Goal: Task Accomplishment & Management: Use online tool/utility

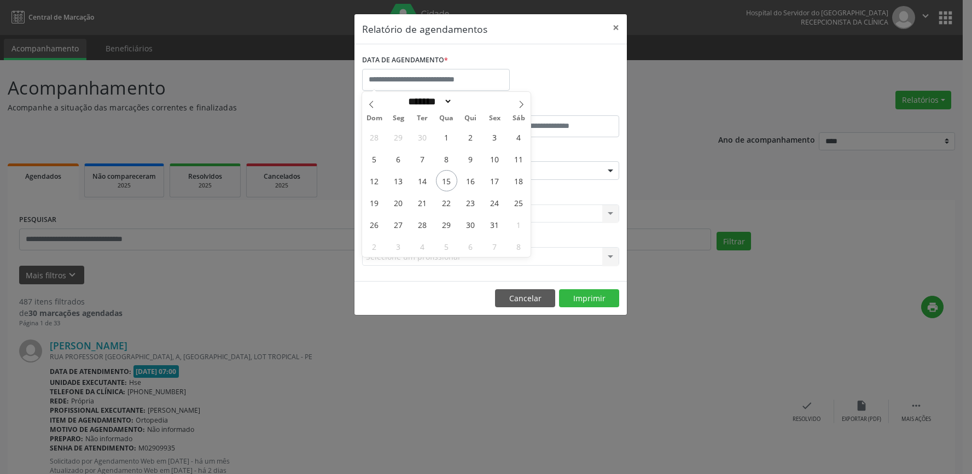
select select "*"
drag, startPoint x: 400, startPoint y: 178, endPoint x: 457, endPoint y: 182, distance: 56.4
click at [479, 178] on div "28 29 30 1 2 3 4 5 6 7 8 9 10 11 12 13 14 15 16 17 18 19 20 21 22 23 24 25 26 2…" at bounding box center [446, 191] width 168 height 131
click at [396, 178] on span "13" at bounding box center [398, 180] width 21 height 21
type input "**********"
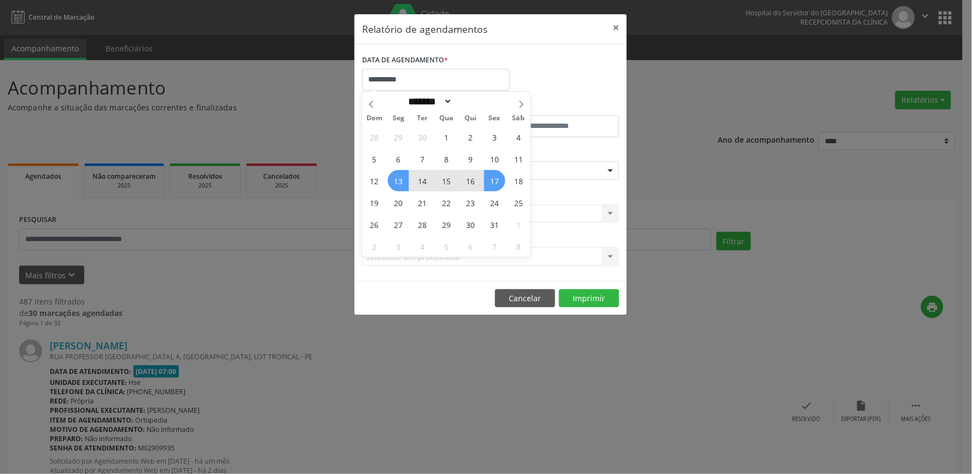
click at [499, 179] on span "17" at bounding box center [494, 180] width 21 height 21
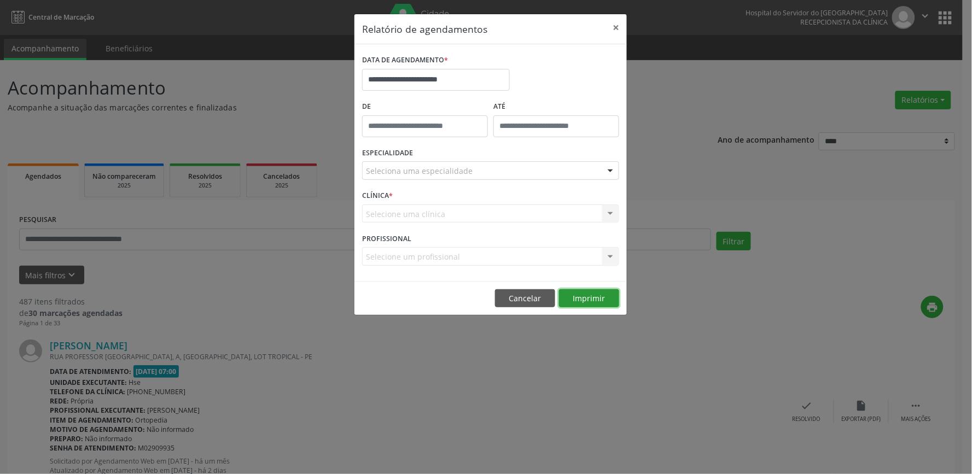
click at [584, 292] on button "Imprimir" at bounding box center [589, 298] width 60 height 19
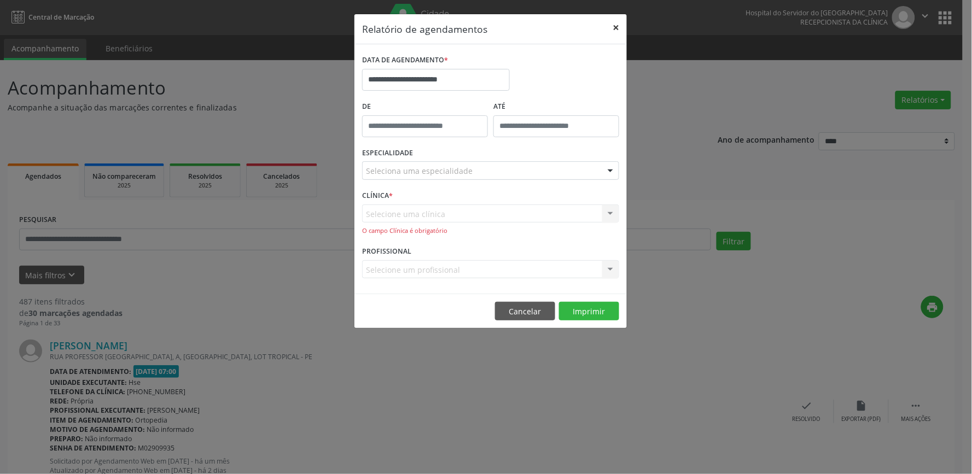
click at [616, 22] on button "×" at bounding box center [616, 27] width 22 height 27
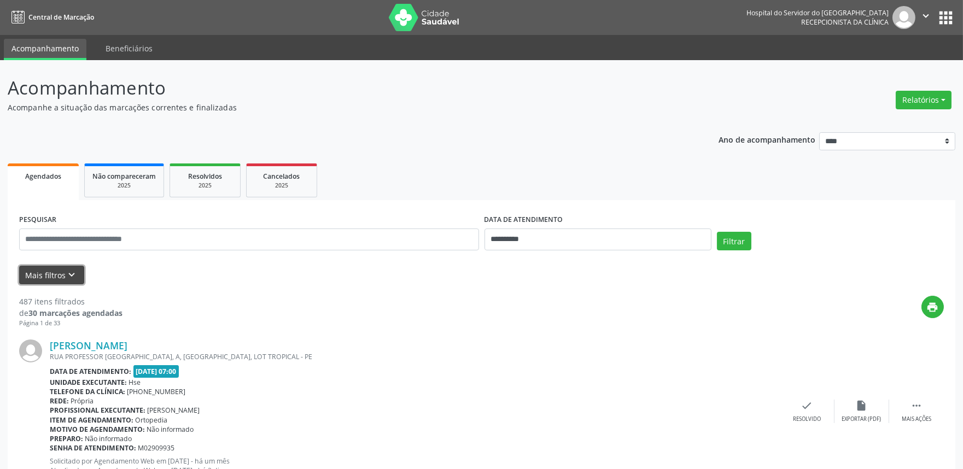
click at [43, 277] on button "Mais filtros keyboard_arrow_down" at bounding box center [51, 275] width 65 height 19
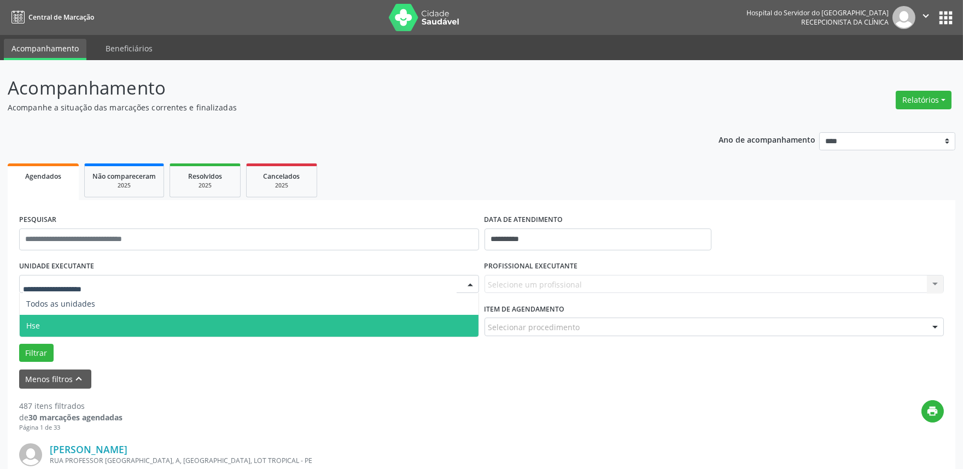
click at [132, 321] on span "Hse" at bounding box center [249, 326] width 459 height 22
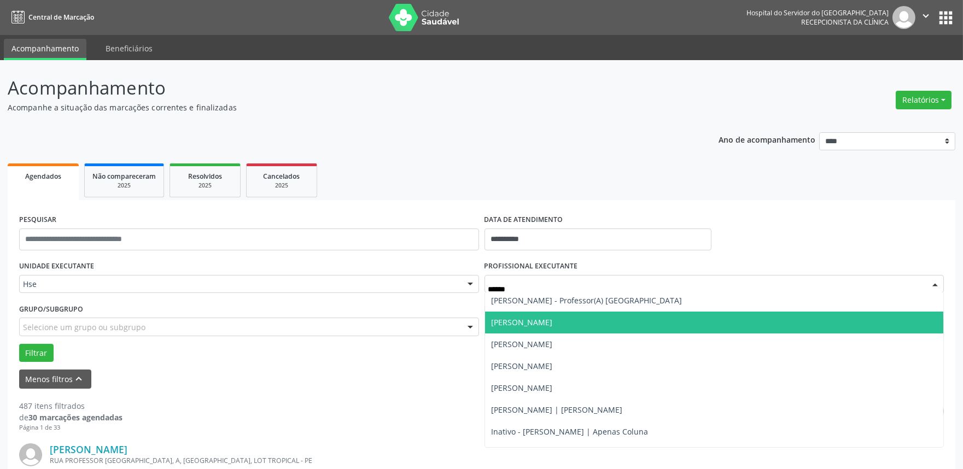
scroll to position [61, 0]
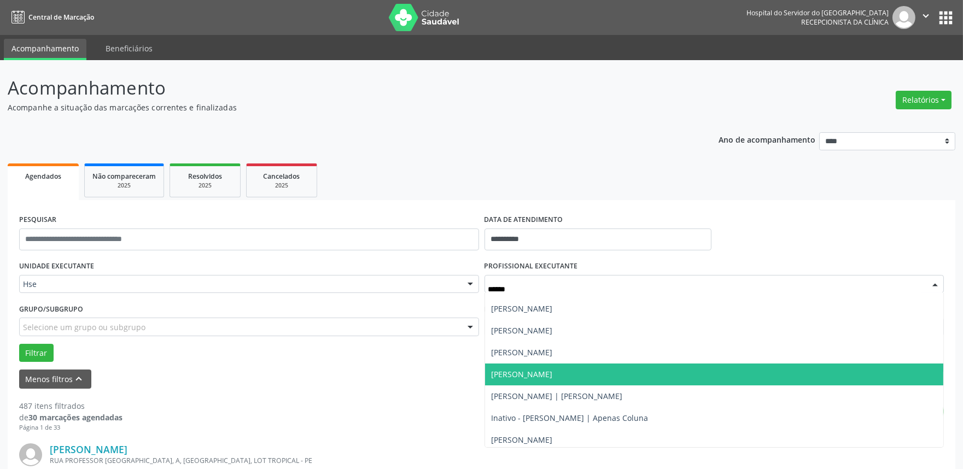
click at [553, 376] on span "[PERSON_NAME]" at bounding box center [522, 374] width 61 height 10
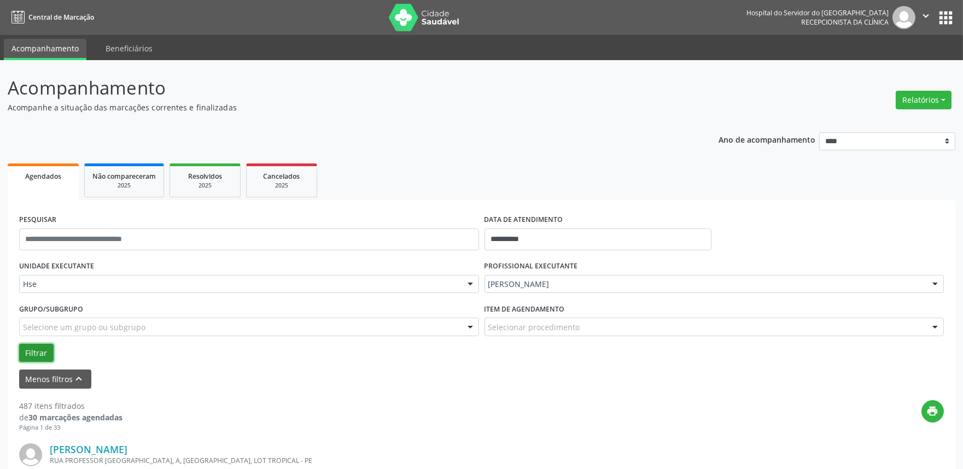
click at [40, 352] on button "Filtrar" at bounding box center [36, 353] width 34 height 19
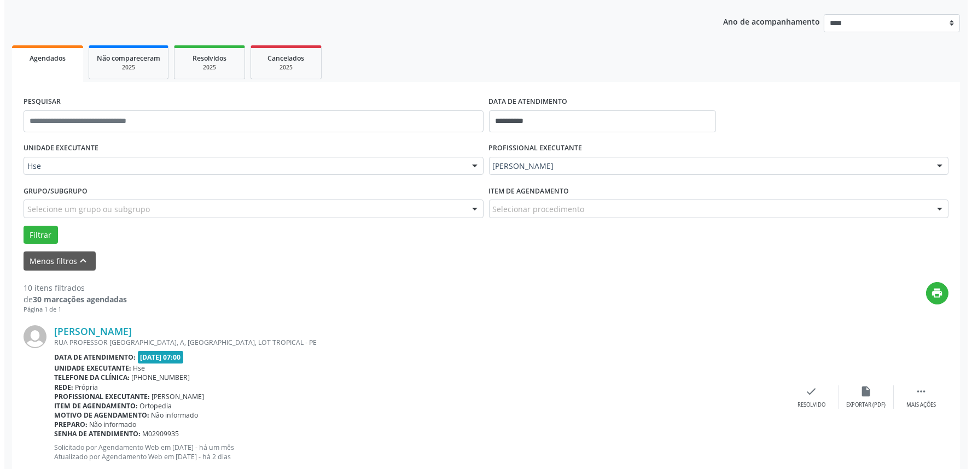
scroll to position [121, 0]
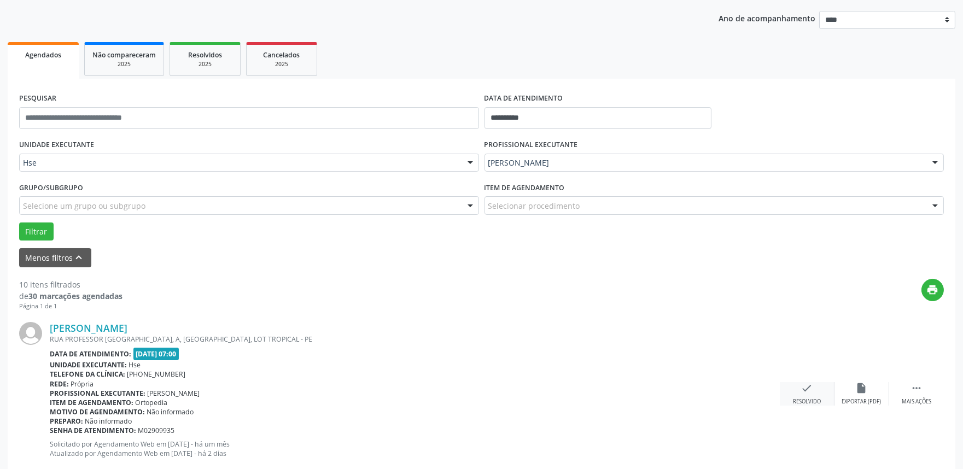
click at [817, 392] on div "check Resolvido" at bounding box center [807, 394] width 55 height 24
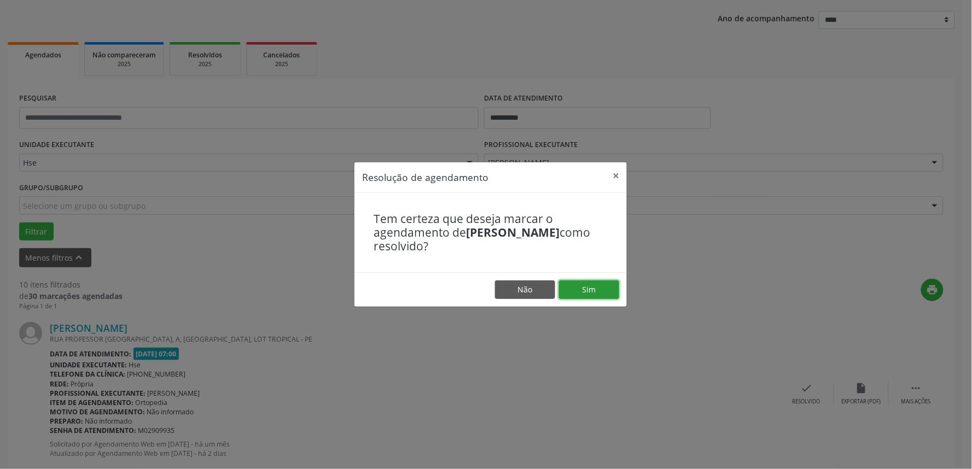
click at [590, 290] on button "Sim" at bounding box center [589, 290] width 60 height 19
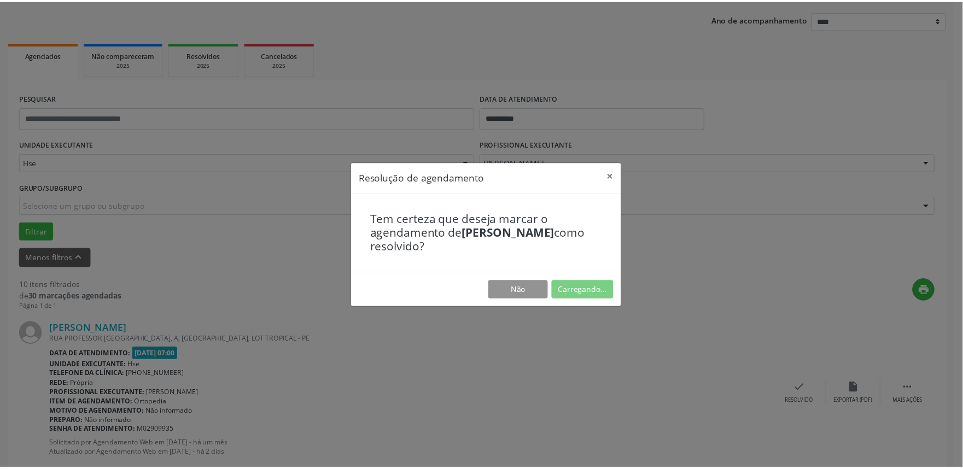
scroll to position [0, 0]
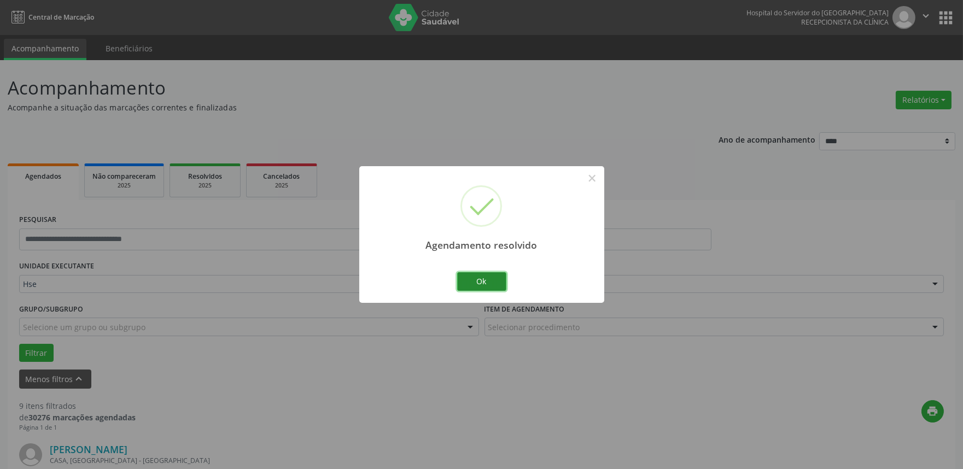
click at [491, 286] on button "Ok" at bounding box center [481, 281] width 49 height 19
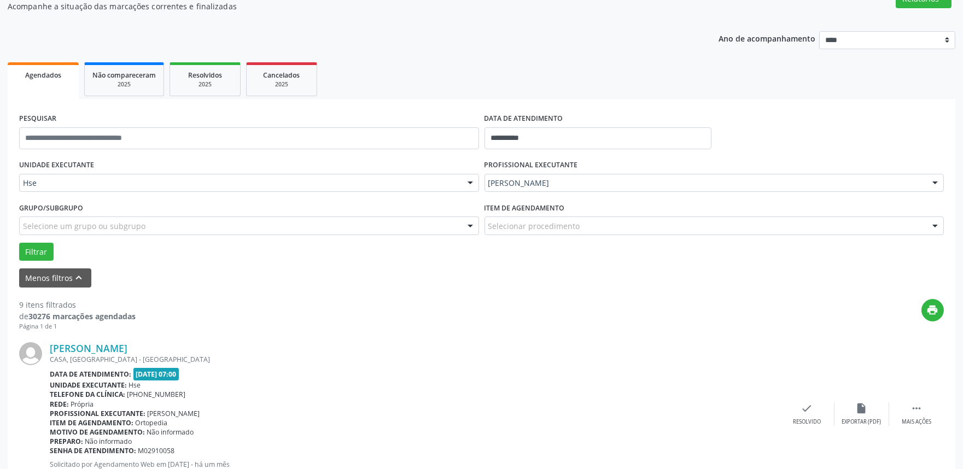
scroll to position [121, 0]
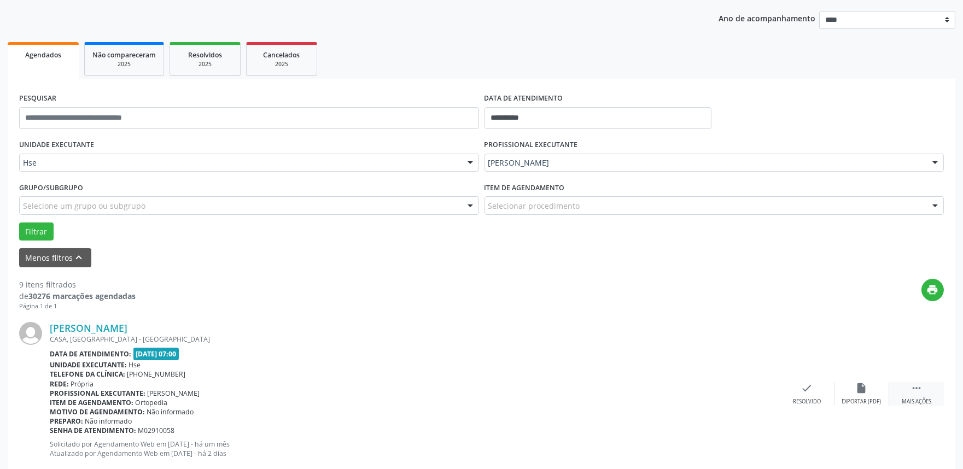
click at [909, 396] on div " Mais ações" at bounding box center [917, 394] width 55 height 24
click at [873, 396] on div "alarm_off Não compareceu" at bounding box center [862, 394] width 55 height 24
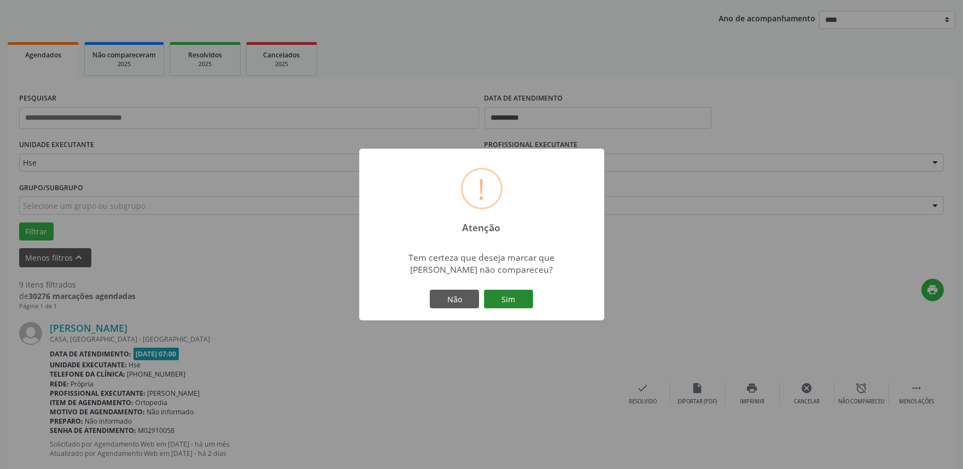
click at [503, 300] on button "Sim" at bounding box center [508, 299] width 49 height 19
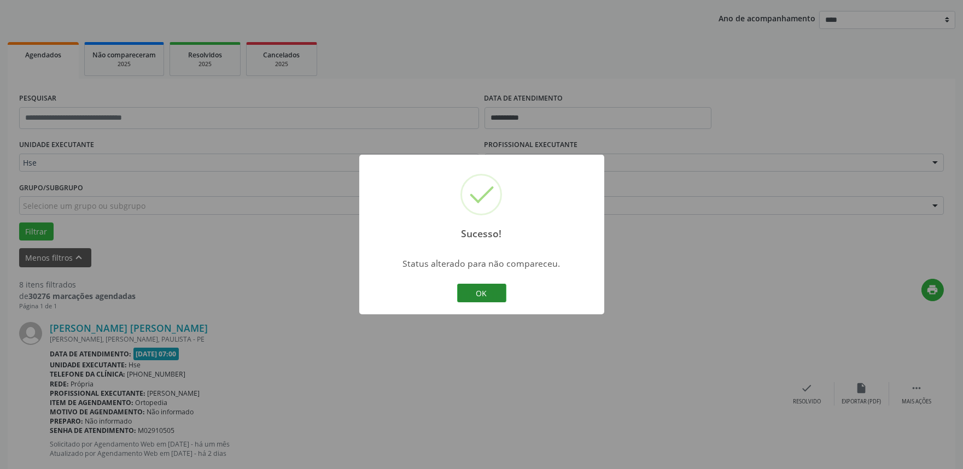
click at [480, 296] on button "OK" at bounding box center [481, 293] width 49 height 19
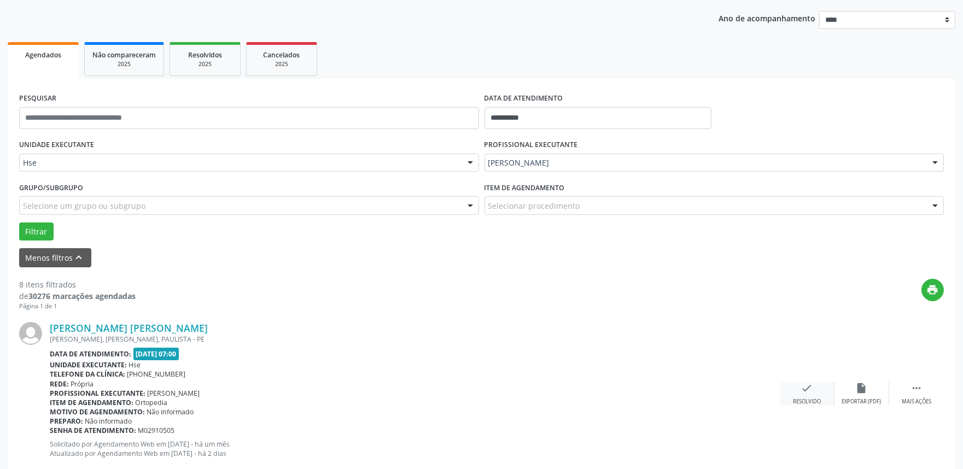
click at [797, 393] on div "check Resolvido" at bounding box center [807, 394] width 55 height 24
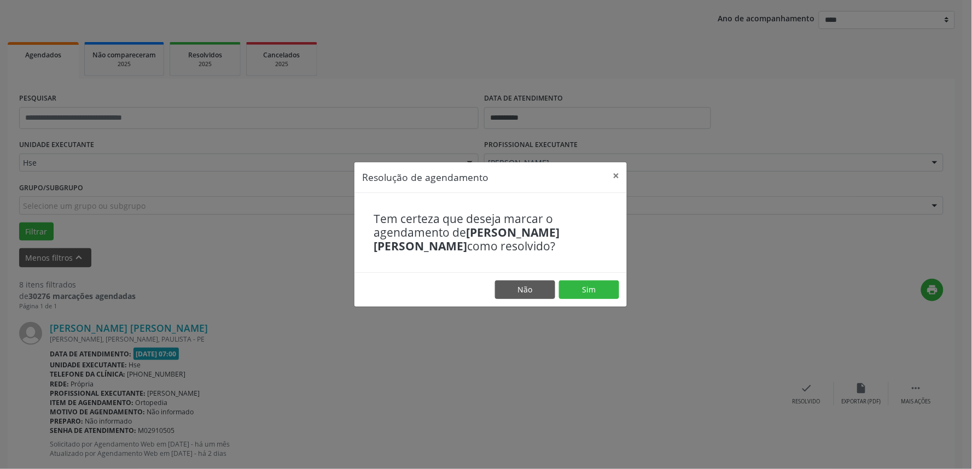
click at [586, 299] on footer "Não Sim" at bounding box center [490, 289] width 272 height 34
click at [592, 292] on button "Sim" at bounding box center [589, 290] width 60 height 19
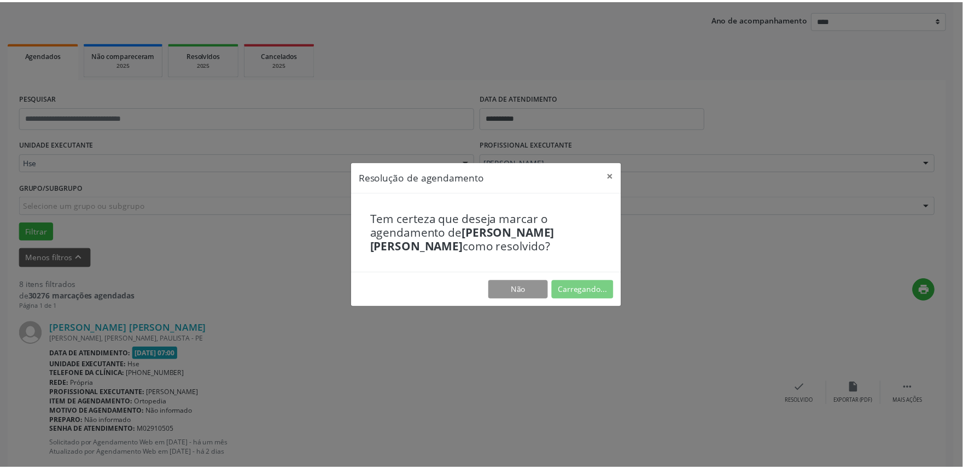
scroll to position [0, 0]
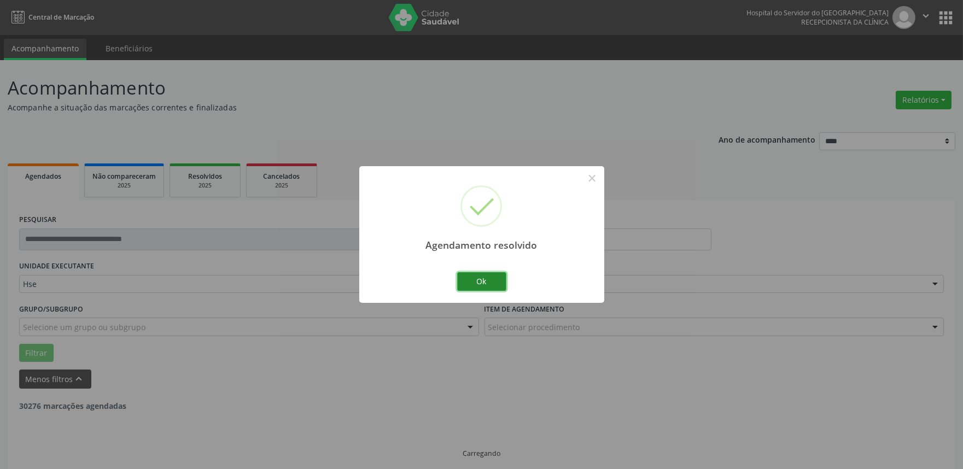
click at [495, 284] on button "Ok" at bounding box center [481, 281] width 49 height 19
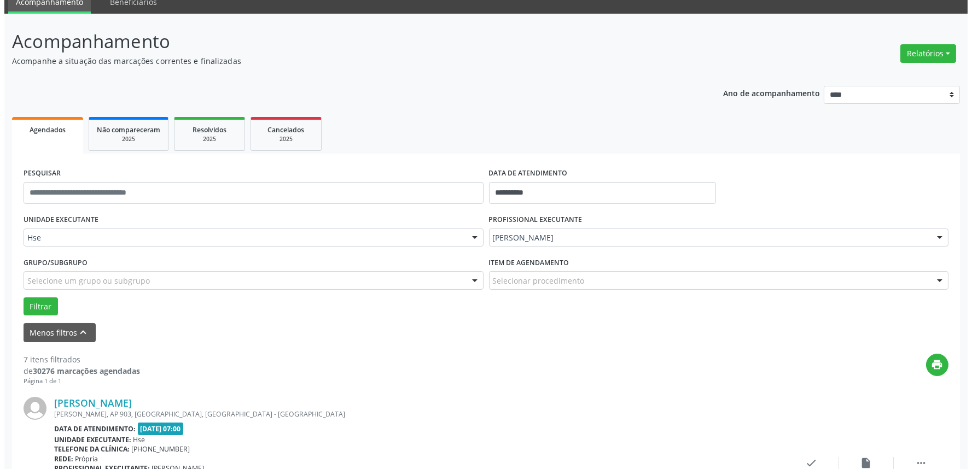
scroll to position [61, 0]
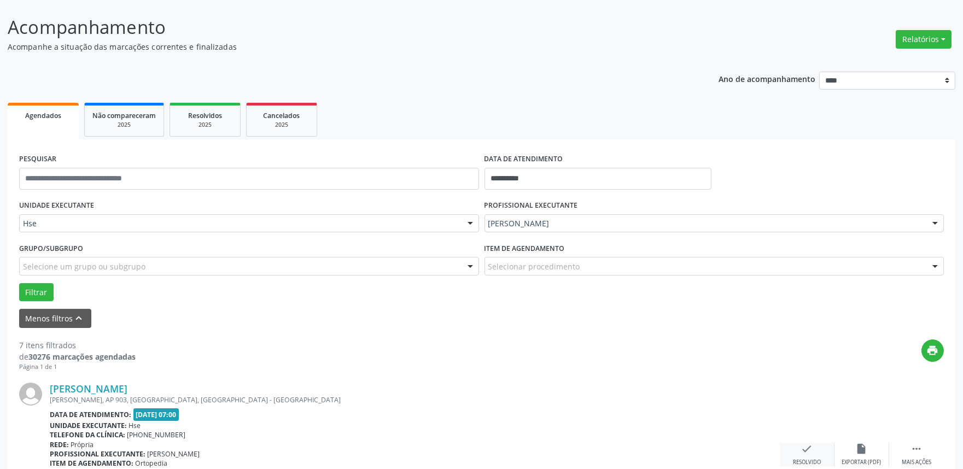
click at [803, 452] on icon "check" at bounding box center [807, 449] width 12 height 12
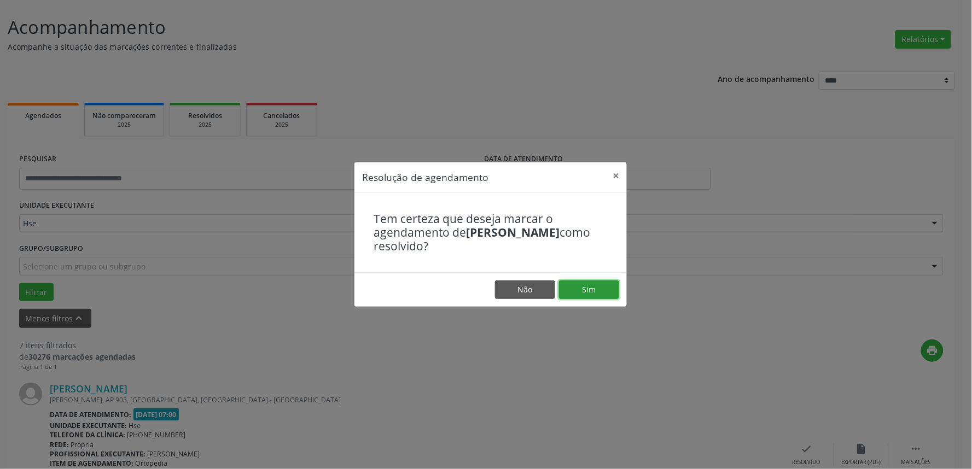
click at [594, 293] on button "Sim" at bounding box center [589, 290] width 60 height 19
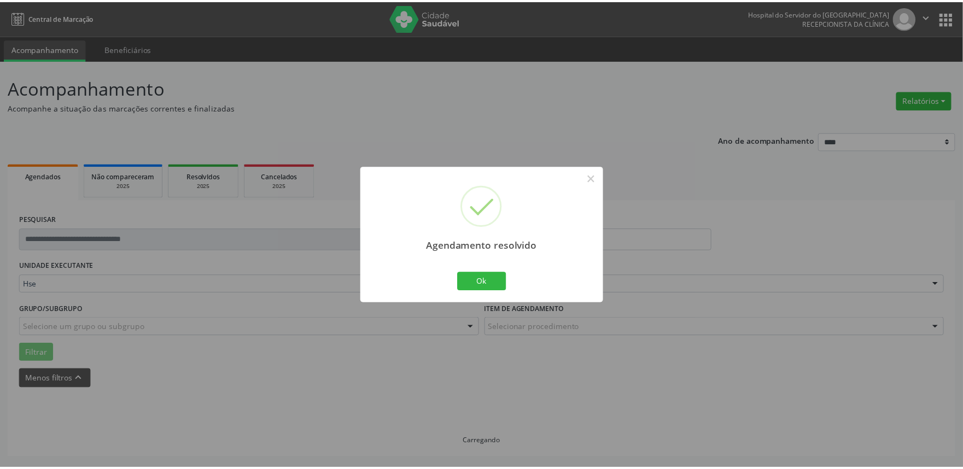
scroll to position [0, 0]
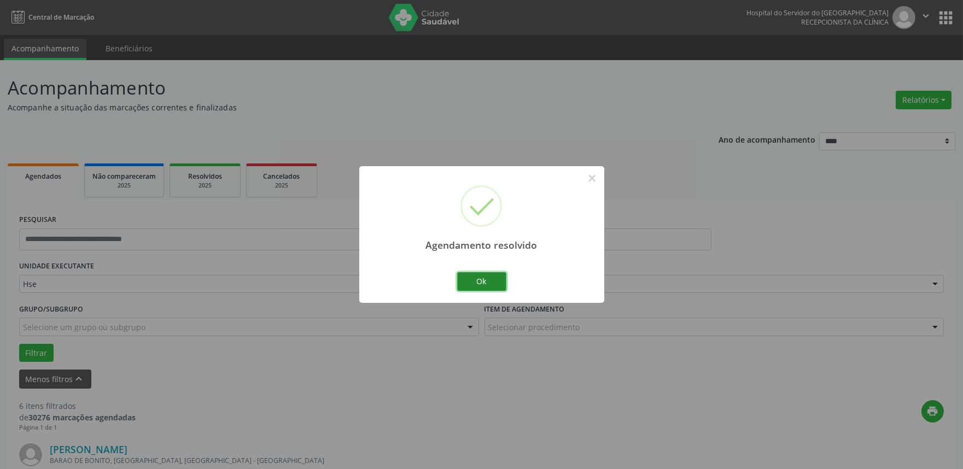
click at [473, 280] on button "Ok" at bounding box center [481, 281] width 49 height 19
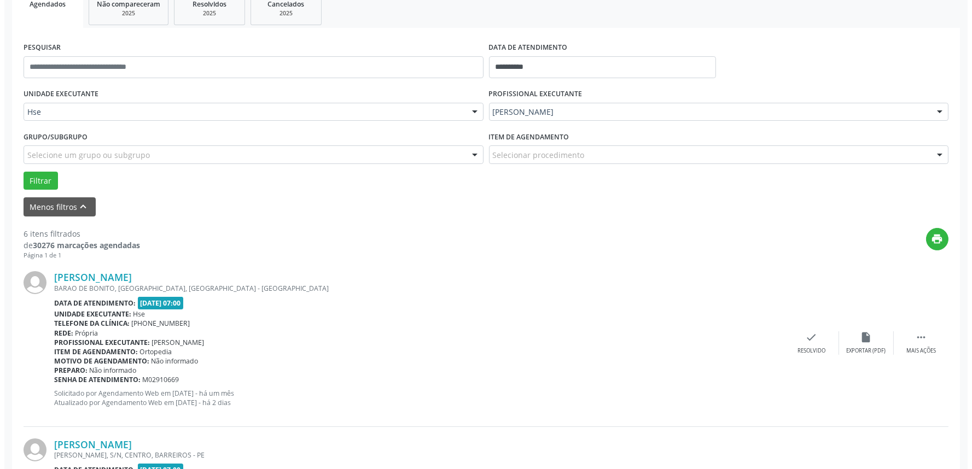
scroll to position [182, 0]
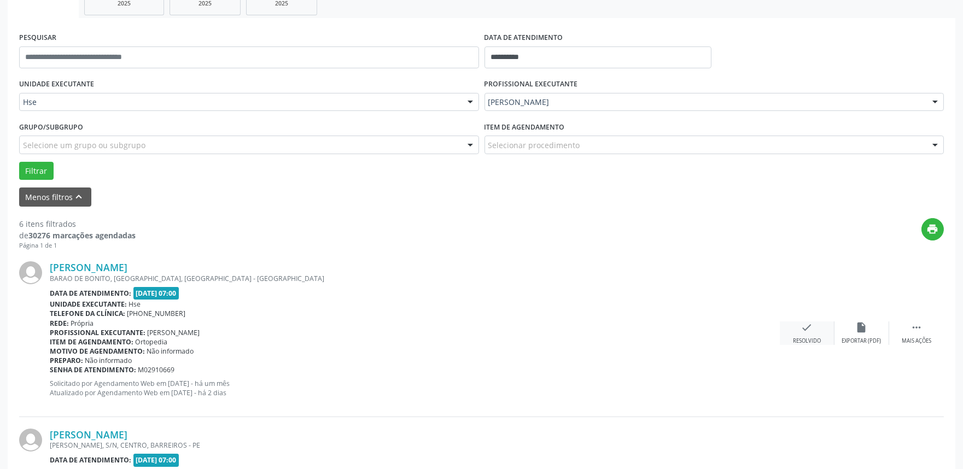
click at [811, 339] on div "Resolvido" at bounding box center [807, 342] width 28 height 8
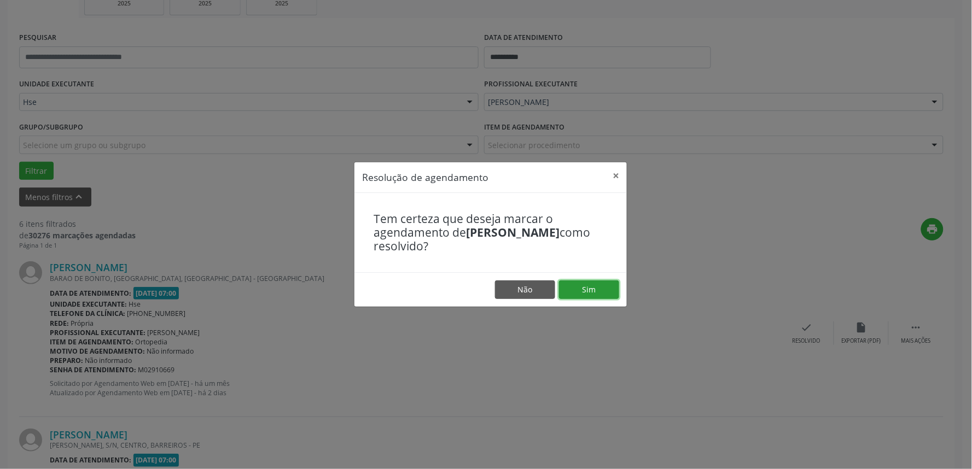
click at [611, 288] on button "Sim" at bounding box center [589, 290] width 60 height 19
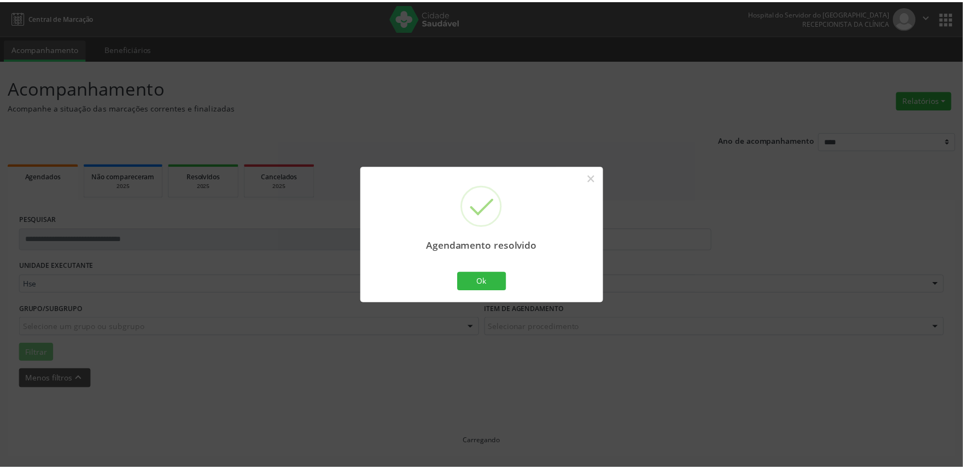
scroll to position [0, 0]
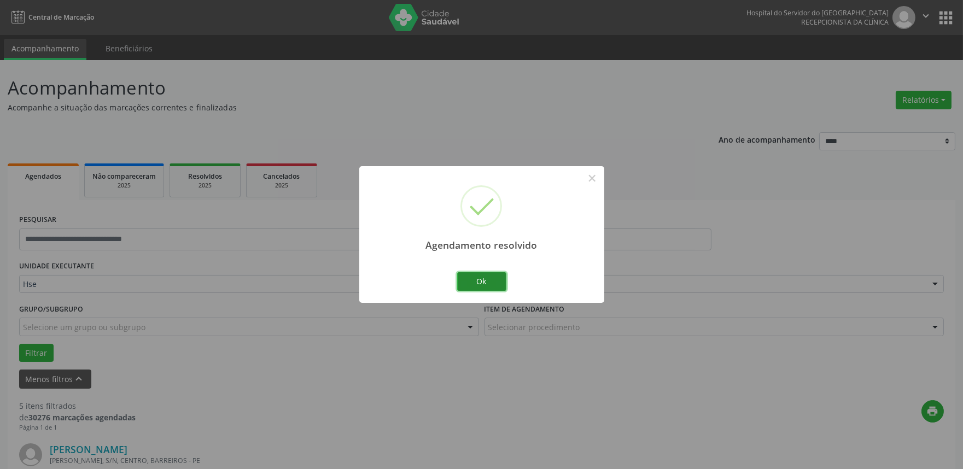
click at [479, 279] on button "Ok" at bounding box center [481, 281] width 49 height 19
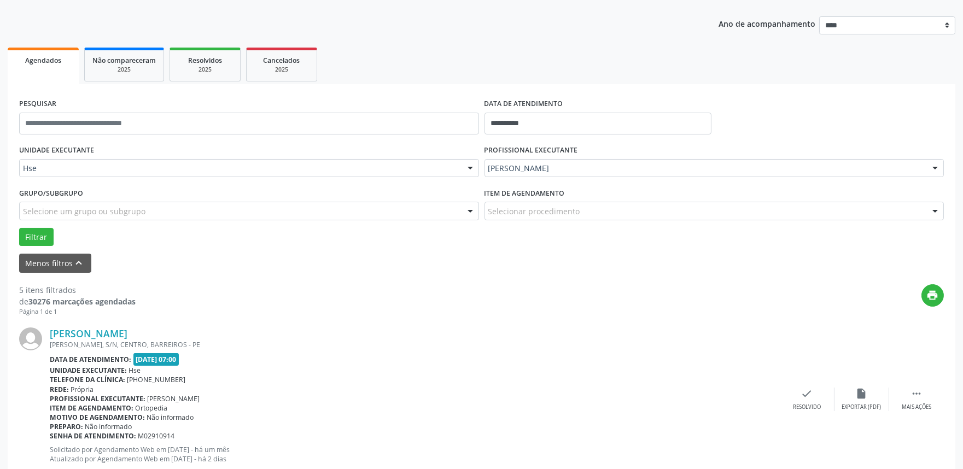
scroll to position [121, 0]
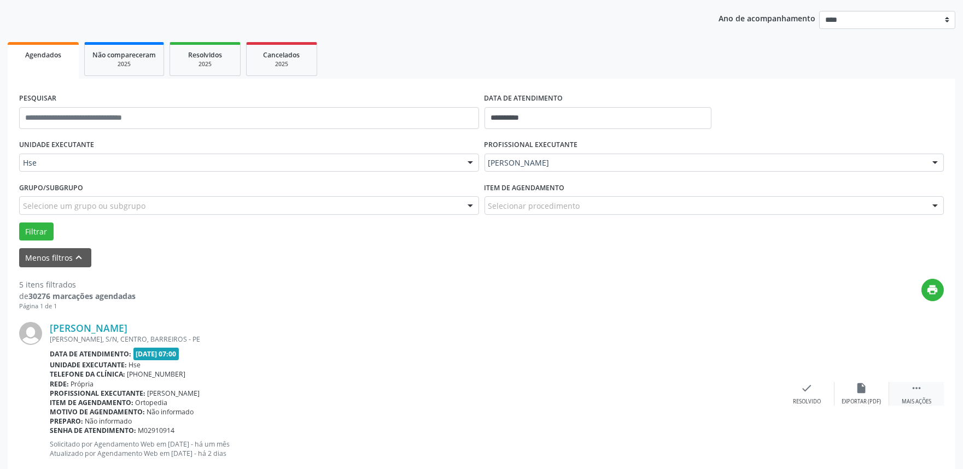
click at [921, 389] on icon "" at bounding box center [917, 388] width 12 height 12
click at [858, 386] on icon "alarm_off" at bounding box center [862, 388] width 12 height 12
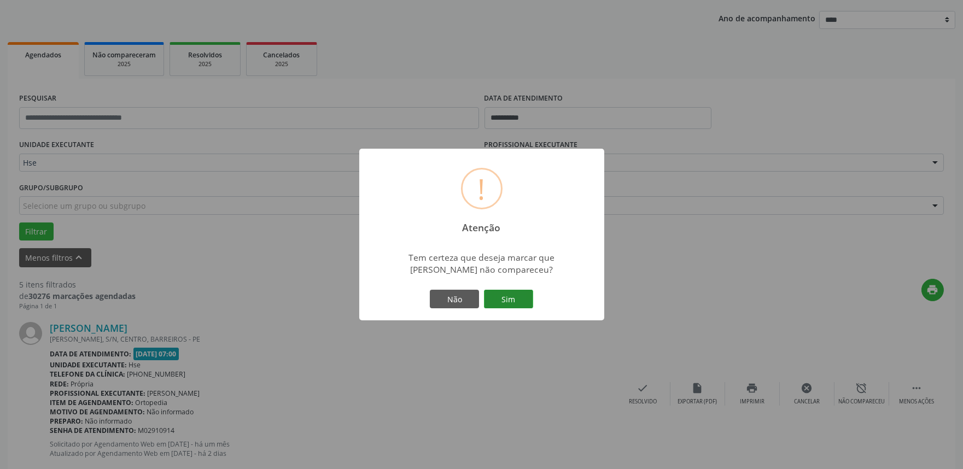
click at [520, 299] on button "Sim" at bounding box center [508, 299] width 49 height 19
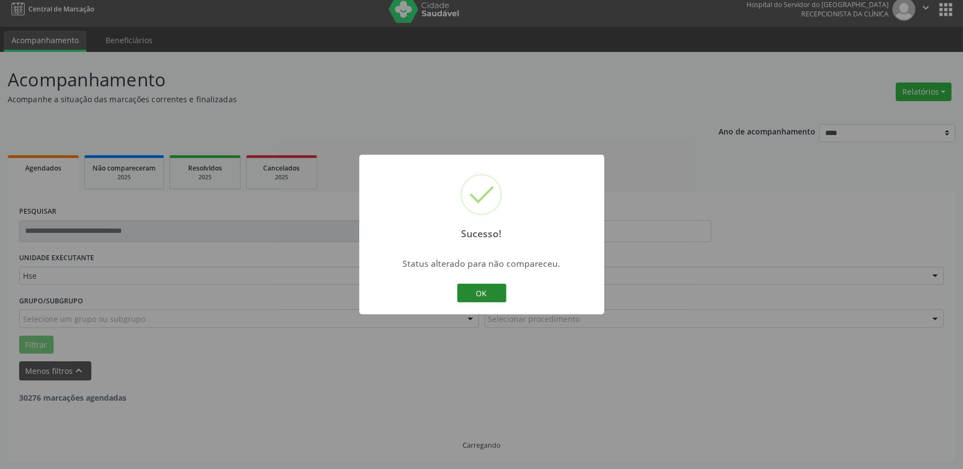
click at [495, 290] on button "OK" at bounding box center [481, 293] width 49 height 19
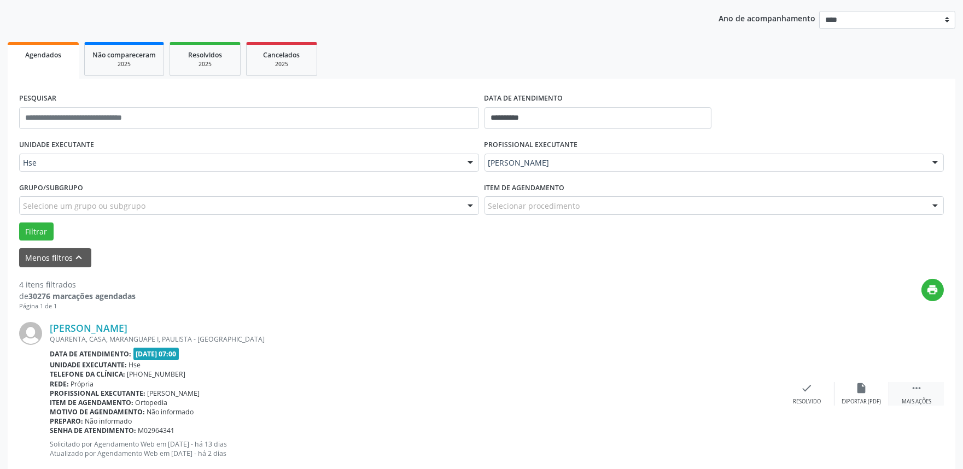
click at [912, 389] on icon "" at bounding box center [917, 388] width 12 height 12
click at [868, 391] on div "alarm_off Não compareceu" at bounding box center [862, 394] width 55 height 24
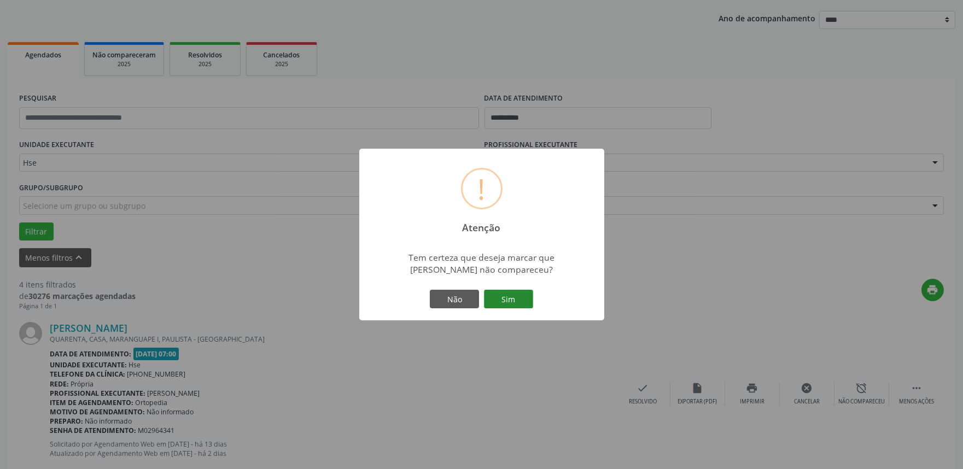
click at [499, 297] on button "Sim" at bounding box center [508, 299] width 49 height 19
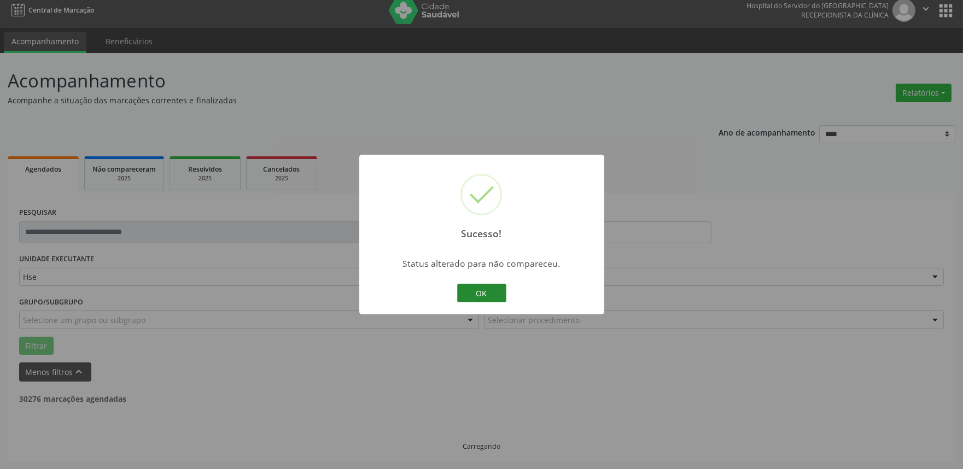
click at [485, 289] on button "OK" at bounding box center [481, 293] width 49 height 19
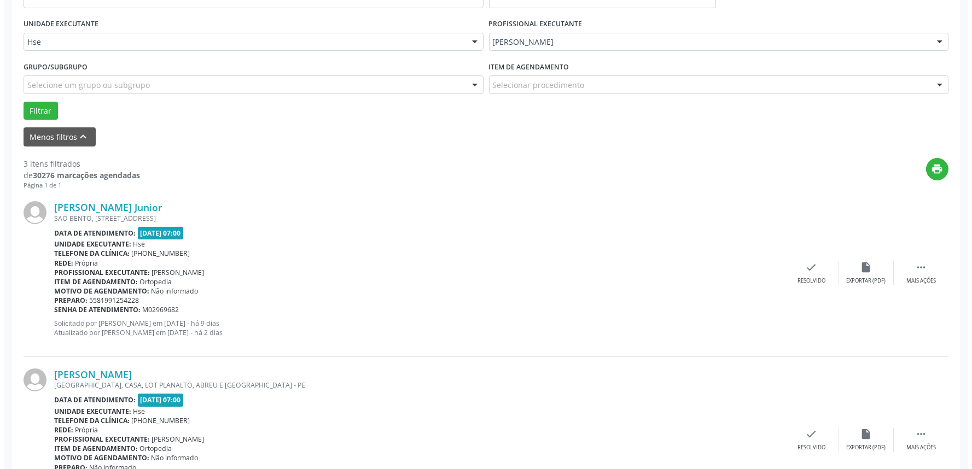
scroll to position [243, 0]
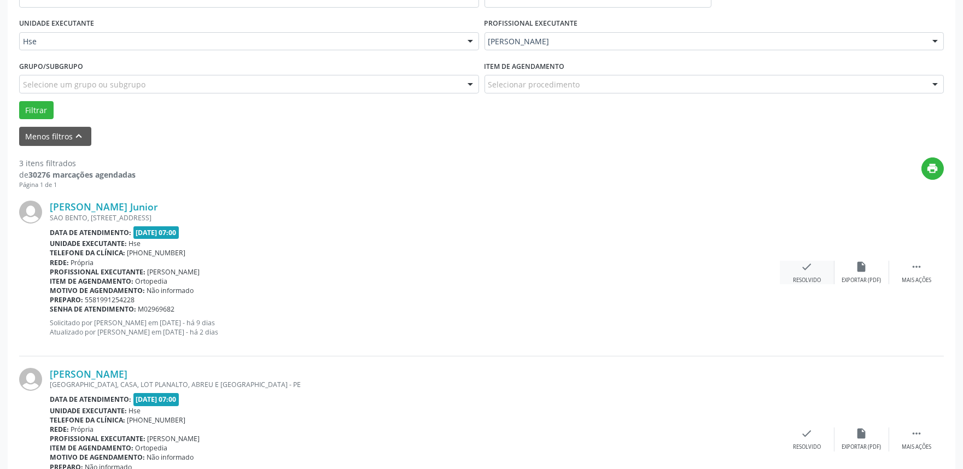
click at [809, 272] on icon "check" at bounding box center [807, 267] width 12 height 12
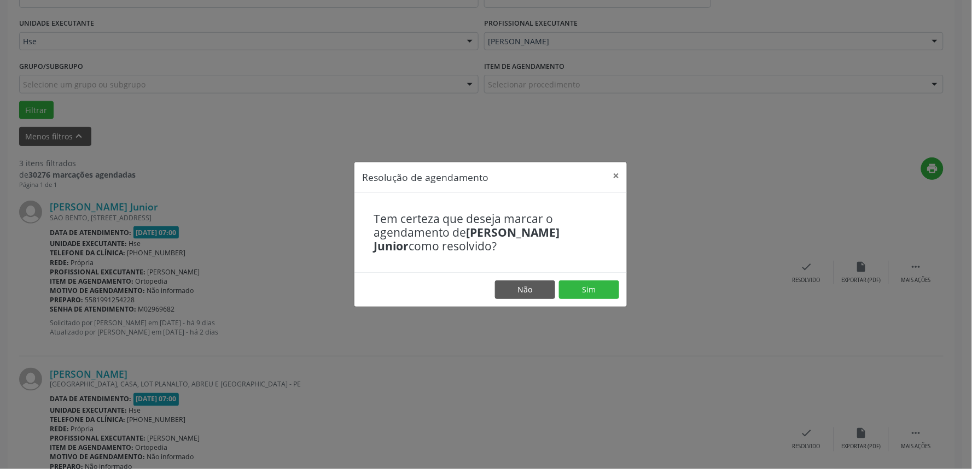
click at [573, 278] on footer "Não Sim" at bounding box center [490, 289] width 272 height 34
click at [573, 282] on button "Sim" at bounding box center [589, 290] width 60 height 19
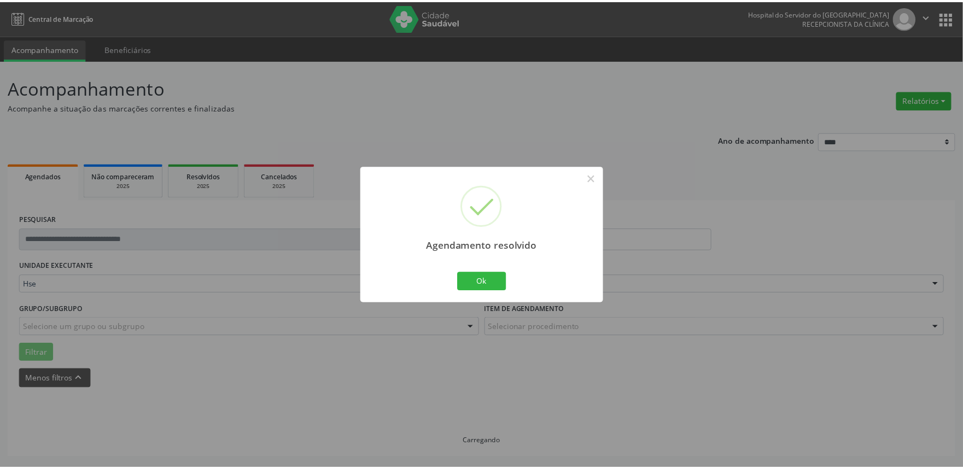
scroll to position [0, 0]
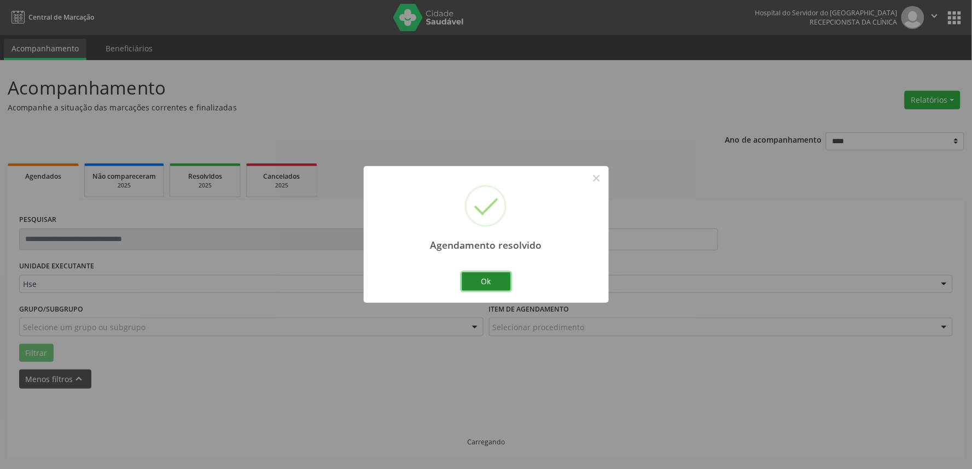
click at [482, 272] on button "Ok" at bounding box center [486, 281] width 49 height 19
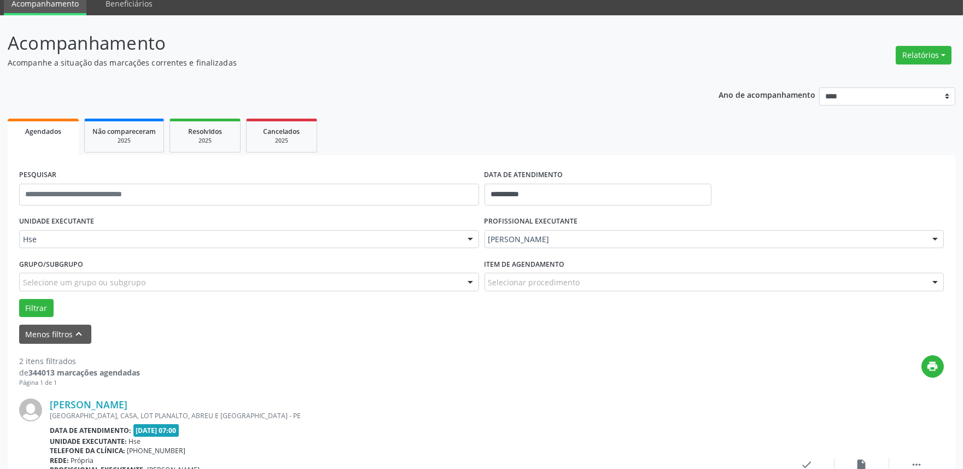
scroll to position [121, 0]
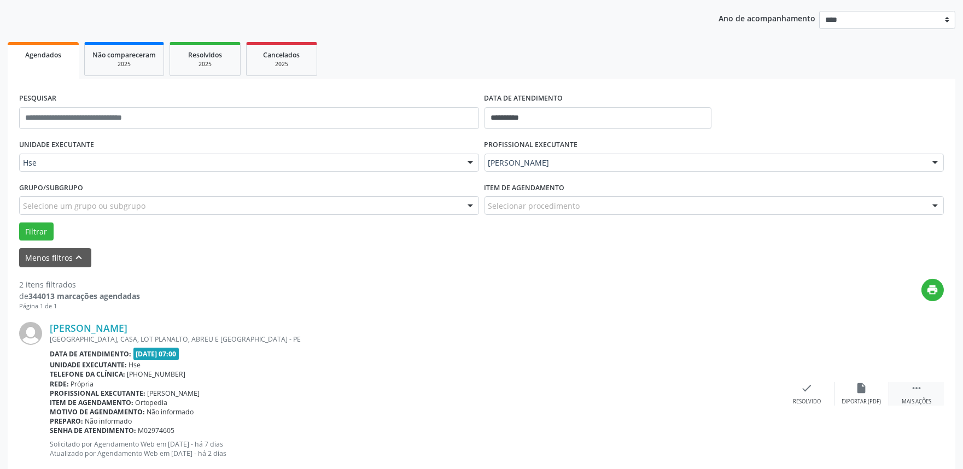
click at [911, 391] on icon "" at bounding box center [917, 388] width 12 height 12
click at [874, 392] on div "alarm_off Não compareceu" at bounding box center [862, 394] width 55 height 24
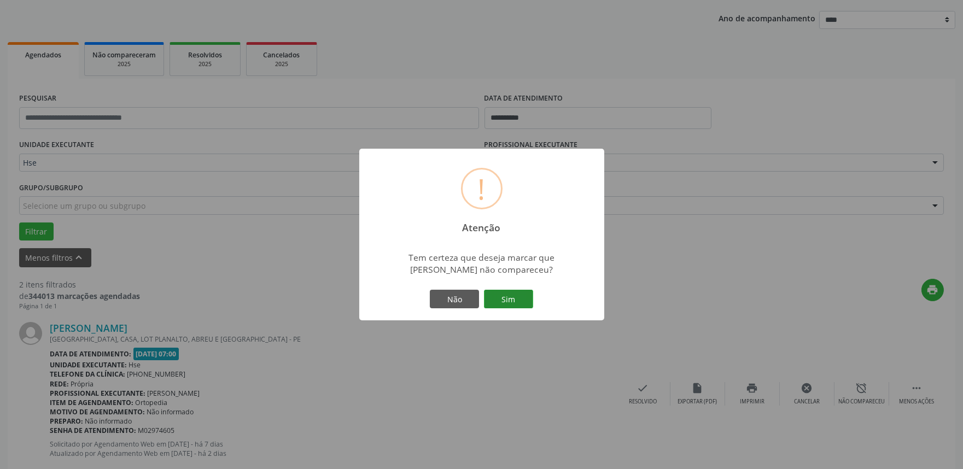
click at [526, 293] on button "Sim" at bounding box center [508, 299] width 49 height 19
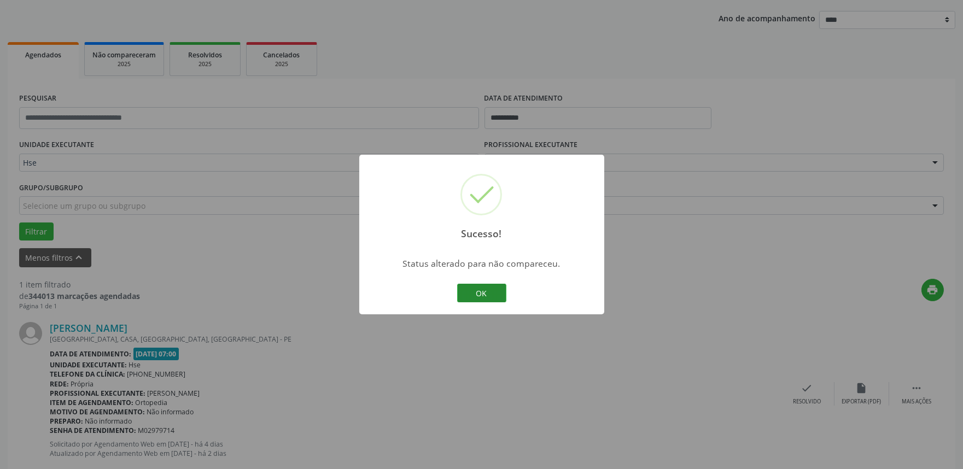
click at [491, 297] on button "OK" at bounding box center [481, 293] width 49 height 19
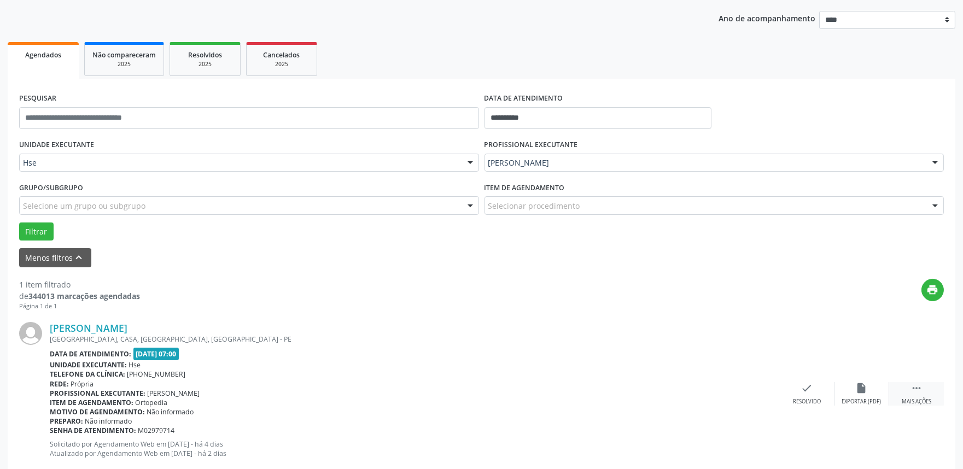
click at [910, 394] on div " Mais ações" at bounding box center [917, 394] width 55 height 24
click at [867, 394] on div "alarm_off Não compareceu" at bounding box center [862, 394] width 55 height 24
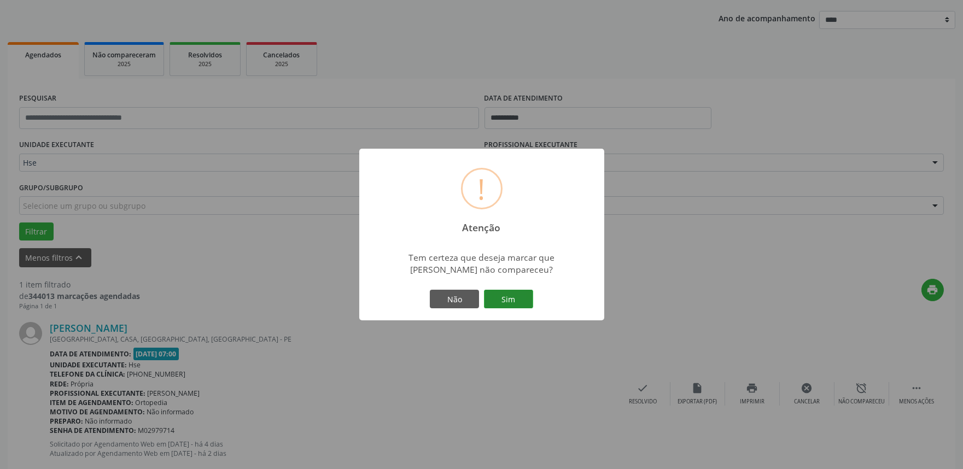
click at [525, 301] on button "Sim" at bounding box center [508, 299] width 49 height 19
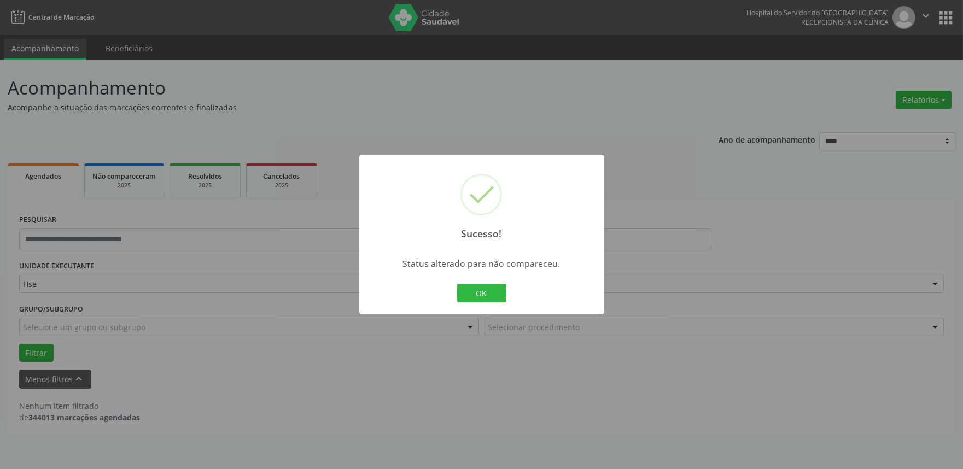
scroll to position [0, 0]
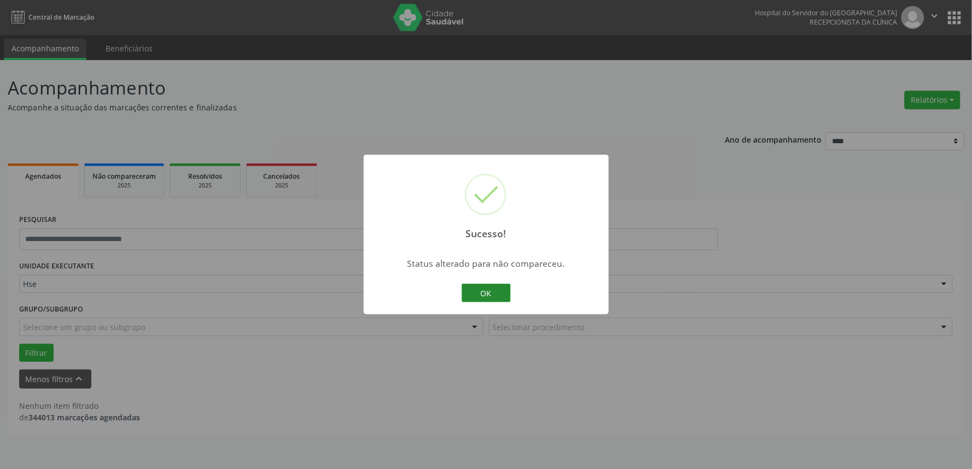
click at [491, 294] on button "OK" at bounding box center [486, 293] width 49 height 19
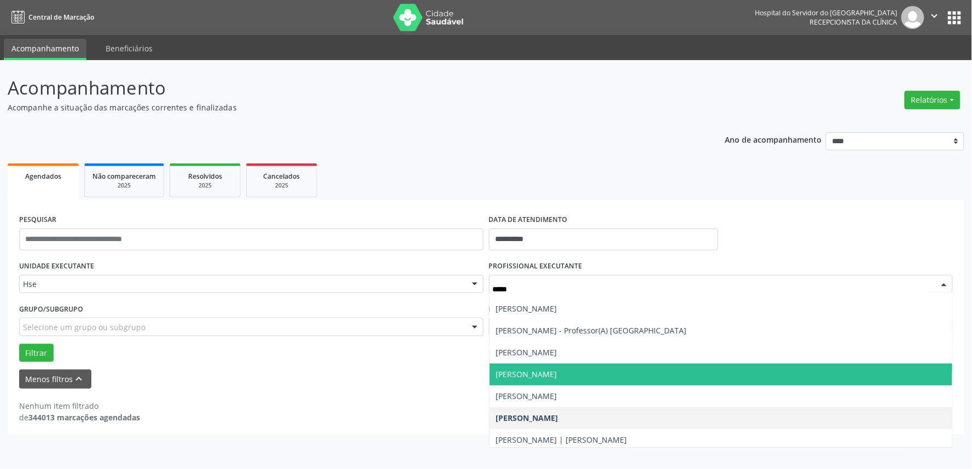
type input "******"
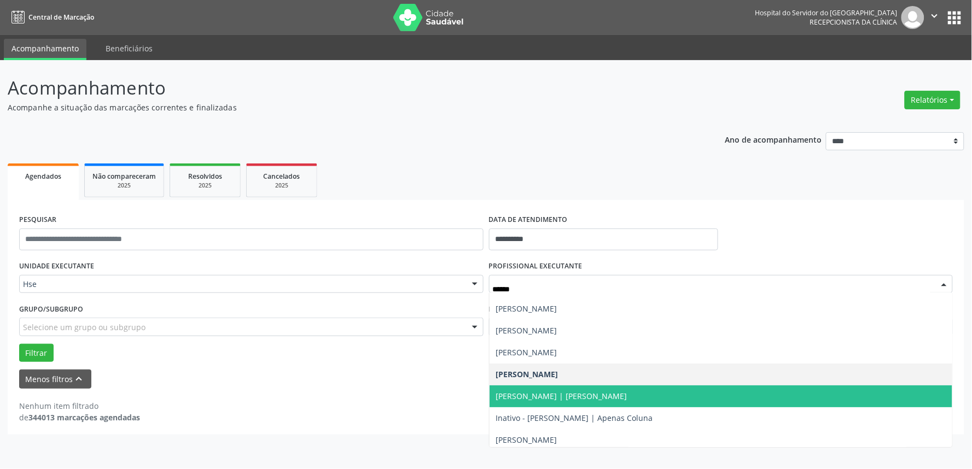
click at [616, 395] on span "[PERSON_NAME] | [PERSON_NAME]" at bounding box center [561, 396] width 131 height 10
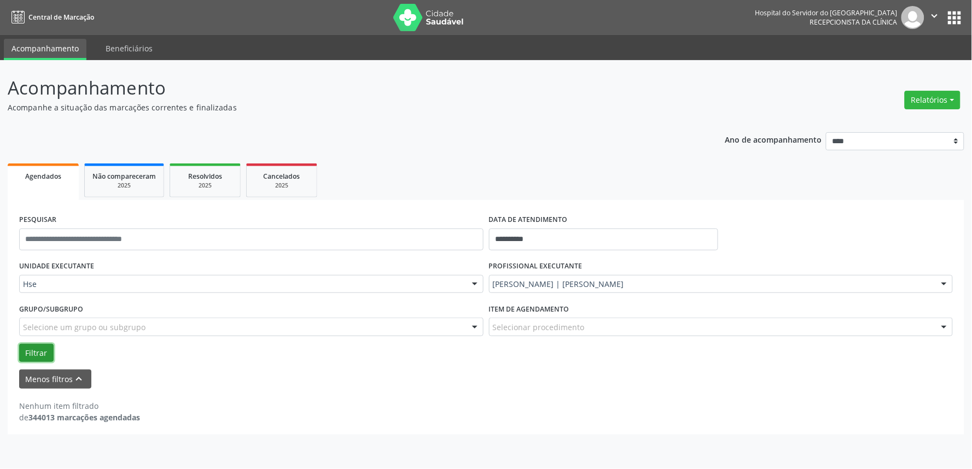
click at [30, 356] on button "Filtrar" at bounding box center [36, 353] width 34 height 19
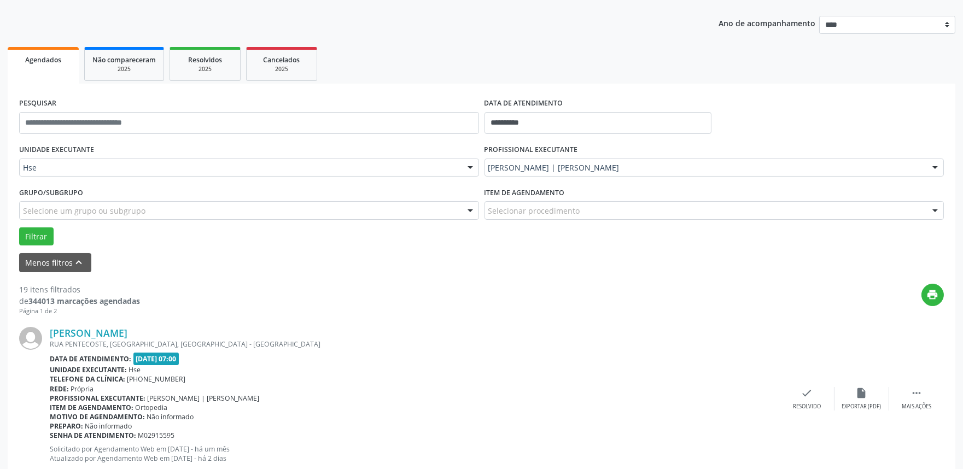
scroll to position [121, 0]
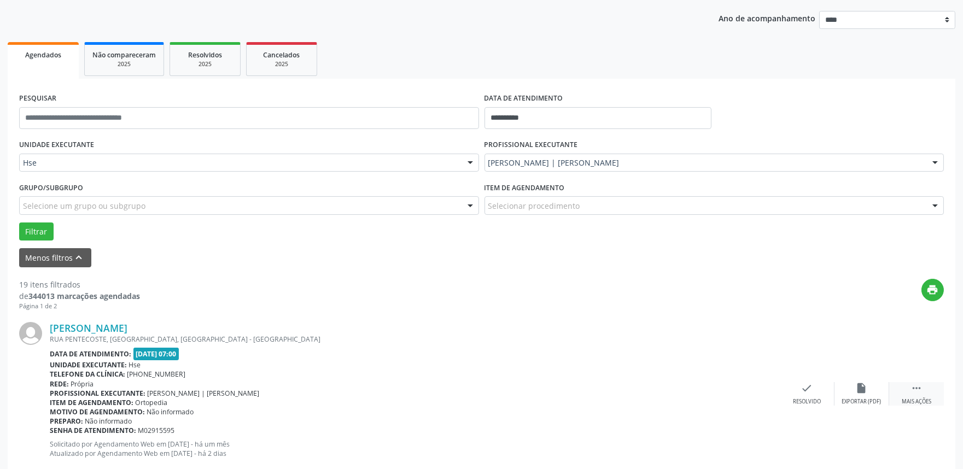
click at [919, 387] on icon "" at bounding box center [917, 388] width 12 height 12
click at [875, 398] on div "Não compareceu" at bounding box center [862, 402] width 47 height 8
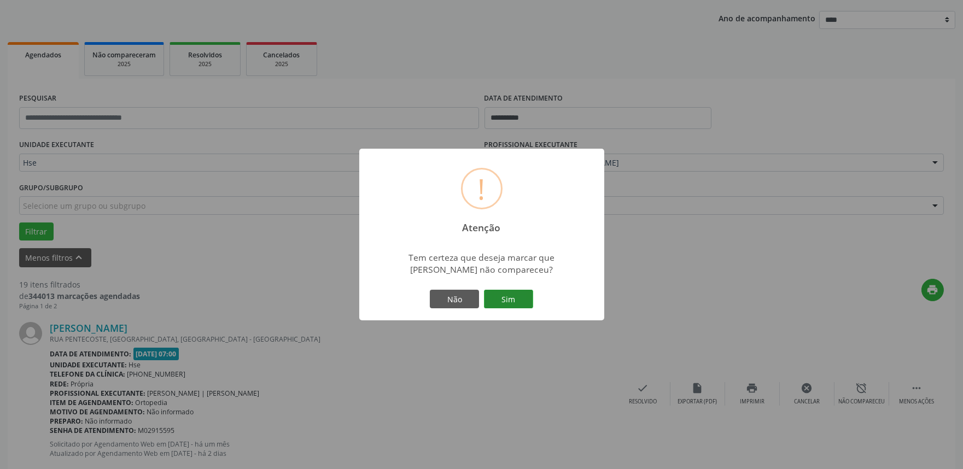
click at [511, 298] on button "Sim" at bounding box center [508, 299] width 49 height 19
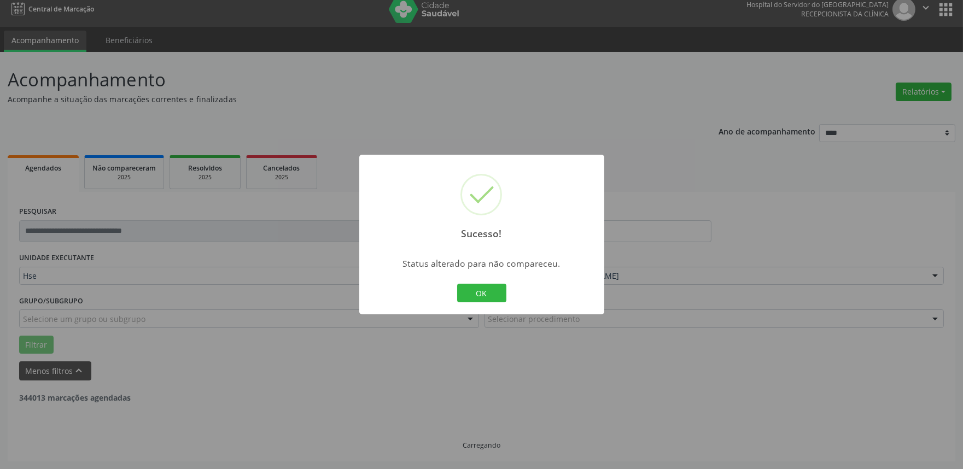
scroll to position [7, 0]
click at [478, 293] on button "OK" at bounding box center [481, 293] width 49 height 19
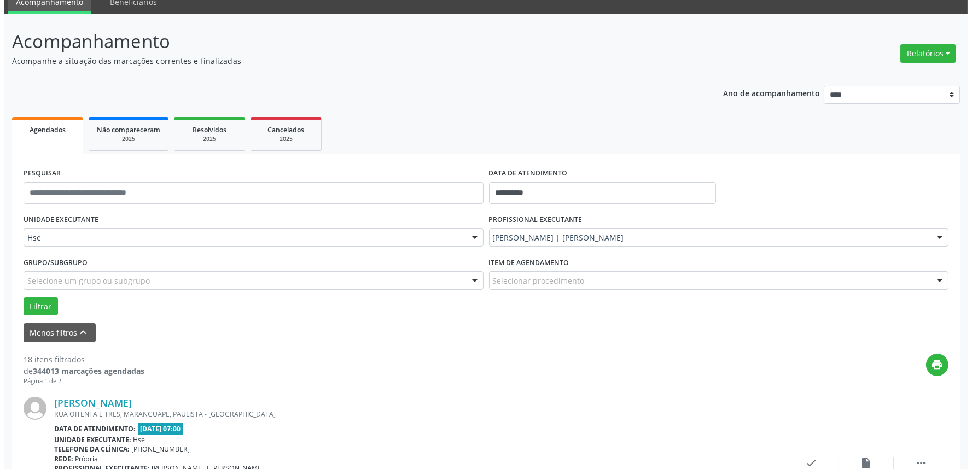
scroll to position [129, 0]
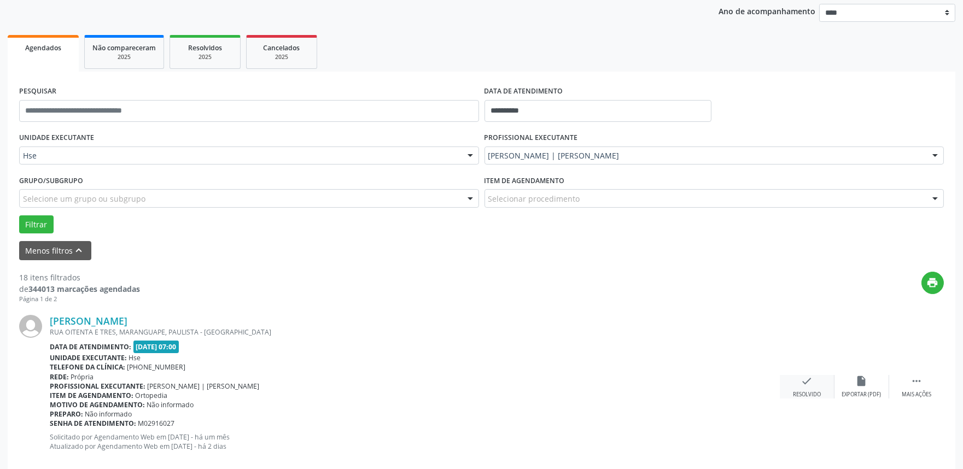
click at [810, 385] on icon "check" at bounding box center [807, 381] width 12 height 12
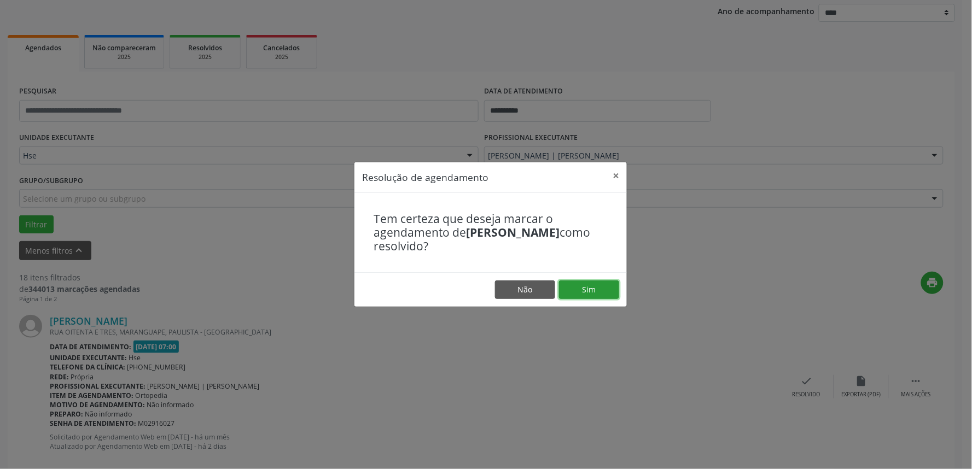
drag, startPoint x: 612, startPoint y: 292, endPoint x: 559, endPoint y: 290, distance: 53.1
click at [611, 292] on button "Sim" at bounding box center [589, 290] width 60 height 19
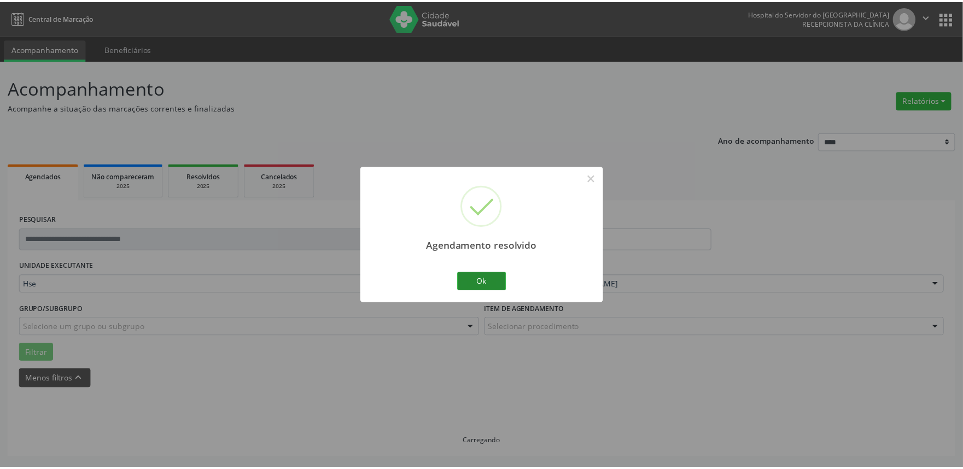
scroll to position [0, 0]
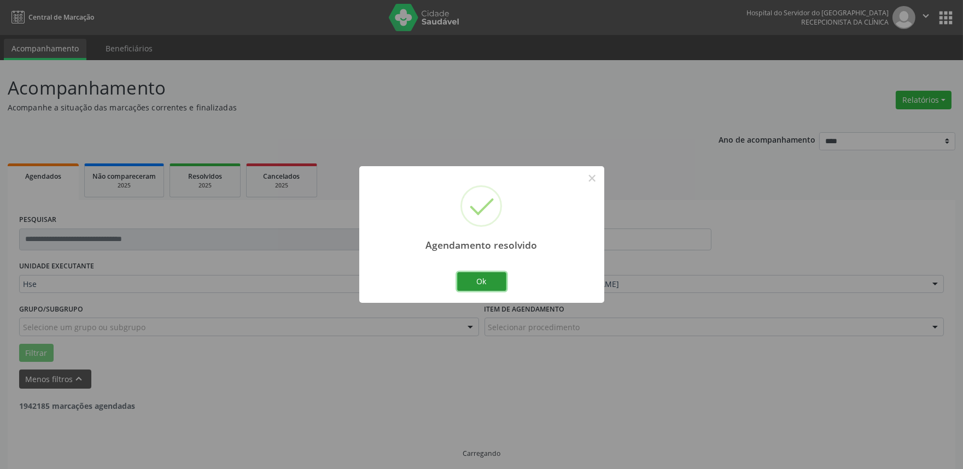
click at [486, 280] on button "Ok" at bounding box center [481, 281] width 49 height 19
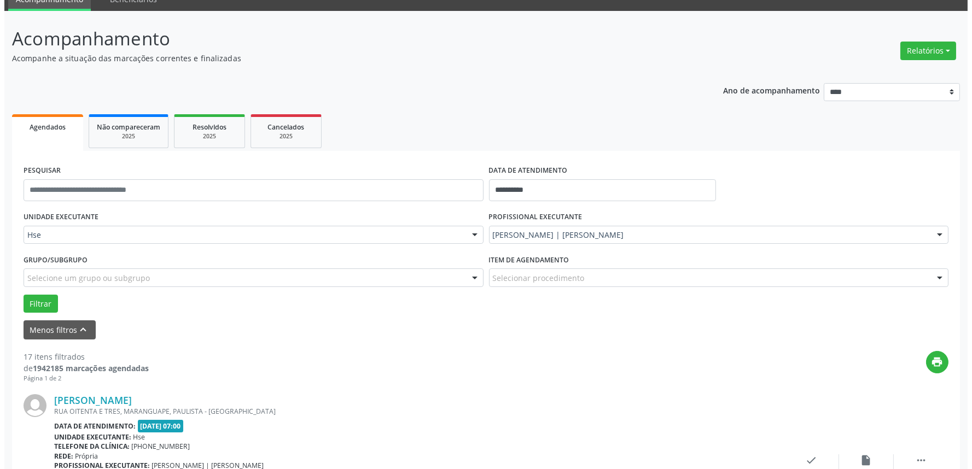
scroll to position [121, 0]
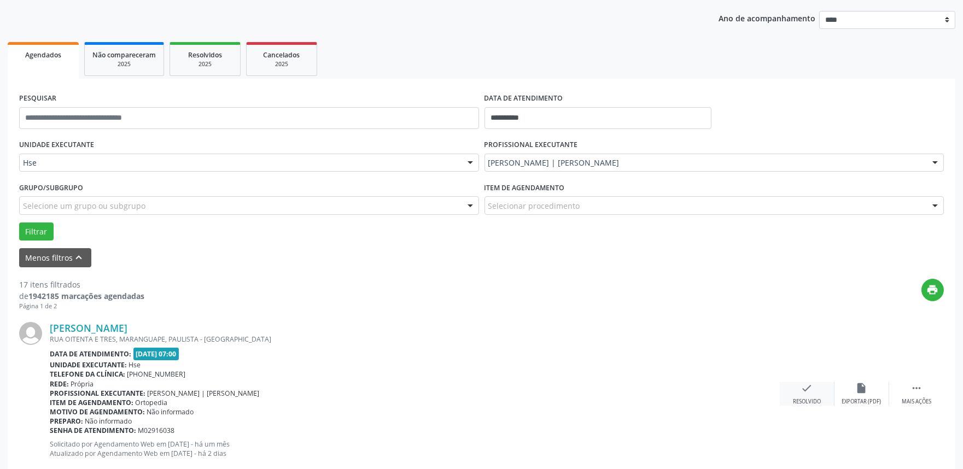
click at [809, 402] on div "Resolvido" at bounding box center [807, 402] width 28 height 8
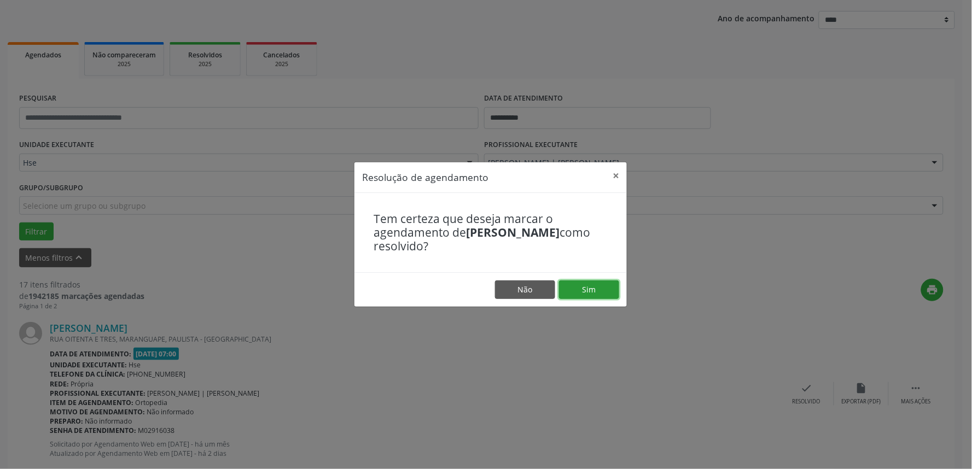
click at [601, 292] on button "Sim" at bounding box center [589, 290] width 60 height 19
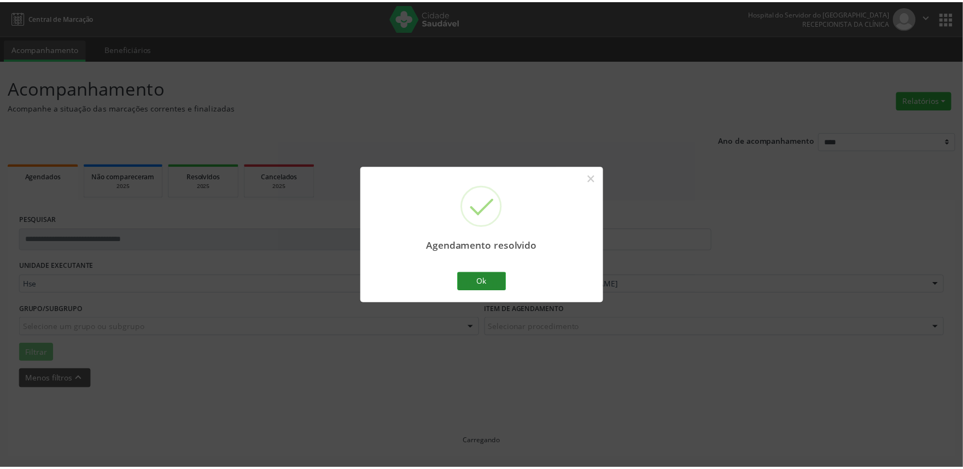
scroll to position [0, 0]
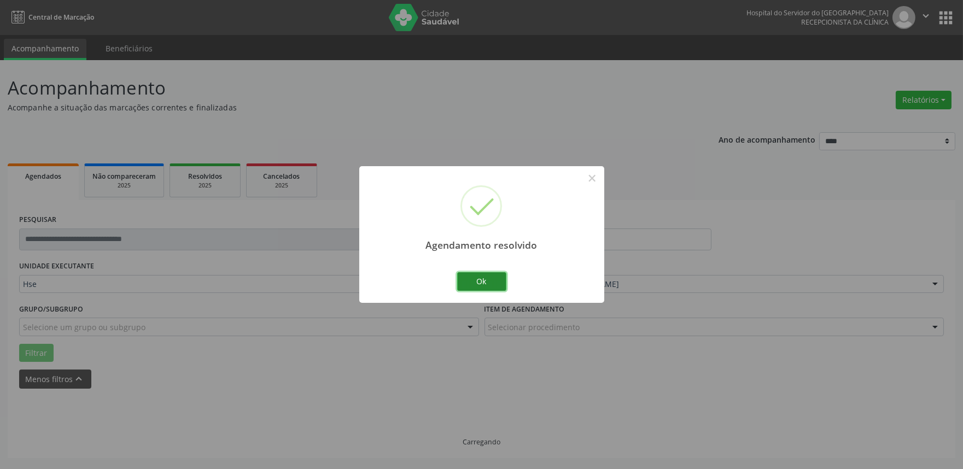
click at [481, 276] on button "Ok" at bounding box center [481, 281] width 49 height 19
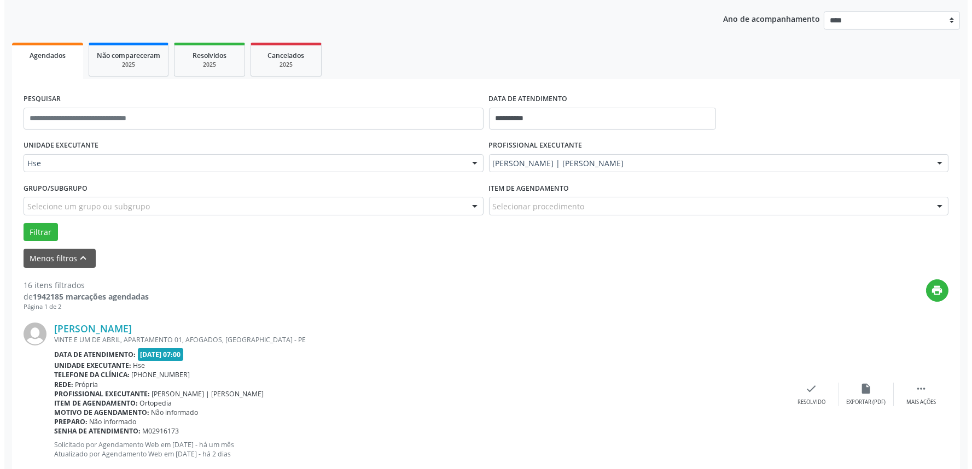
scroll to position [121, 0]
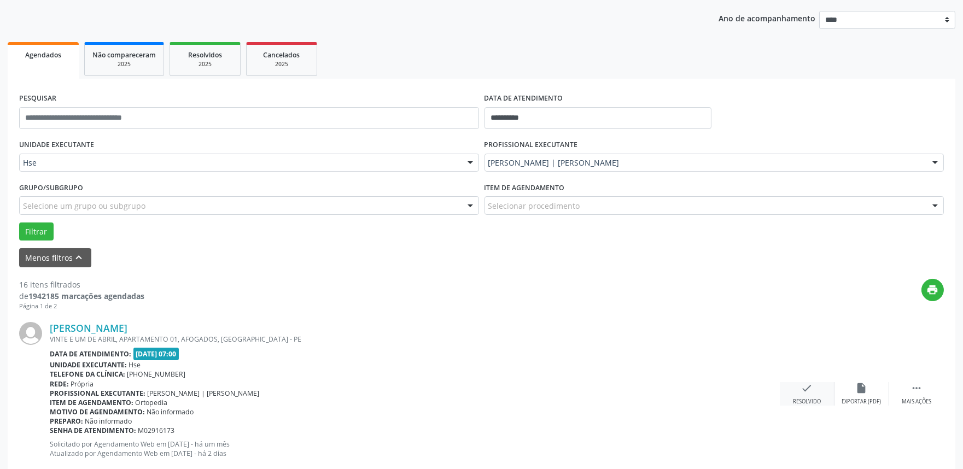
click at [810, 392] on icon "check" at bounding box center [807, 388] width 12 height 12
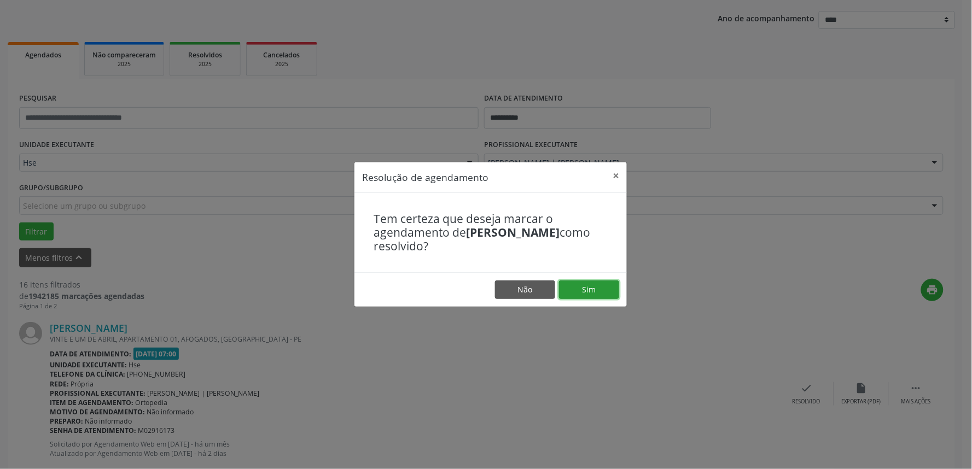
click at [598, 288] on button "Sim" at bounding box center [589, 290] width 60 height 19
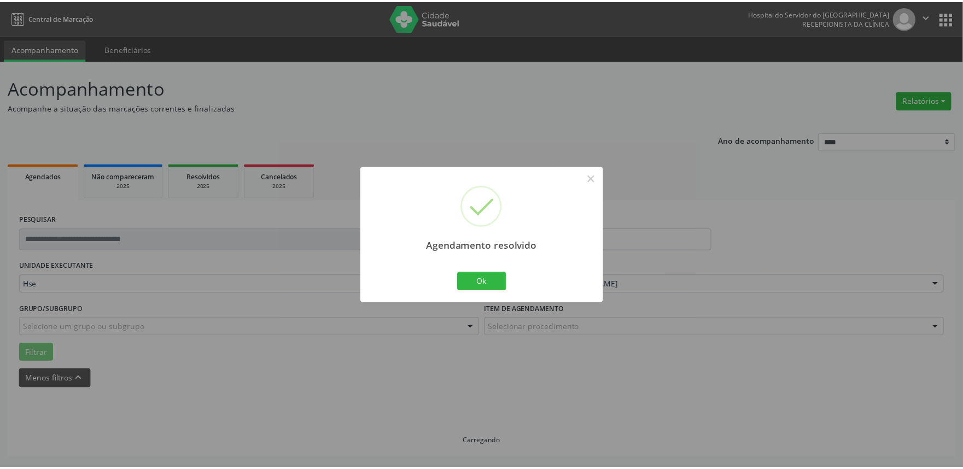
scroll to position [0, 0]
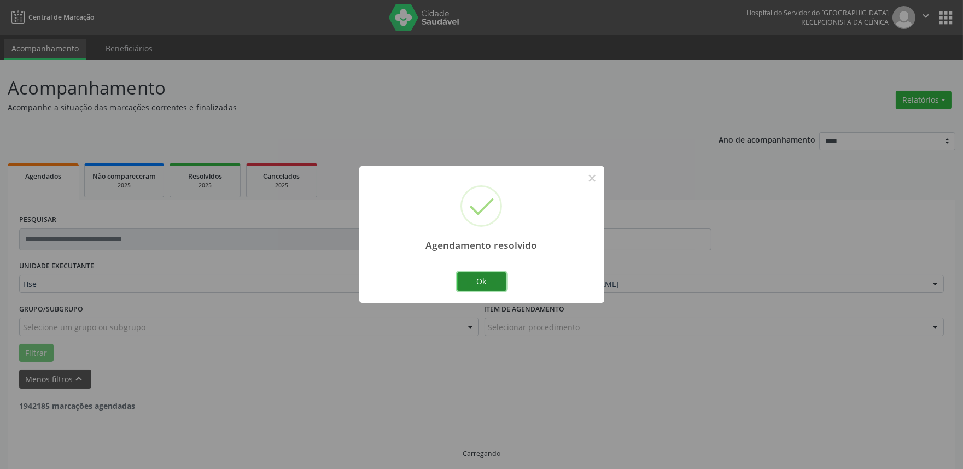
click at [496, 285] on button "Ok" at bounding box center [481, 281] width 49 height 19
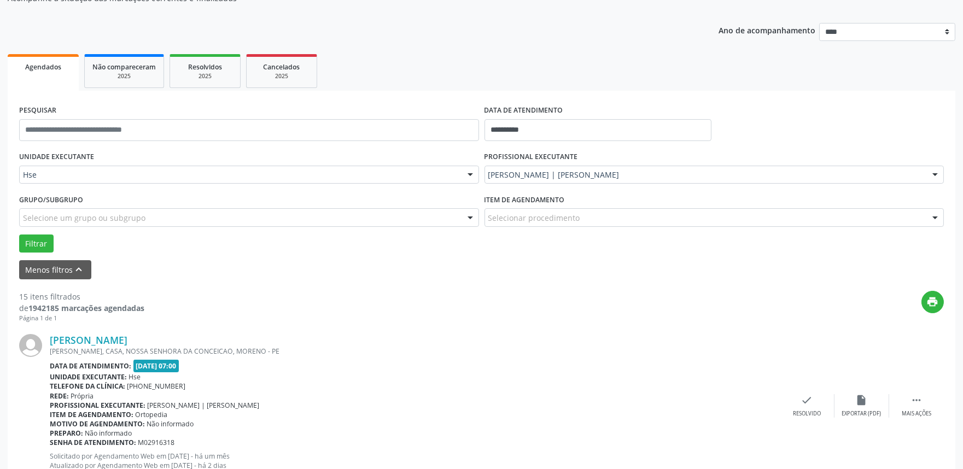
scroll to position [121, 0]
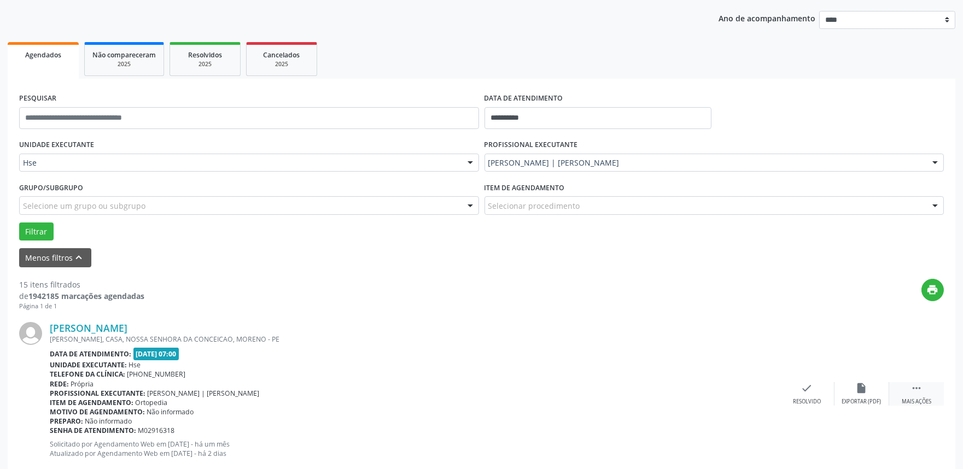
click at [934, 390] on div " Mais ações" at bounding box center [917, 394] width 55 height 24
click at [866, 398] on div "Não compareceu" at bounding box center [862, 402] width 47 height 8
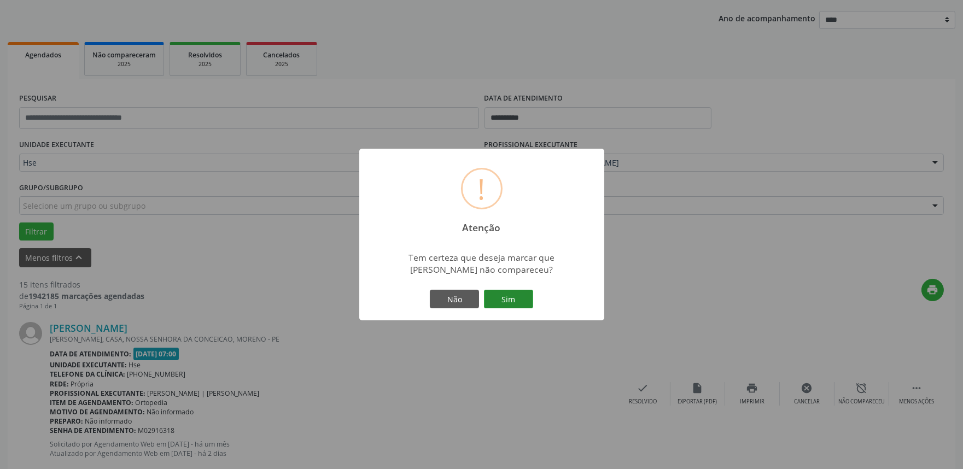
click at [494, 294] on button "Sim" at bounding box center [508, 299] width 49 height 19
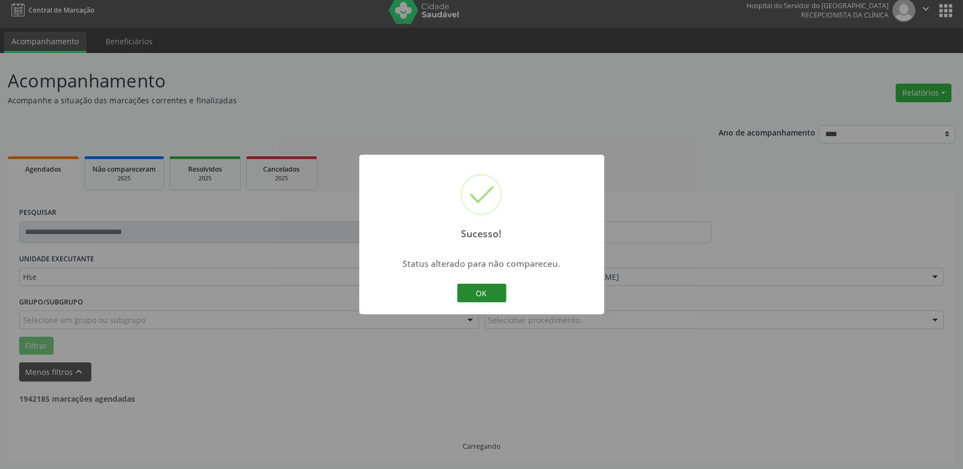
click at [465, 292] on button "OK" at bounding box center [481, 293] width 49 height 19
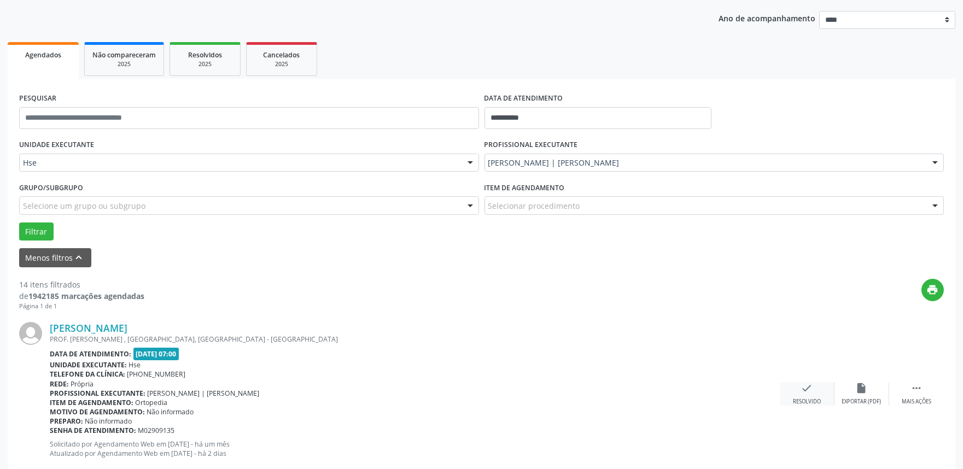
click at [807, 400] on div "Resolvido" at bounding box center [807, 402] width 28 height 8
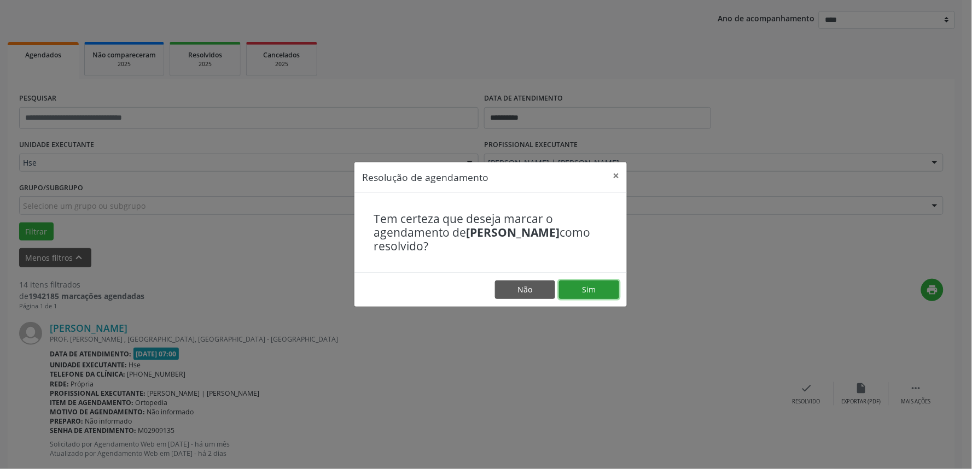
click at [597, 295] on button "Sim" at bounding box center [589, 290] width 60 height 19
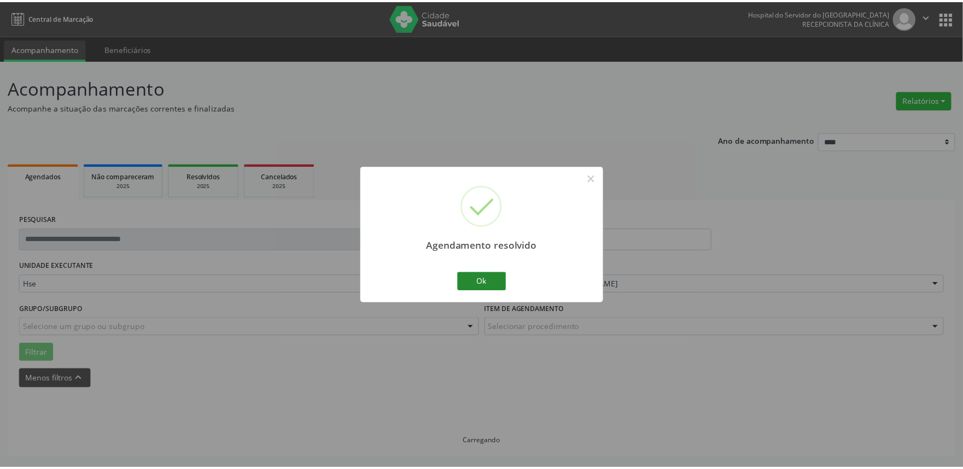
scroll to position [0, 0]
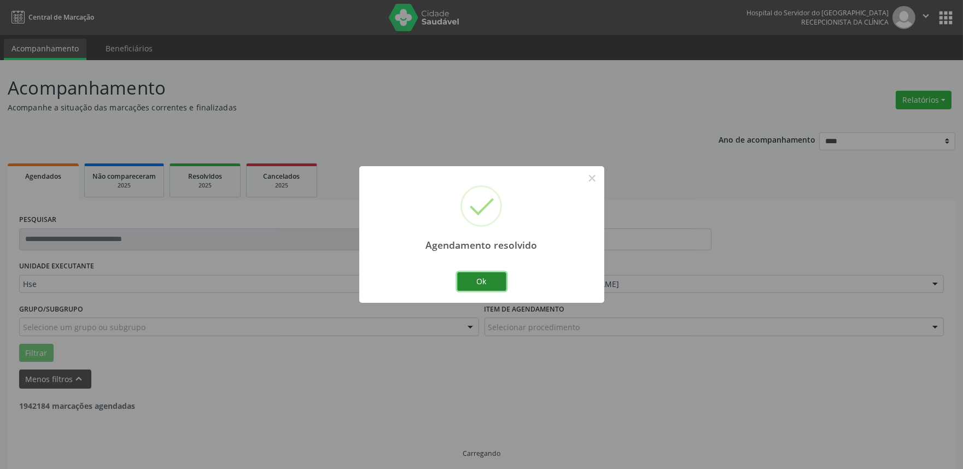
click at [469, 288] on button "Ok" at bounding box center [481, 281] width 49 height 19
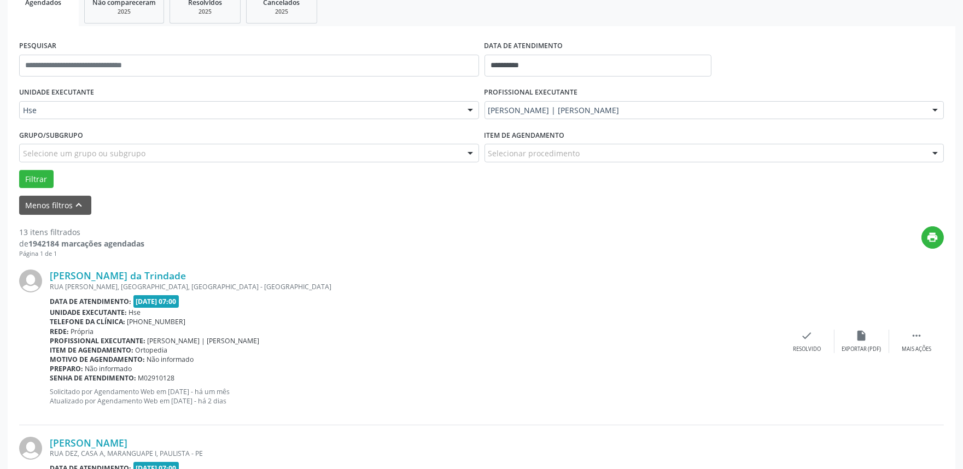
scroll to position [189, 0]
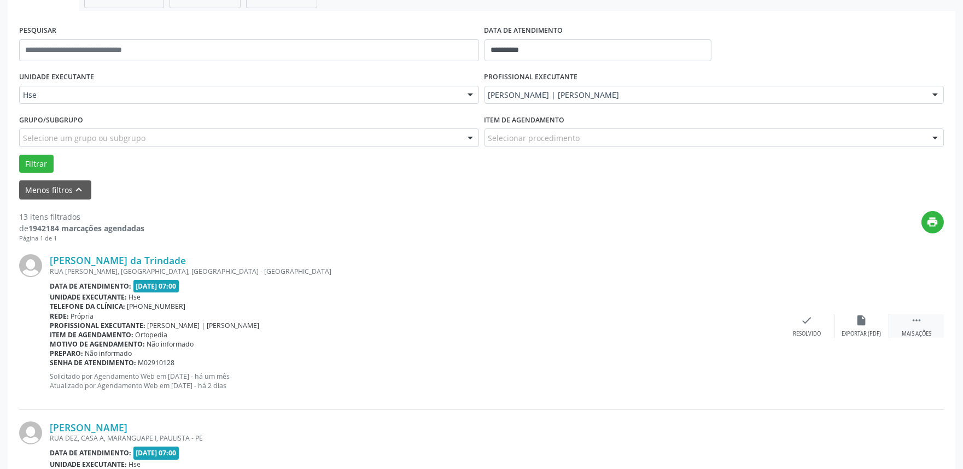
click at [923, 332] on div "Mais ações" at bounding box center [917, 334] width 30 height 8
click at [871, 333] on div "Não compareceu" at bounding box center [862, 334] width 47 height 8
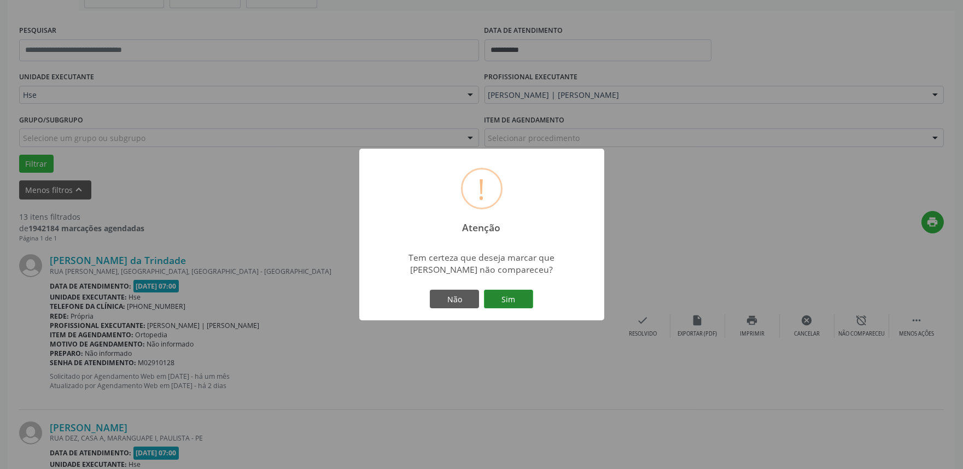
click at [490, 292] on button "Sim" at bounding box center [508, 299] width 49 height 19
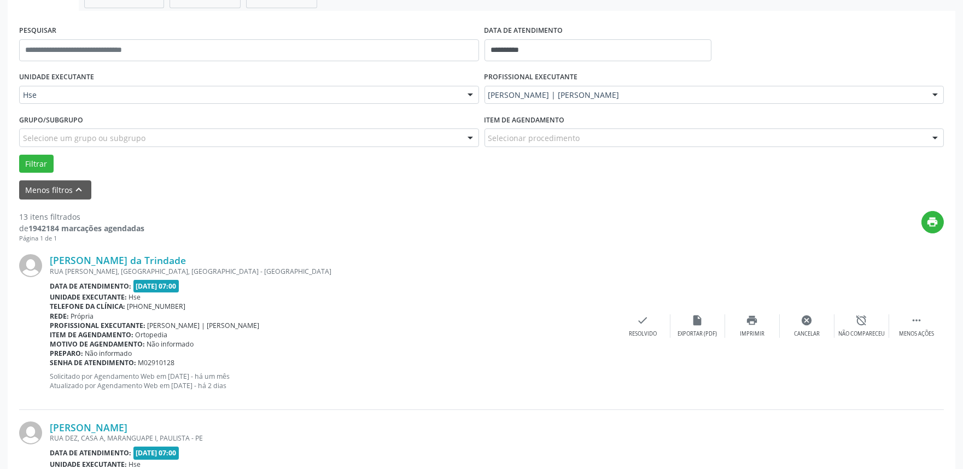
scroll to position [7, 0]
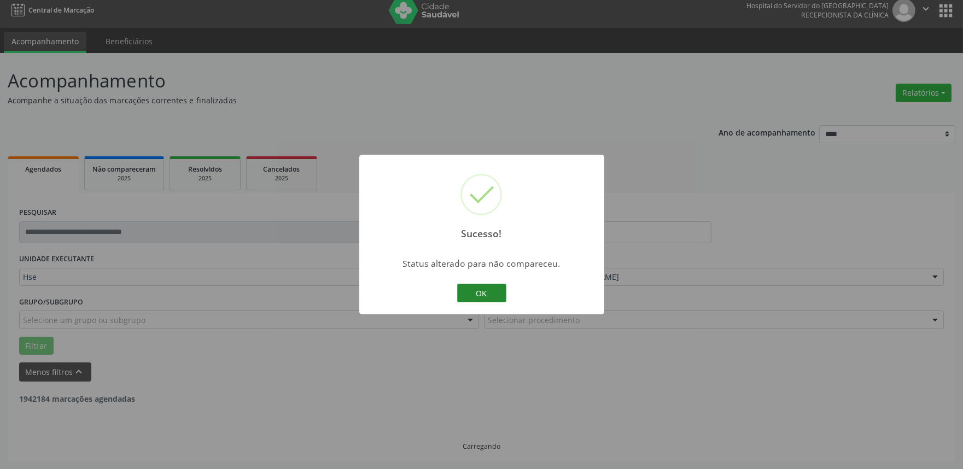
click at [489, 292] on button "OK" at bounding box center [481, 293] width 49 height 19
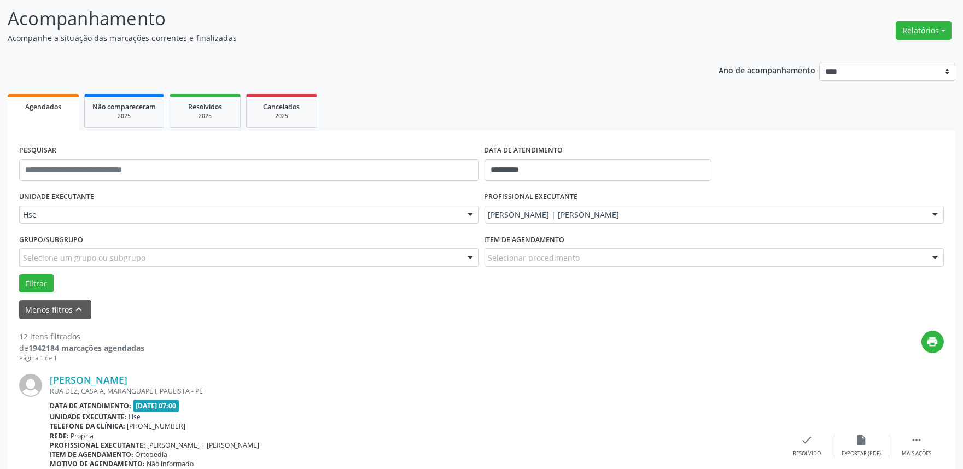
scroll to position [129, 0]
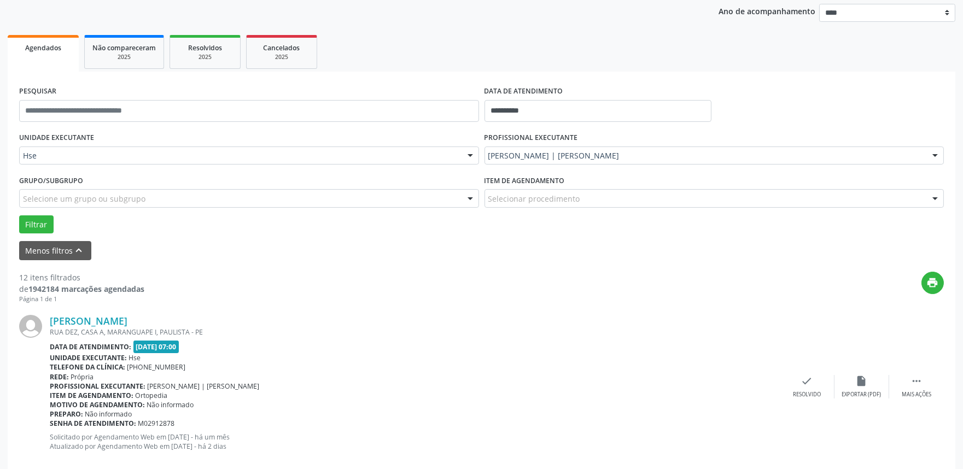
drag, startPoint x: 927, startPoint y: 387, endPoint x: 879, endPoint y: 373, distance: 50.6
click at [927, 386] on div " Mais ações" at bounding box center [917, 387] width 55 height 24
click at [862, 393] on div "Não compareceu" at bounding box center [862, 395] width 47 height 8
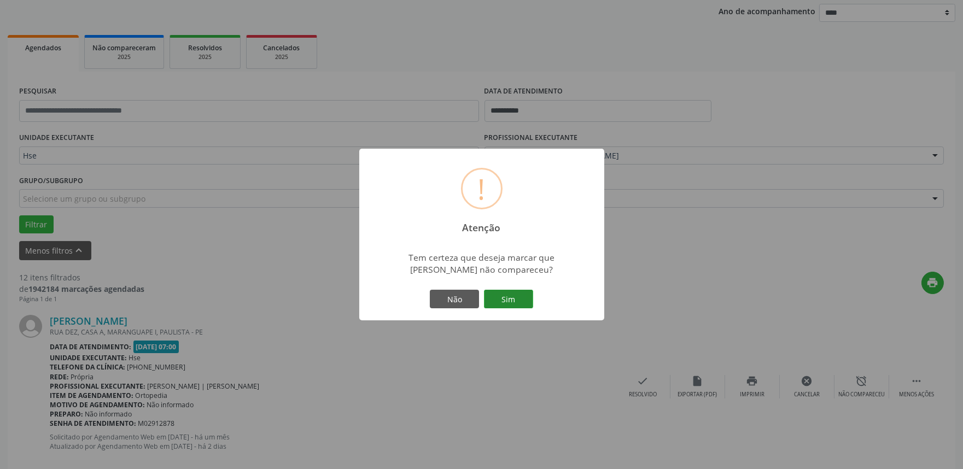
click at [498, 297] on button "Sim" at bounding box center [508, 299] width 49 height 19
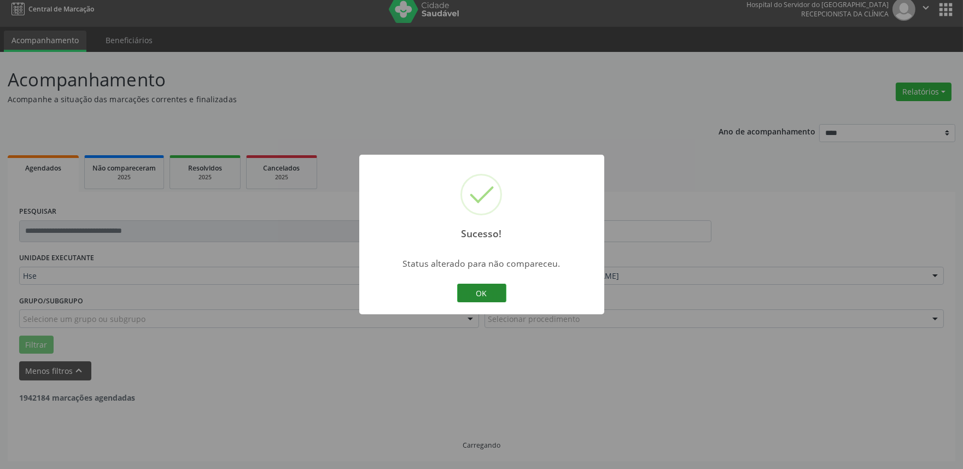
scroll to position [7, 0]
click at [475, 292] on button "OK" at bounding box center [481, 293] width 49 height 19
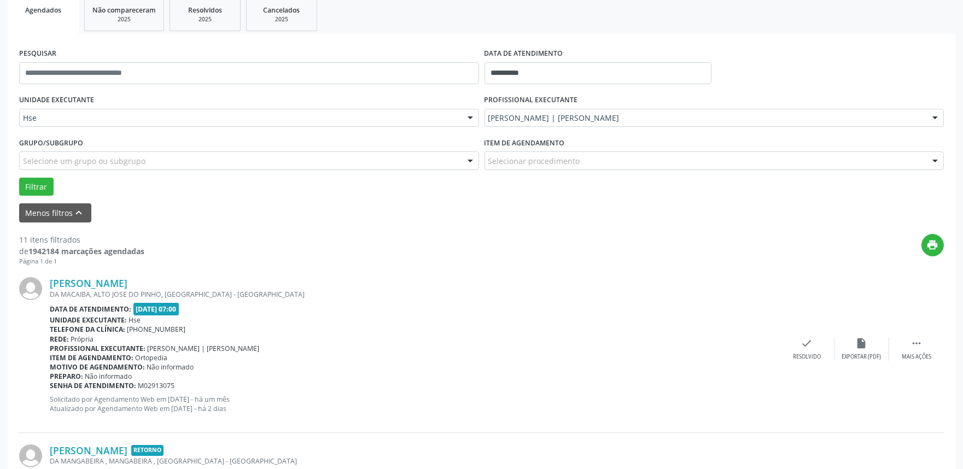
scroll to position [250, 0]
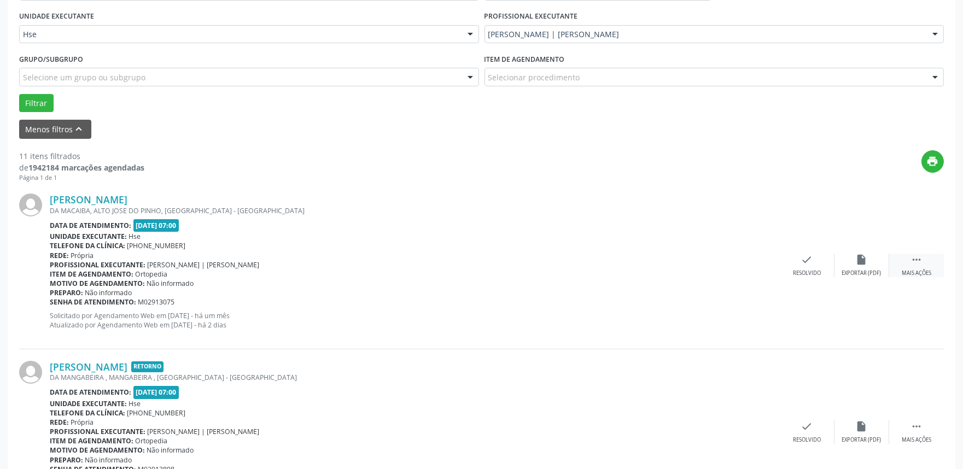
click at [933, 267] on div " Mais ações" at bounding box center [917, 266] width 55 height 24
click at [855, 266] on div "alarm_off Não compareceu" at bounding box center [862, 266] width 55 height 24
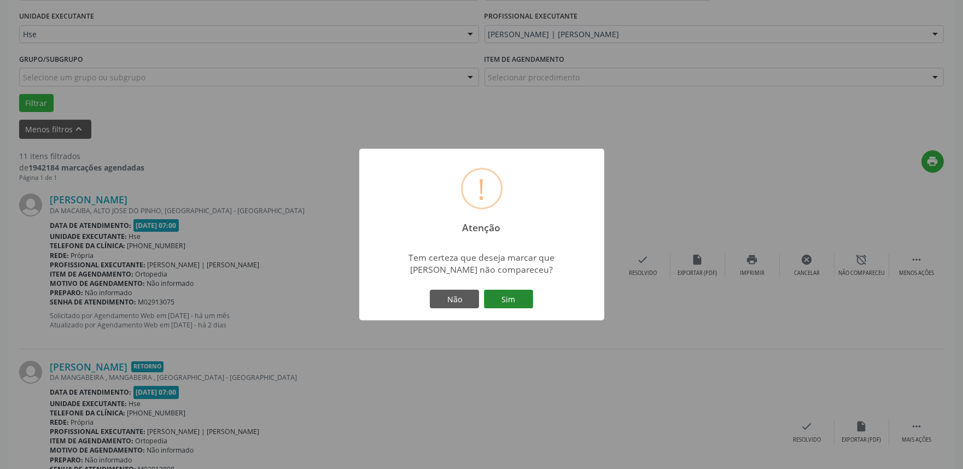
click at [491, 300] on button "Sim" at bounding box center [508, 299] width 49 height 19
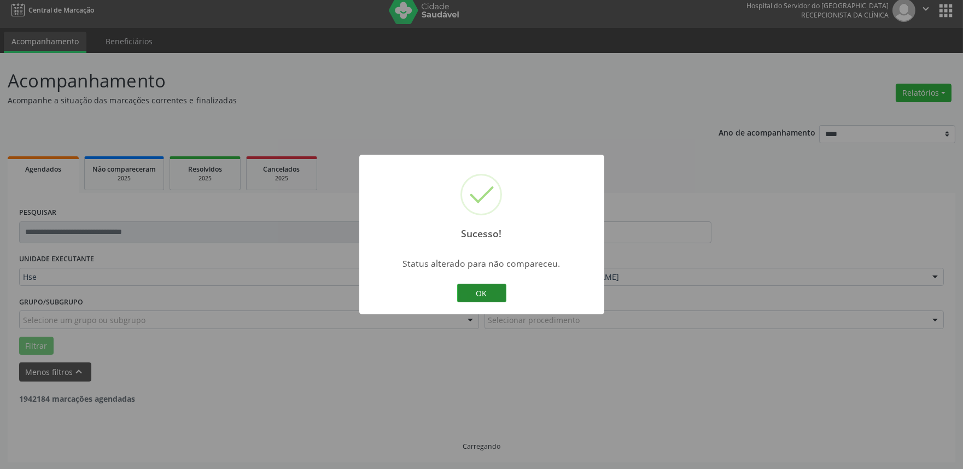
click at [490, 289] on button "OK" at bounding box center [481, 293] width 49 height 19
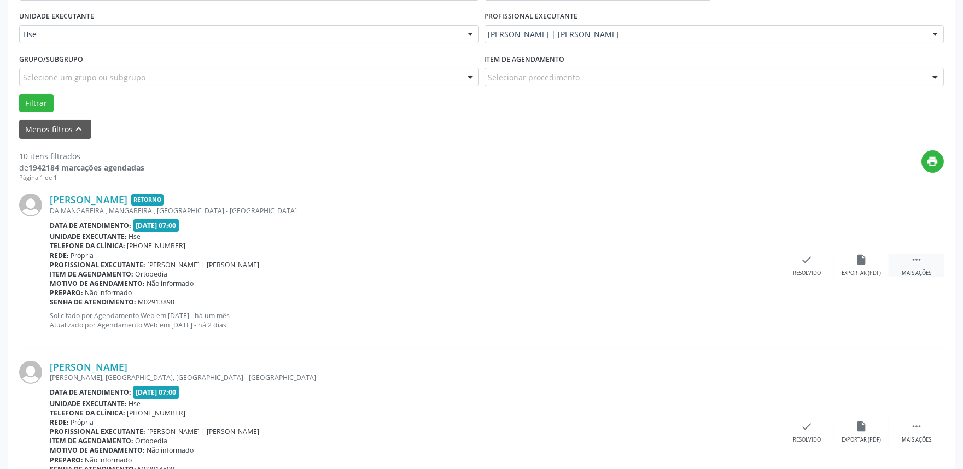
click at [927, 254] on div " Mais ações" at bounding box center [917, 266] width 55 height 24
click at [867, 264] on icon "alarm_off" at bounding box center [862, 260] width 12 height 12
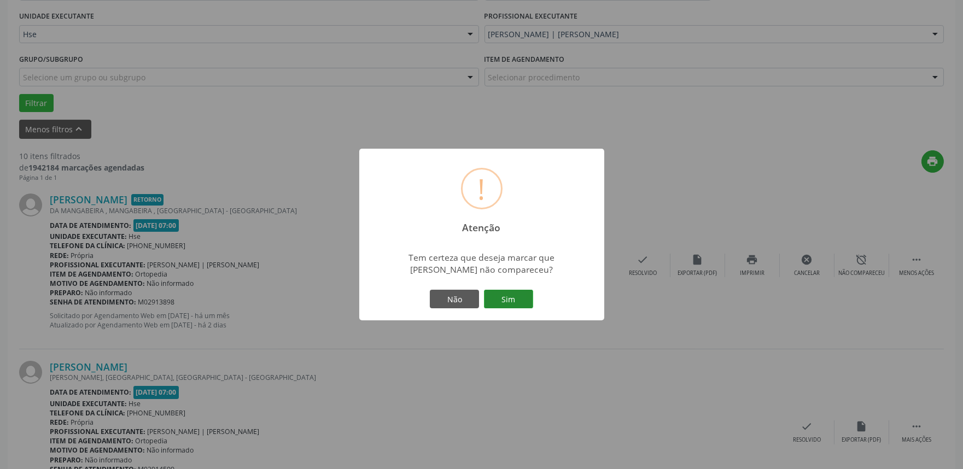
click at [522, 294] on button "Sim" at bounding box center [508, 299] width 49 height 19
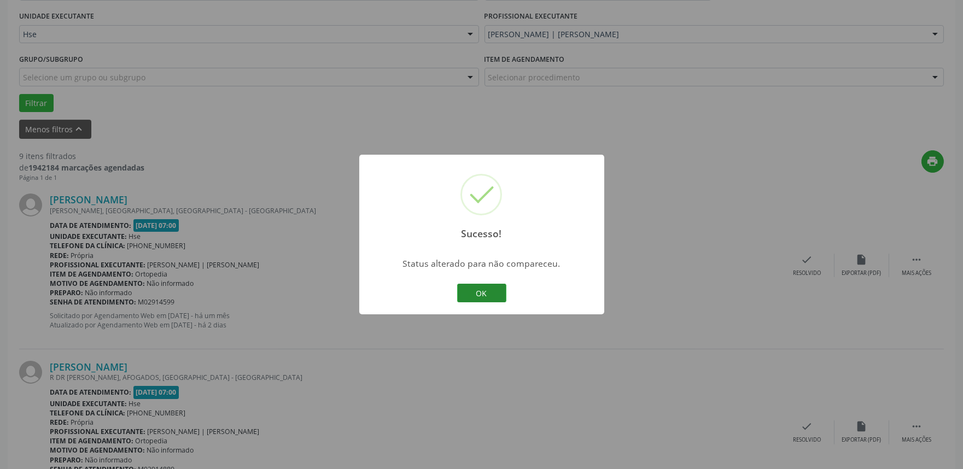
click at [461, 293] on button "OK" at bounding box center [481, 293] width 49 height 19
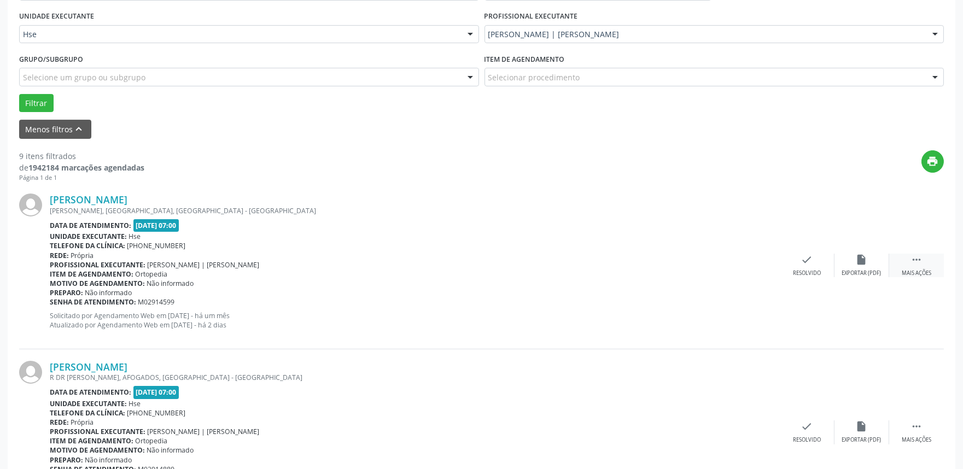
click at [915, 263] on icon "" at bounding box center [917, 260] width 12 height 12
click at [869, 270] on div "Não compareceu" at bounding box center [862, 274] width 47 height 8
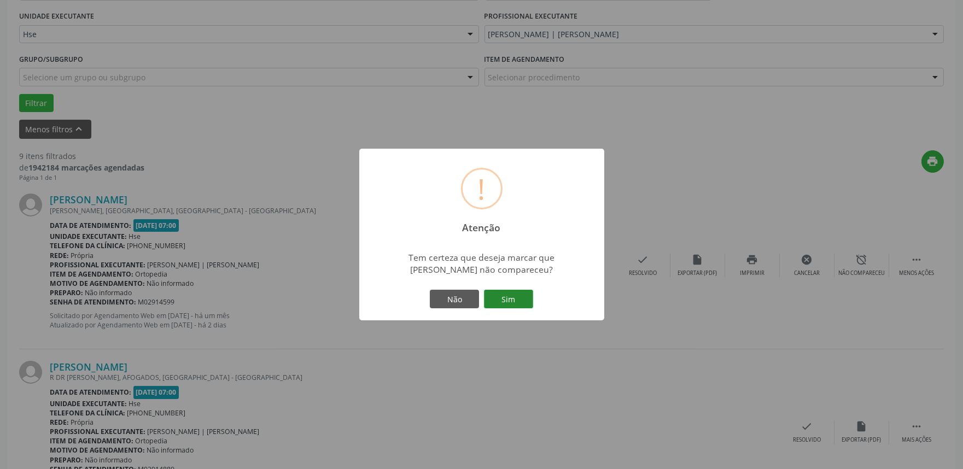
click at [518, 299] on button "Sim" at bounding box center [508, 299] width 49 height 19
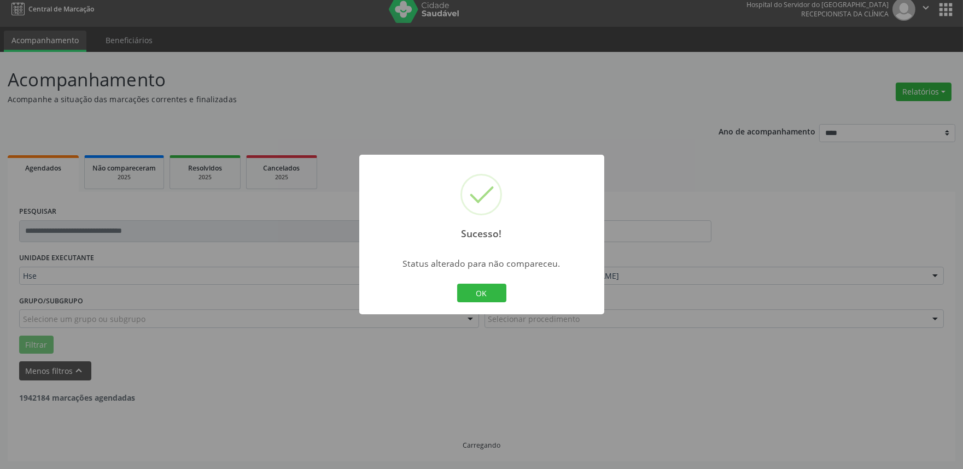
scroll to position [7, 0]
click at [476, 281] on div "Sucesso! × Status alterado para não compareceu. OK Cancel" at bounding box center [481, 235] width 245 height 160
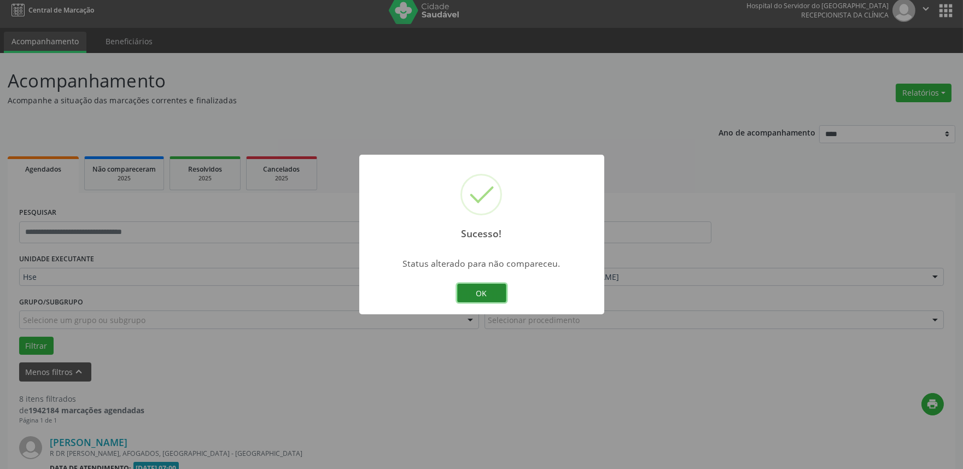
click at [476, 285] on button "OK" at bounding box center [481, 293] width 49 height 19
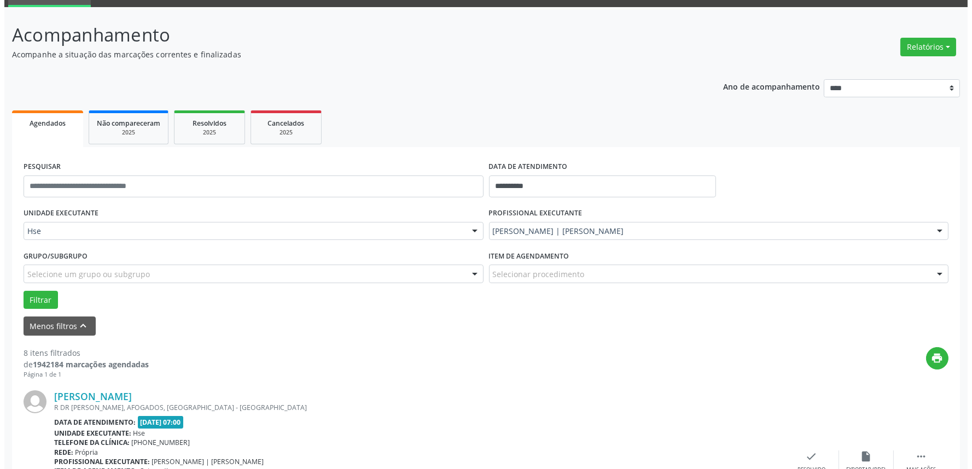
scroll to position [129, 0]
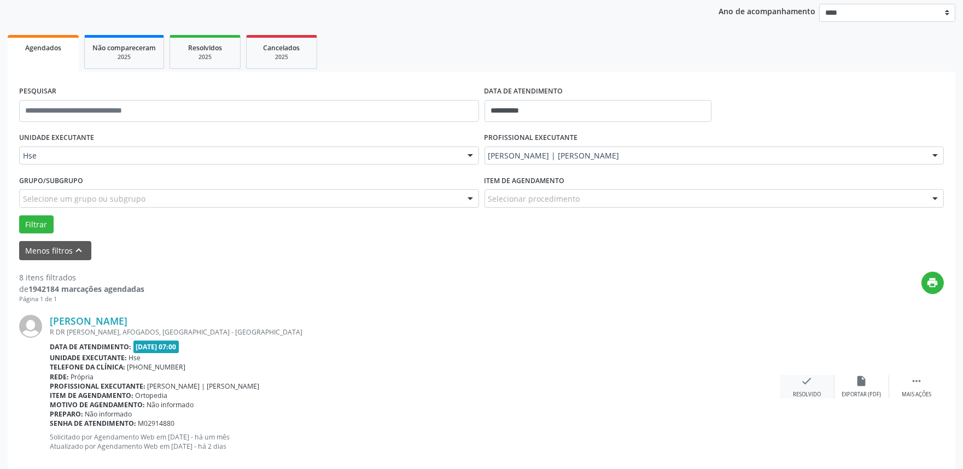
click at [795, 380] on div "check Resolvido" at bounding box center [807, 387] width 55 height 24
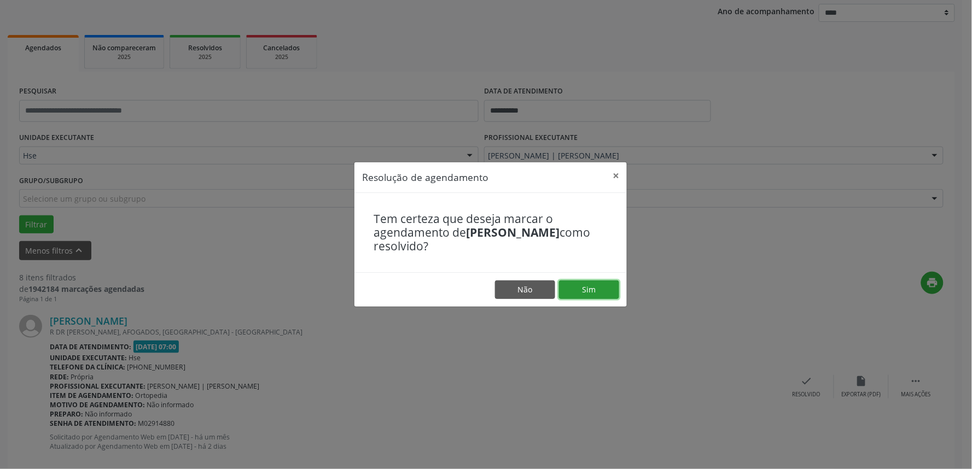
click at [595, 284] on button "Sim" at bounding box center [589, 290] width 60 height 19
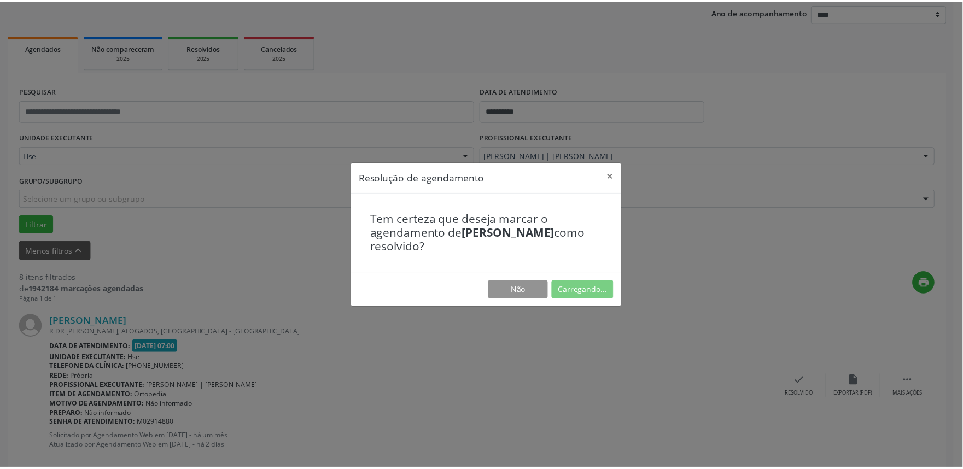
scroll to position [0, 0]
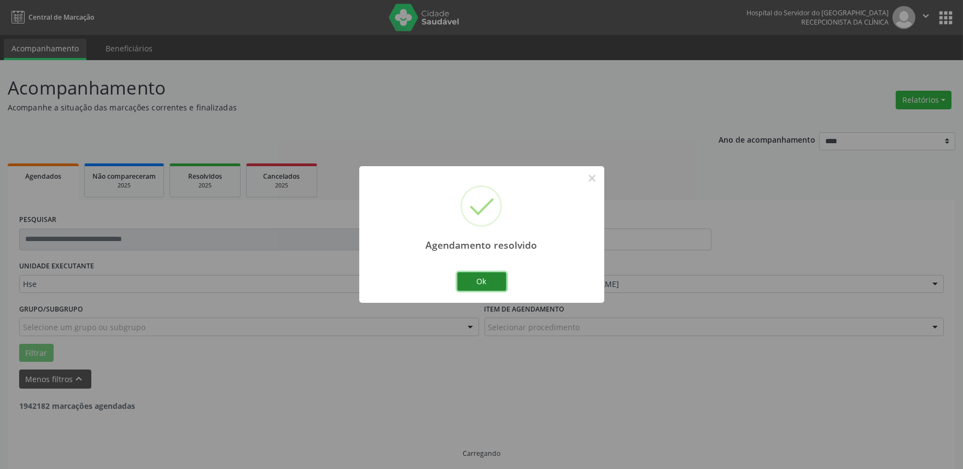
click at [487, 285] on button "Ok" at bounding box center [481, 281] width 49 height 19
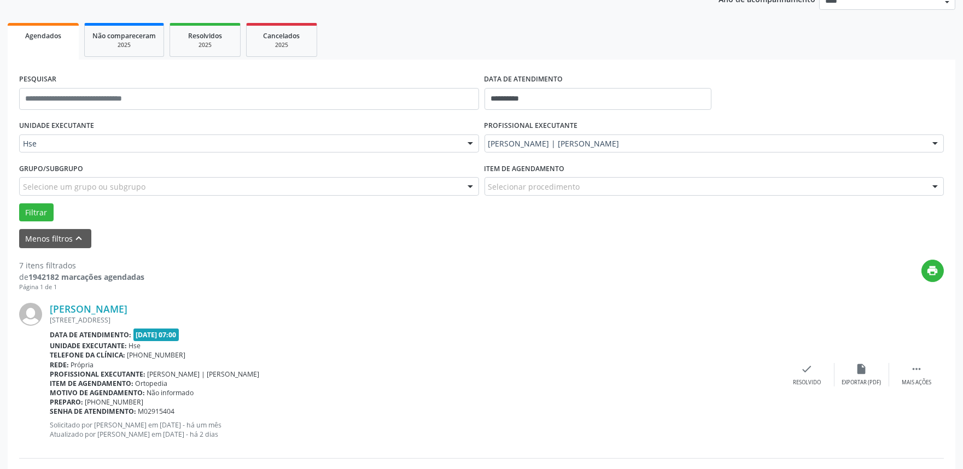
scroll to position [189, 0]
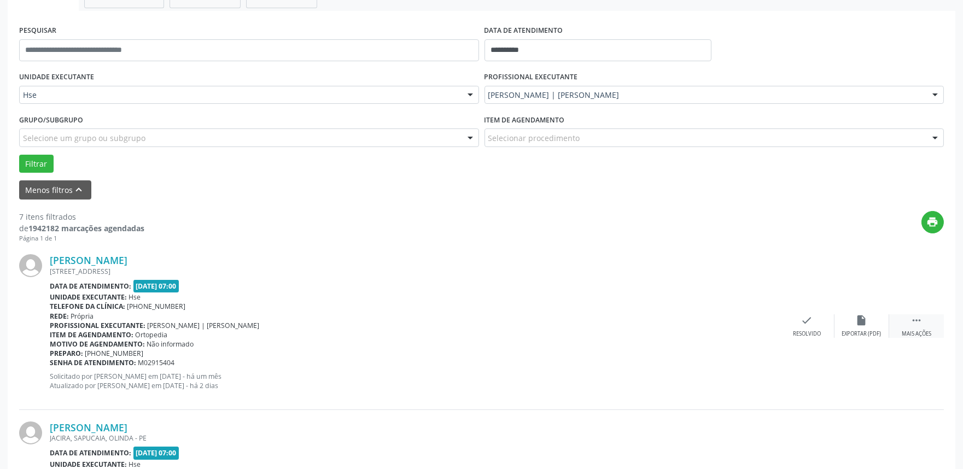
click at [932, 328] on div " Mais ações" at bounding box center [917, 327] width 55 height 24
click at [865, 332] on div "Não compareceu" at bounding box center [862, 334] width 47 height 8
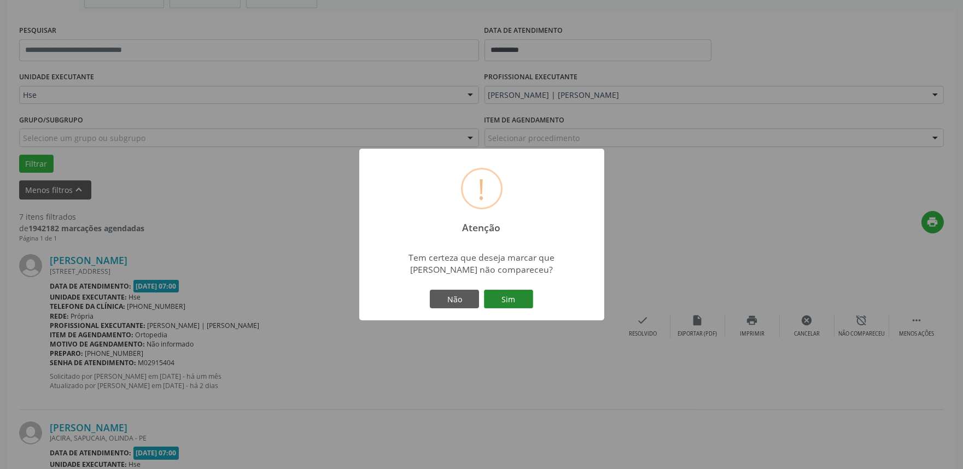
click at [510, 291] on button "Sim" at bounding box center [508, 299] width 49 height 19
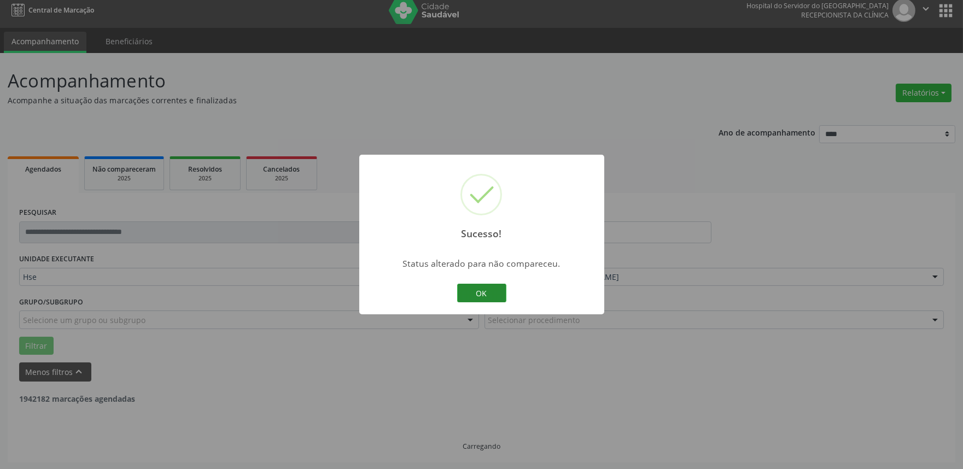
click at [484, 301] on button "OK" at bounding box center [481, 293] width 49 height 19
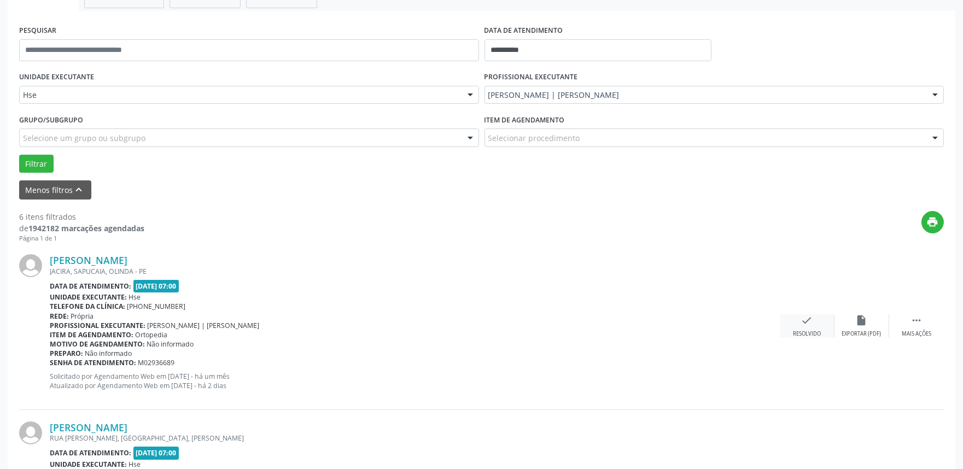
click at [806, 324] on icon "check" at bounding box center [807, 321] width 12 height 12
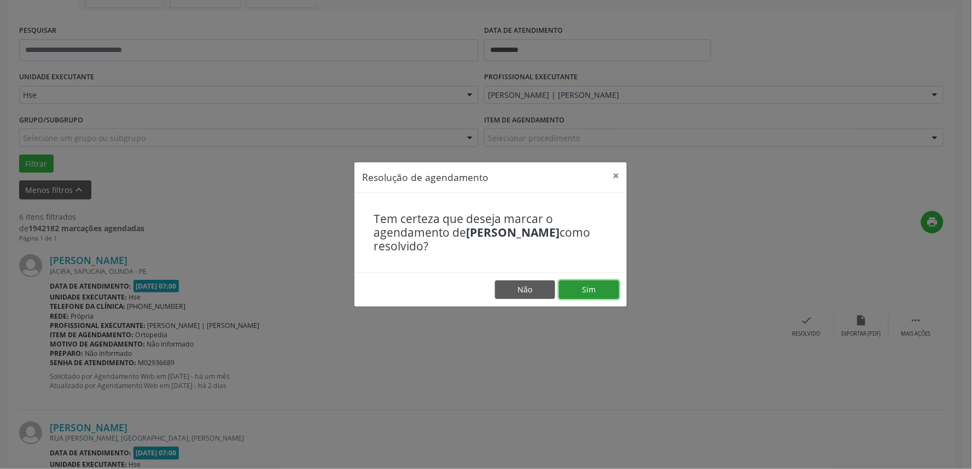
click at [586, 288] on button "Sim" at bounding box center [589, 290] width 60 height 19
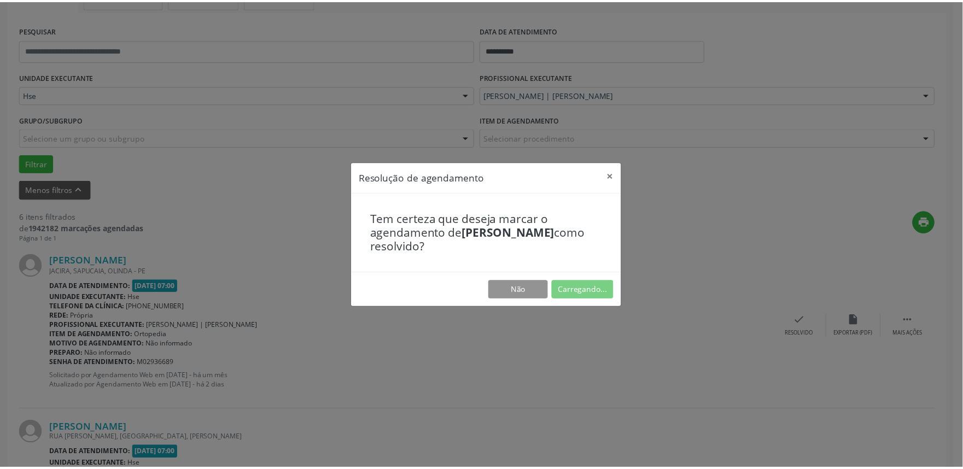
scroll to position [0, 0]
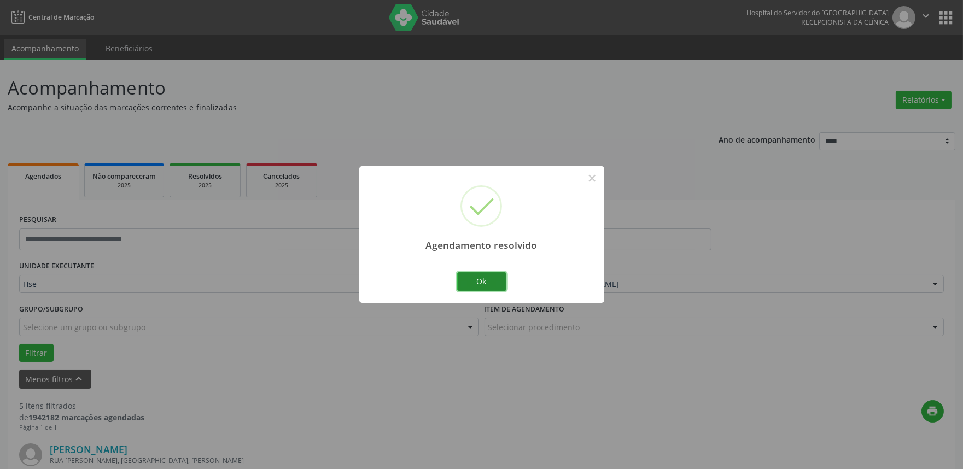
click at [480, 282] on button "Ok" at bounding box center [481, 281] width 49 height 19
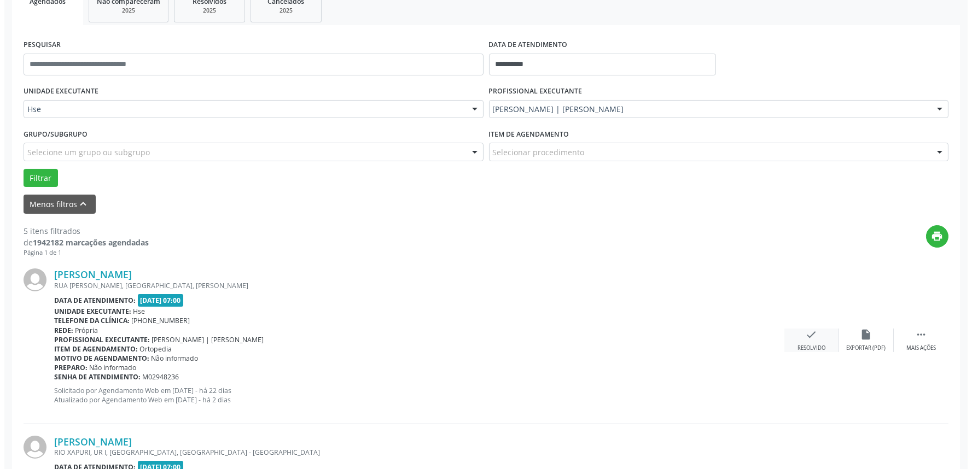
scroll to position [182, 0]
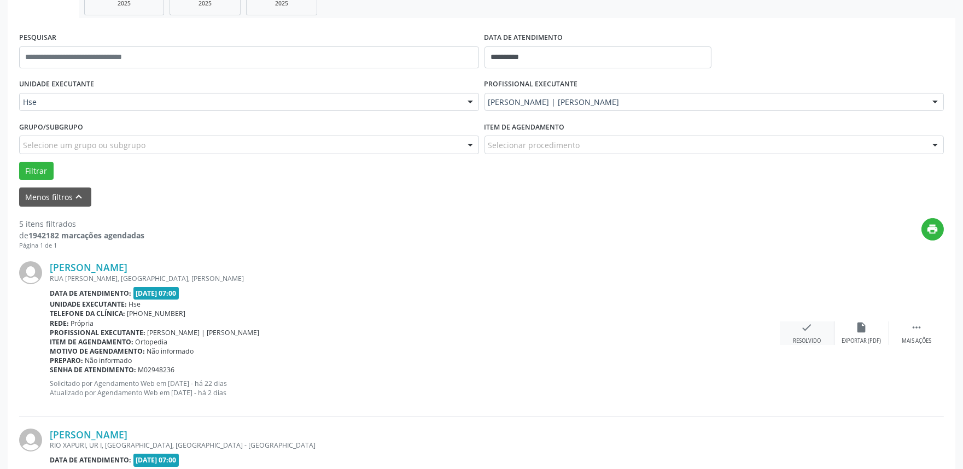
click at [806, 333] on icon "check" at bounding box center [807, 328] width 12 height 12
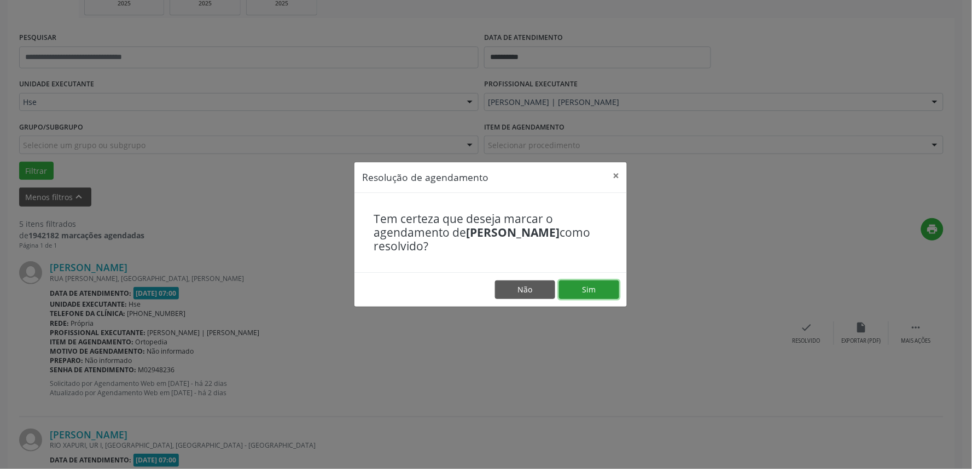
click at [597, 292] on button "Sim" at bounding box center [589, 290] width 60 height 19
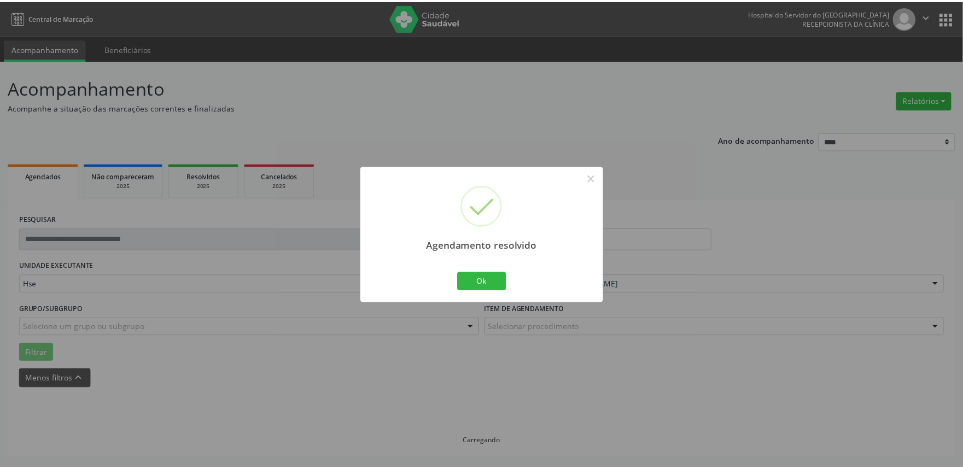
scroll to position [0, 0]
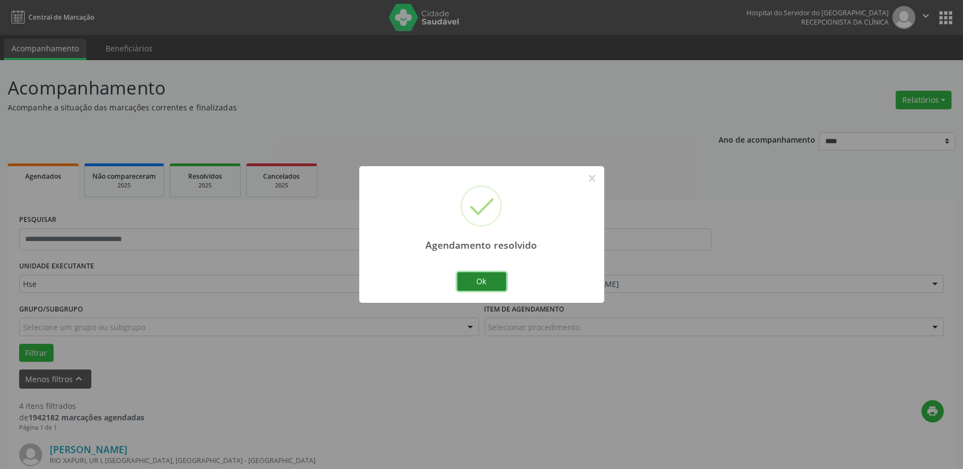
click at [469, 276] on button "Ok" at bounding box center [481, 281] width 49 height 19
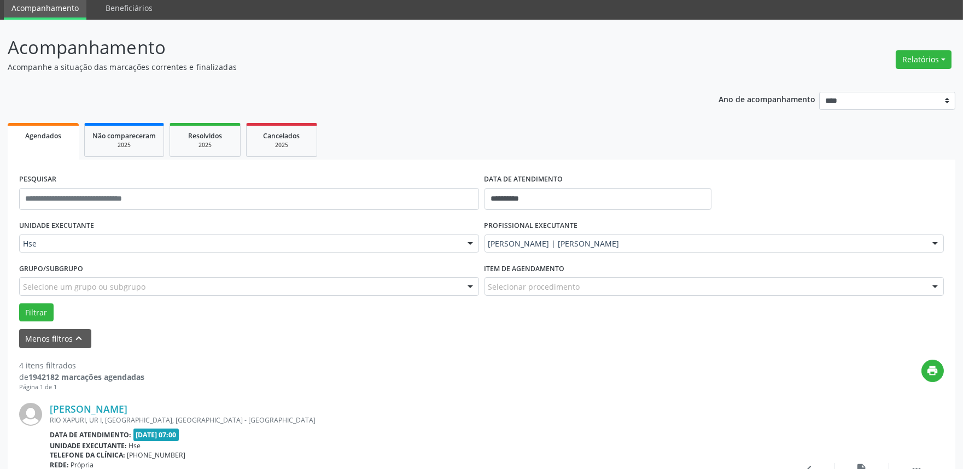
scroll to position [61, 0]
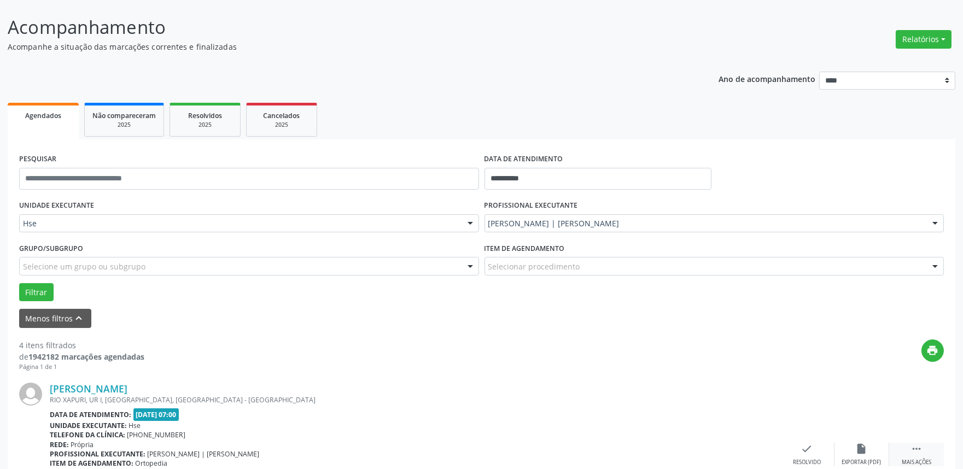
click at [916, 454] on icon "" at bounding box center [917, 449] width 12 height 12
click at [863, 447] on icon "alarm_off" at bounding box center [862, 449] width 12 height 12
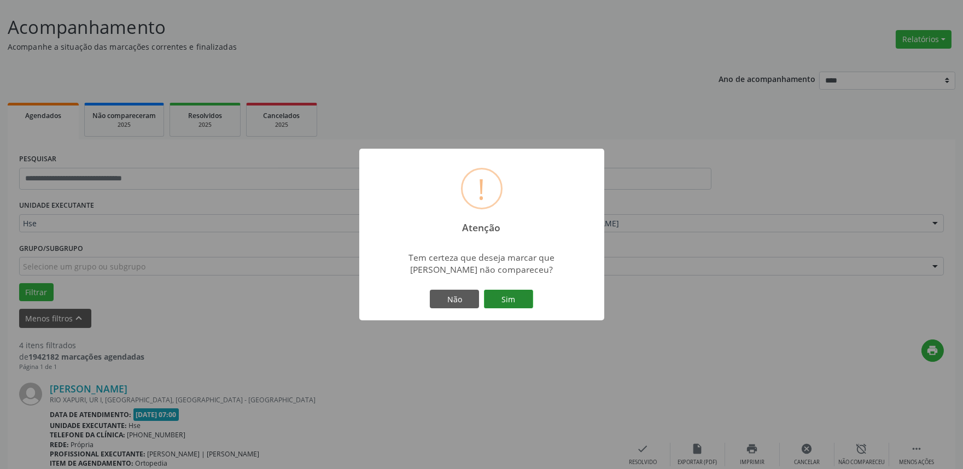
click at [521, 297] on button "Sim" at bounding box center [508, 299] width 49 height 19
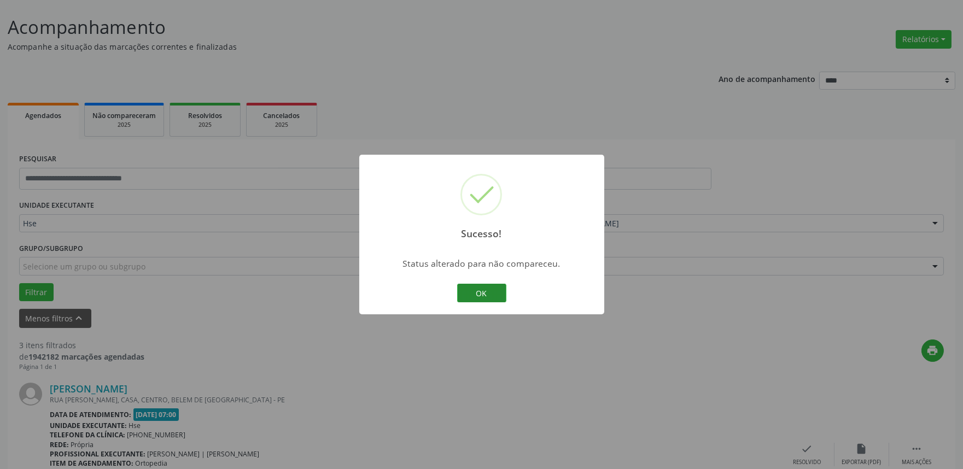
click at [468, 290] on button "OK" at bounding box center [481, 293] width 49 height 19
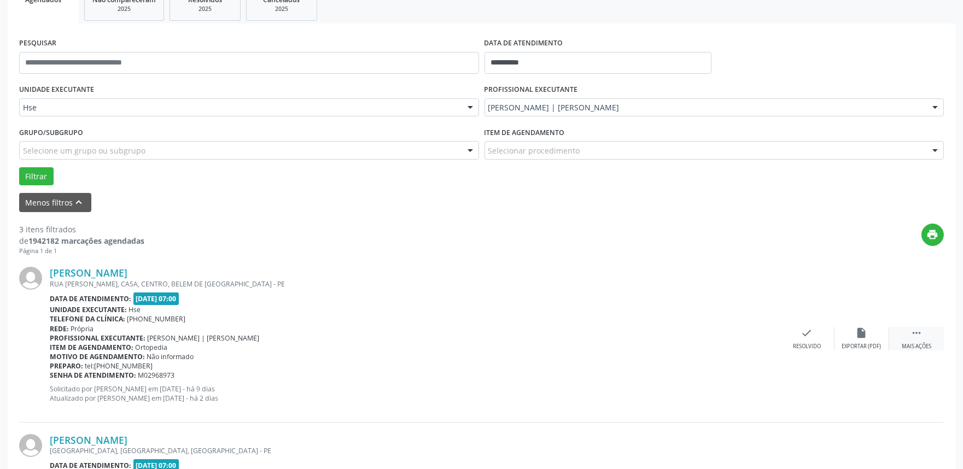
scroll to position [182, 0]
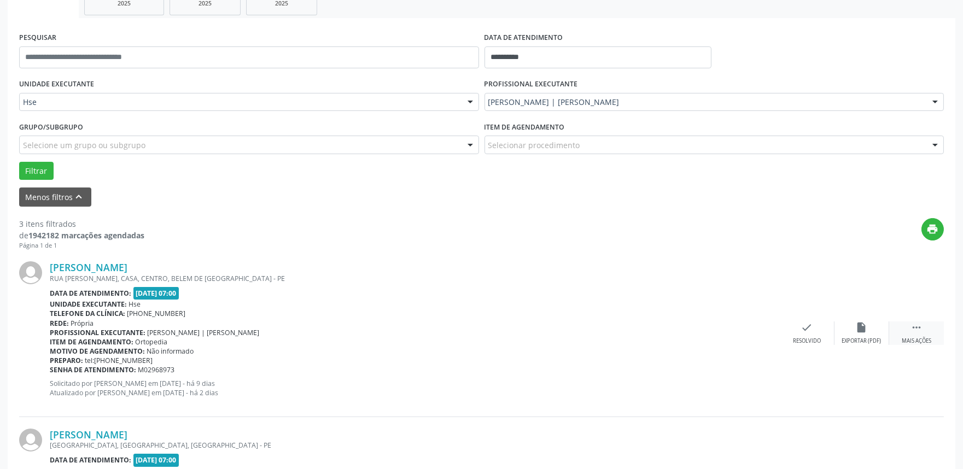
click at [915, 324] on icon "" at bounding box center [917, 328] width 12 height 12
click at [870, 338] on div "Não compareceu" at bounding box center [862, 342] width 47 height 8
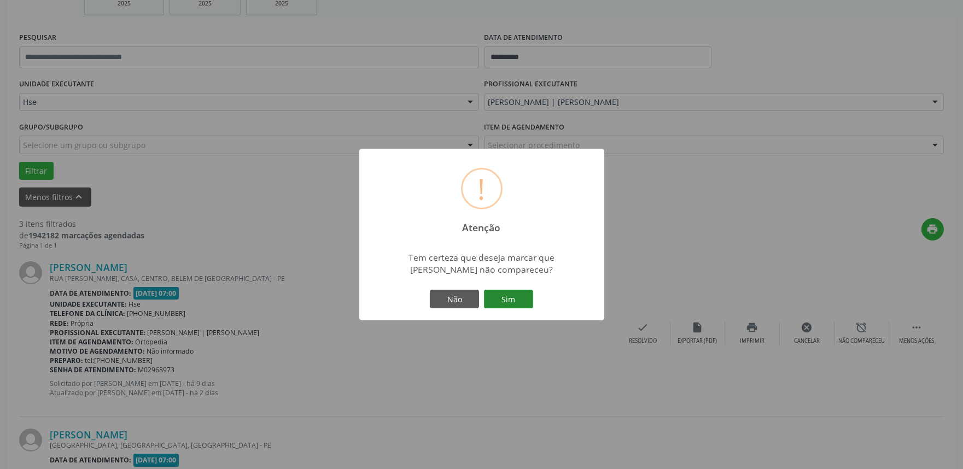
click at [522, 298] on button "Sim" at bounding box center [508, 299] width 49 height 19
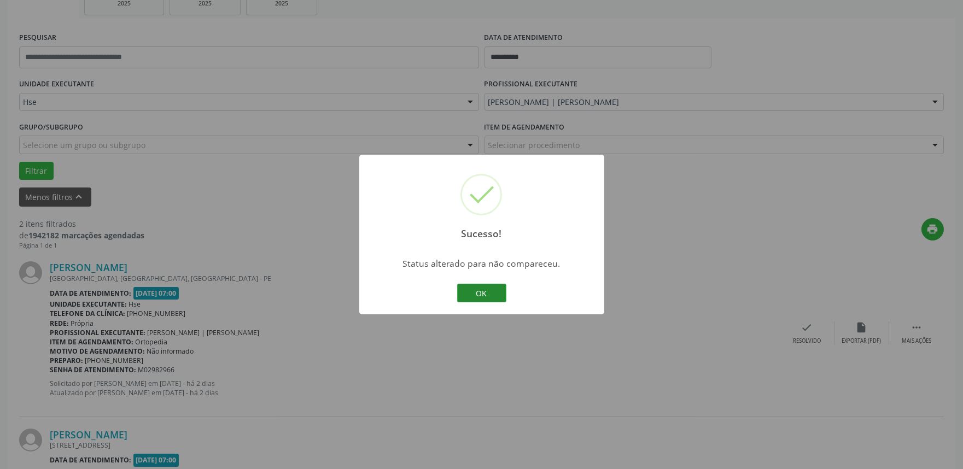
click at [473, 291] on button "OK" at bounding box center [481, 293] width 49 height 19
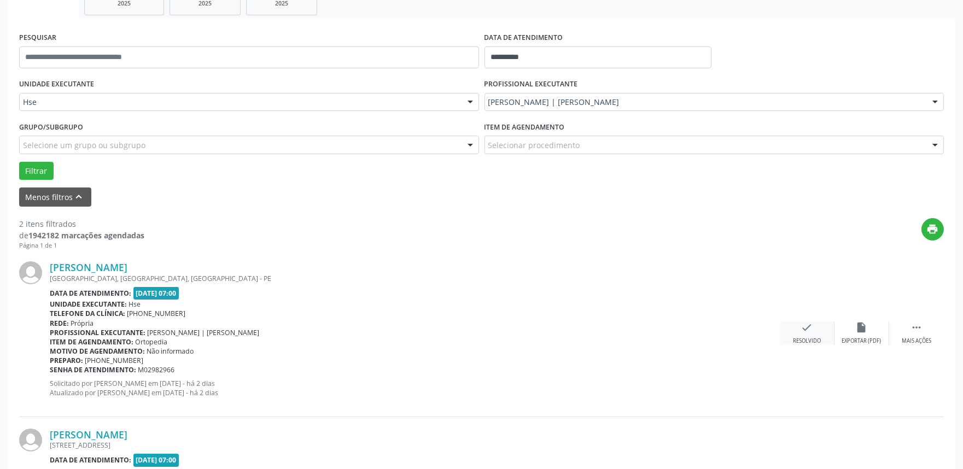
click at [800, 338] on div "Resolvido" at bounding box center [807, 342] width 28 height 8
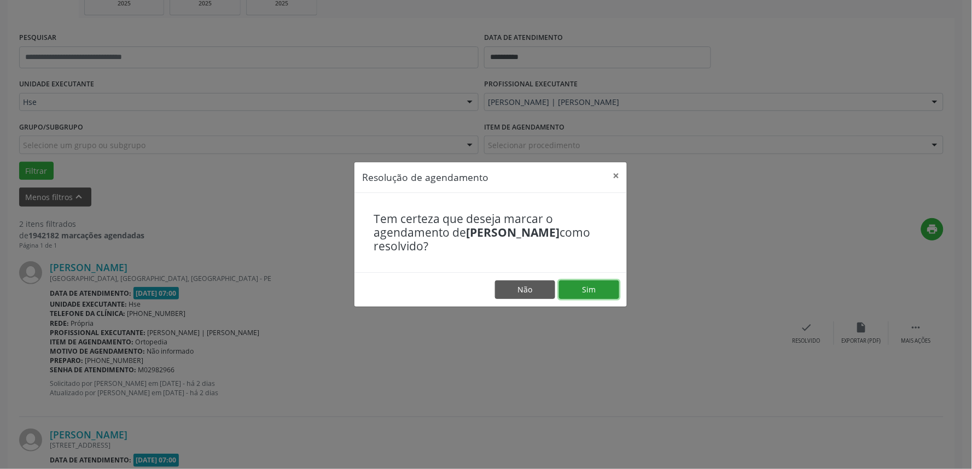
click at [592, 292] on button "Sim" at bounding box center [589, 290] width 60 height 19
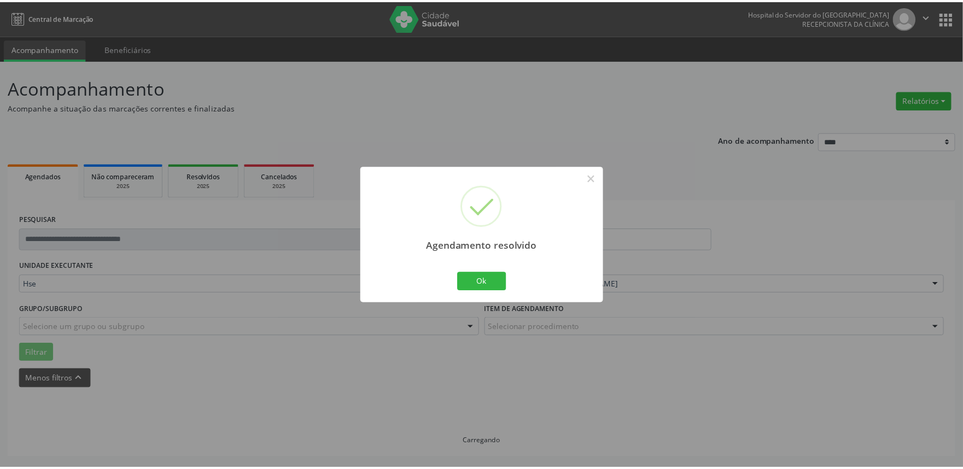
scroll to position [0, 0]
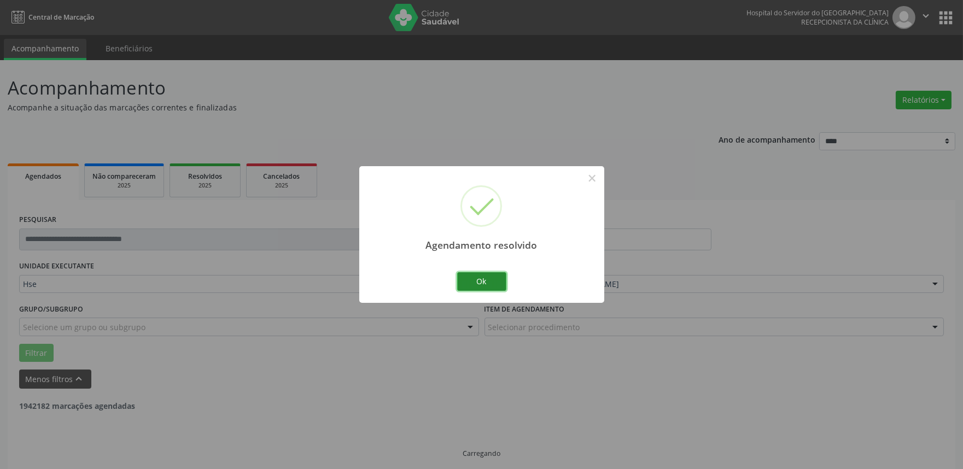
click at [489, 284] on button "Ok" at bounding box center [481, 281] width 49 height 19
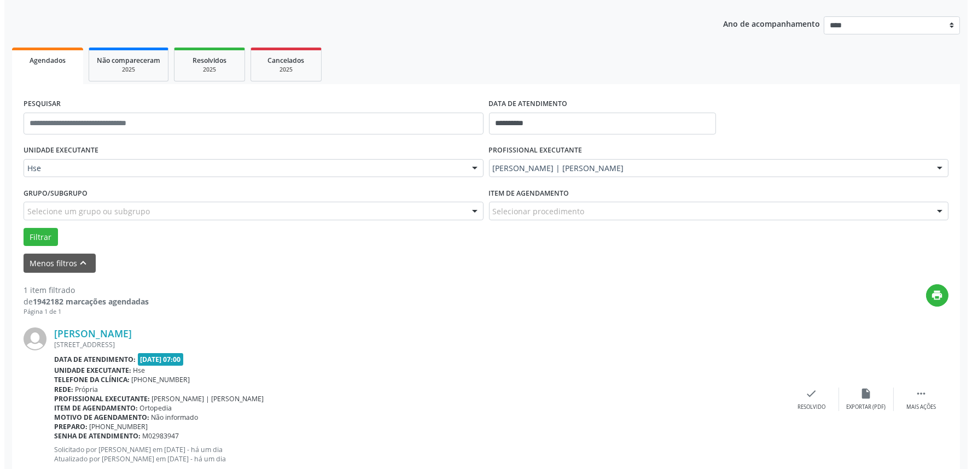
scroll to position [121, 0]
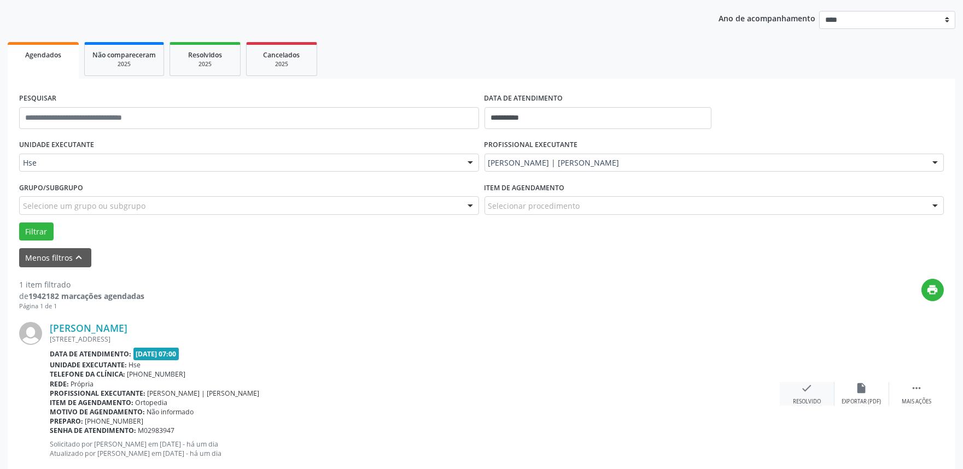
click at [817, 396] on div "check Resolvido" at bounding box center [807, 394] width 55 height 24
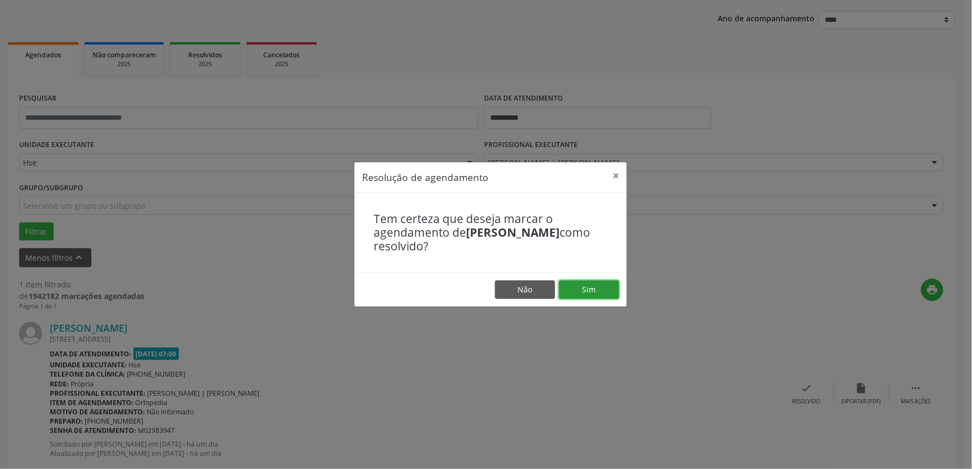
click at [583, 289] on button "Sim" at bounding box center [589, 290] width 60 height 19
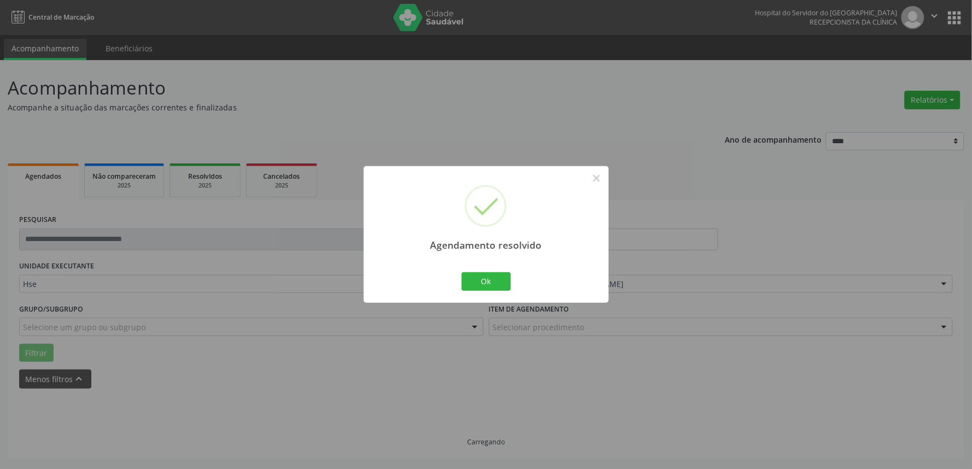
scroll to position [0, 0]
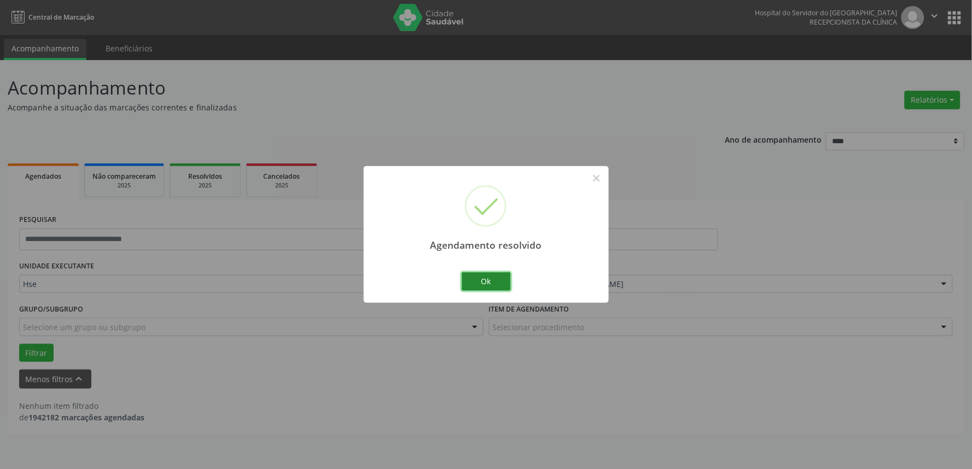
click at [495, 284] on button "Ok" at bounding box center [486, 281] width 49 height 19
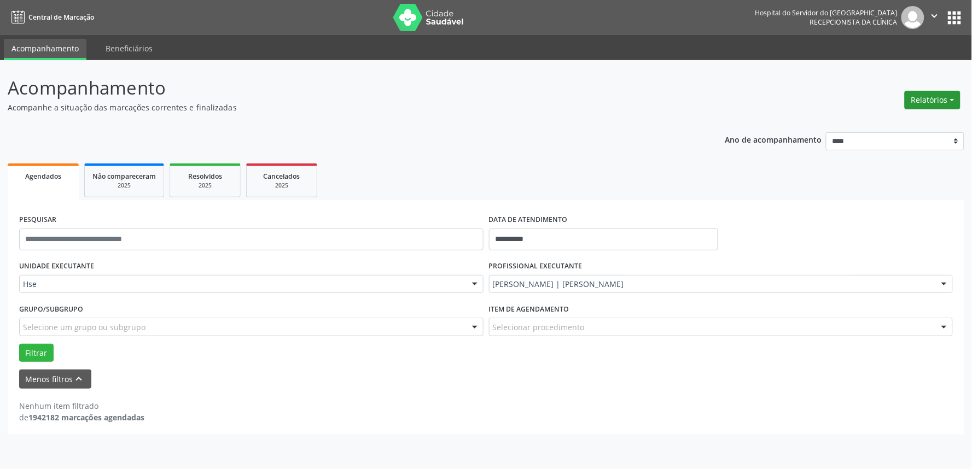
click at [918, 101] on button "Relatórios" at bounding box center [933, 100] width 56 height 19
click at [857, 120] on link "Agendamentos" at bounding box center [902, 122] width 118 height 15
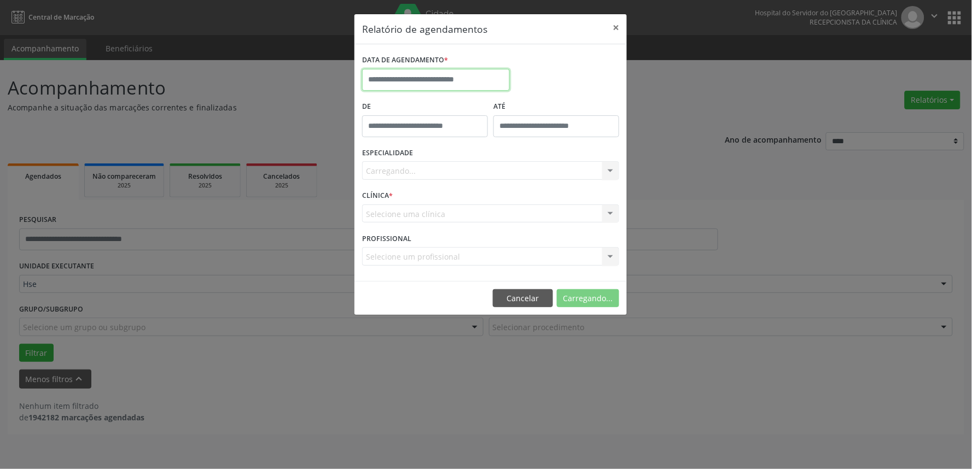
click at [394, 84] on body "**********" at bounding box center [486, 234] width 972 height 469
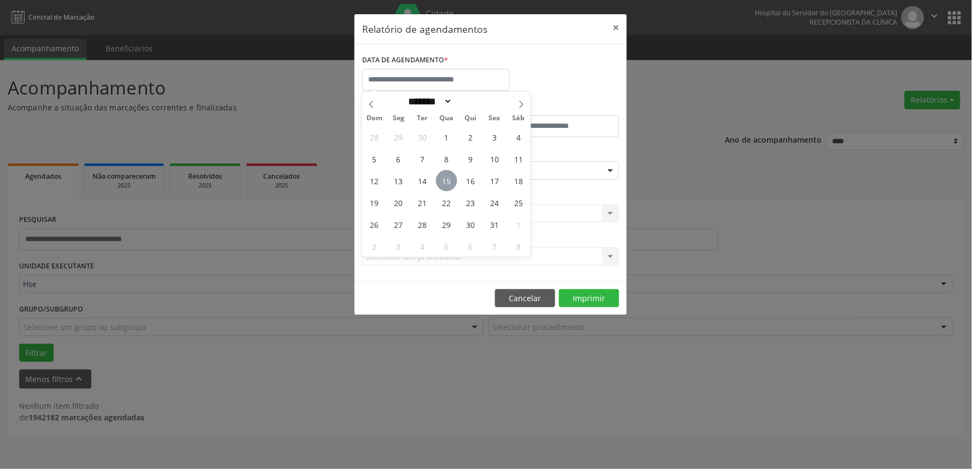
click at [449, 177] on span "15" at bounding box center [446, 180] width 21 height 21
type input "**********"
click at [449, 177] on span "15" at bounding box center [446, 180] width 21 height 21
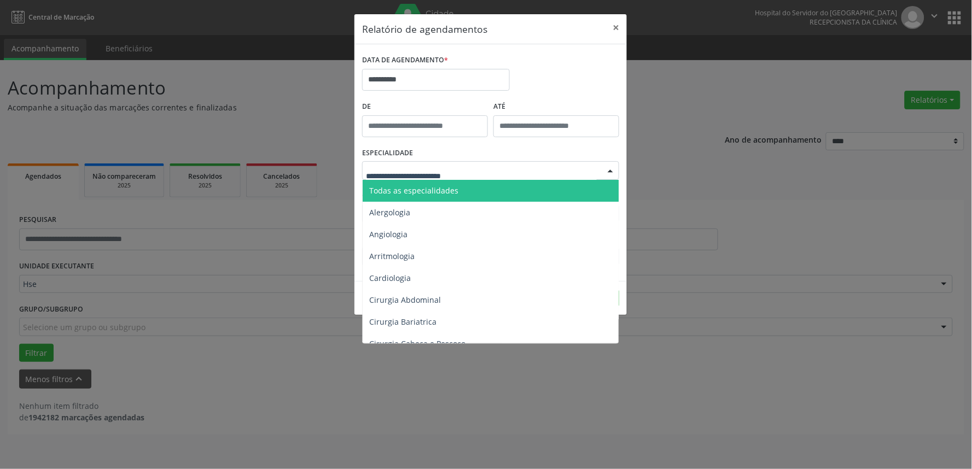
click at [450, 192] on span "Todas as especialidades" at bounding box center [413, 190] width 89 height 10
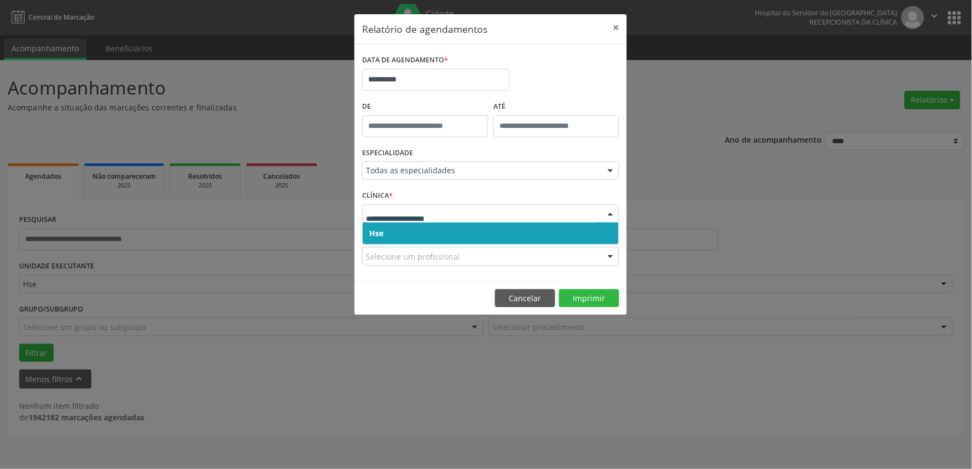
click at [440, 235] on span "Hse" at bounding box center [491, 234] width 256 height 22
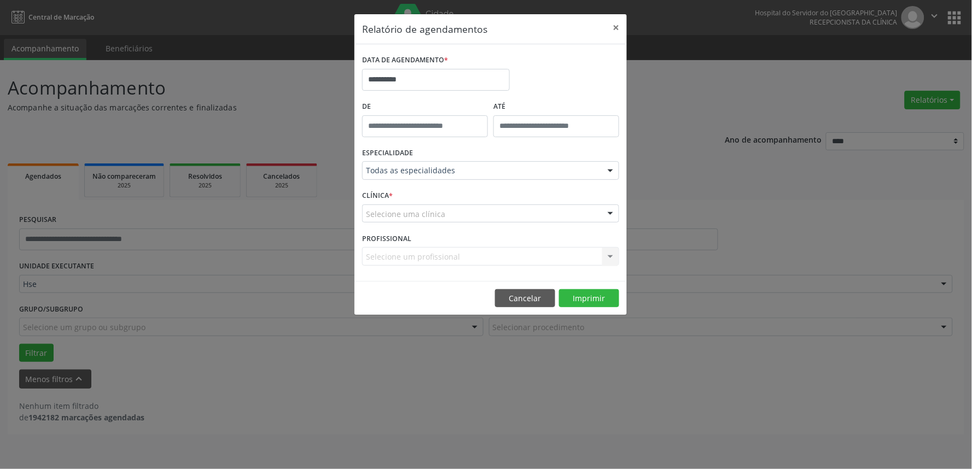
click at [444, 220] on div "Selecione uma clínica" at bounding box center [490, 214] width 257 height 19
click at [440, 254] on div "Selecione um profissional Nenhum resultado encontrado para: " " Não há nenhuma …" at bounding box center [490, 256] width 257 height 19
click at [445, 211] on div "Selecione uma clínica" at bounding box center [490, 214] width 257 height 19
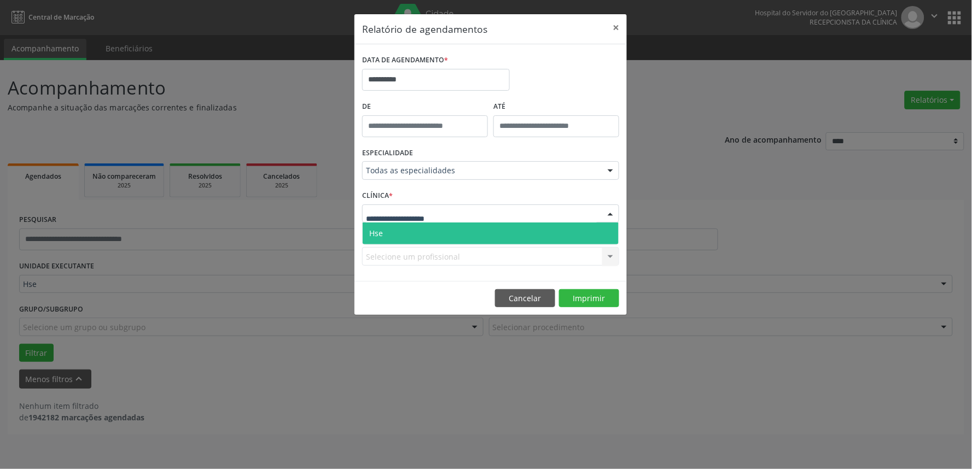
click at [437, 239] on span "Hse" at bounding box center [491, 234] width 256 height 22
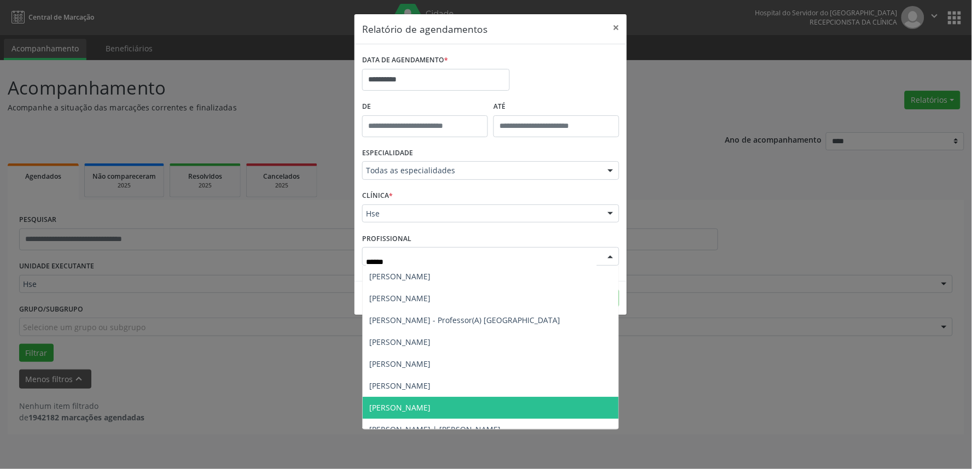
click at [478, 411] on span "[PERSON_NAME]" at bounding box center [491, 408] width 256 height 22
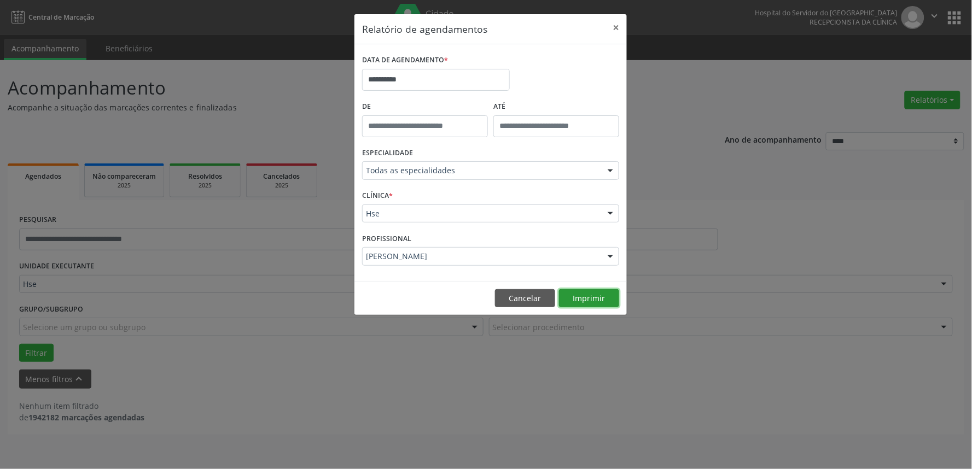
click at [594, 301] on button "Imprimir" at bounding box center [589, 298] width 60 height 19
click at [474, 250] on div "[PERSON_NAME]" at bounding box center [490, 256] width 257 height 19
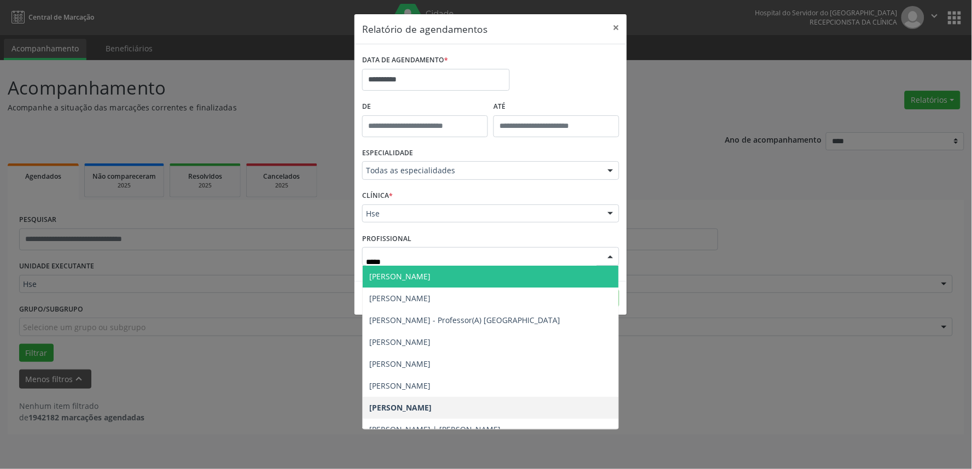
type input "******"
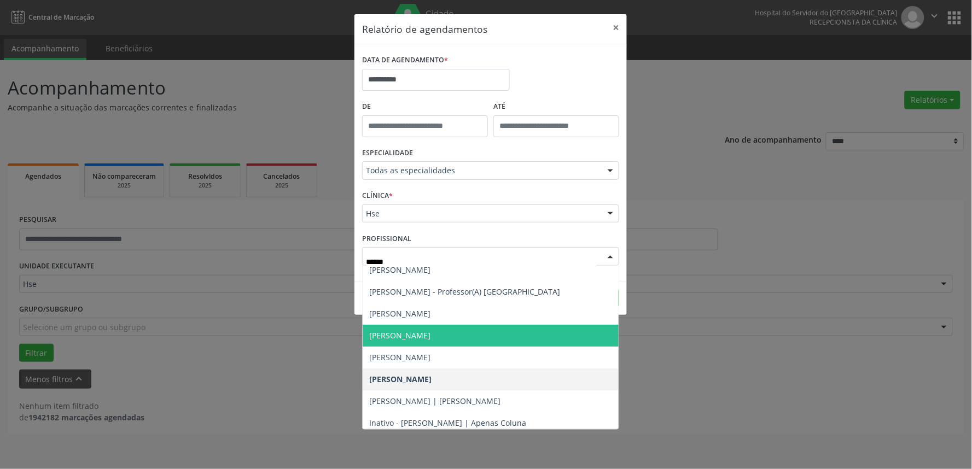
scroll to position [55, 0]
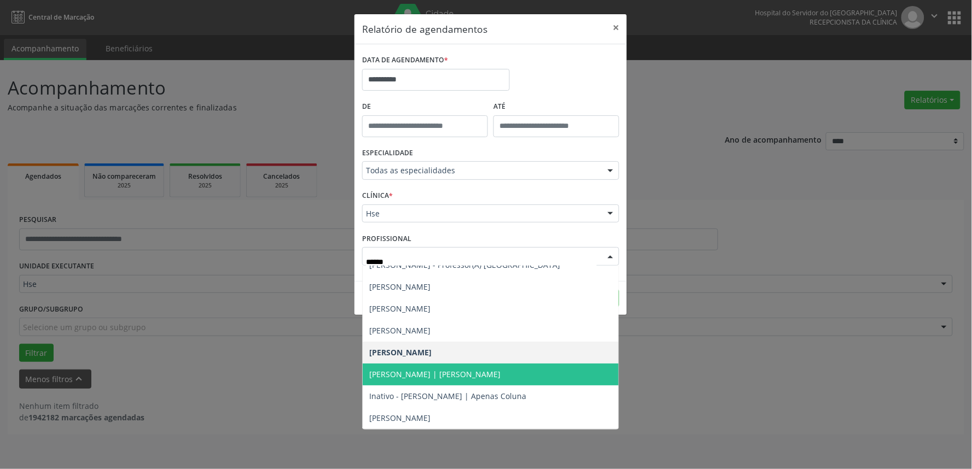
click at [496, 376] on span "[PERSON_NAME] | [PERSON_NAME]" at bounding box center [434, 374] width 131 height 10
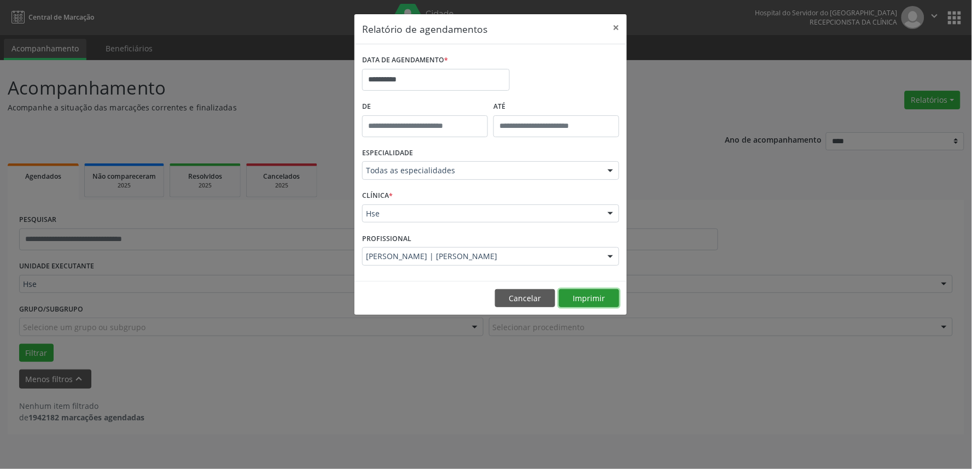
click at [601, 290] on button "Imprimir" at bounding box center [589, 298] width 60 height 19
